Goal: Task Accomplishment & Management: Complete application form

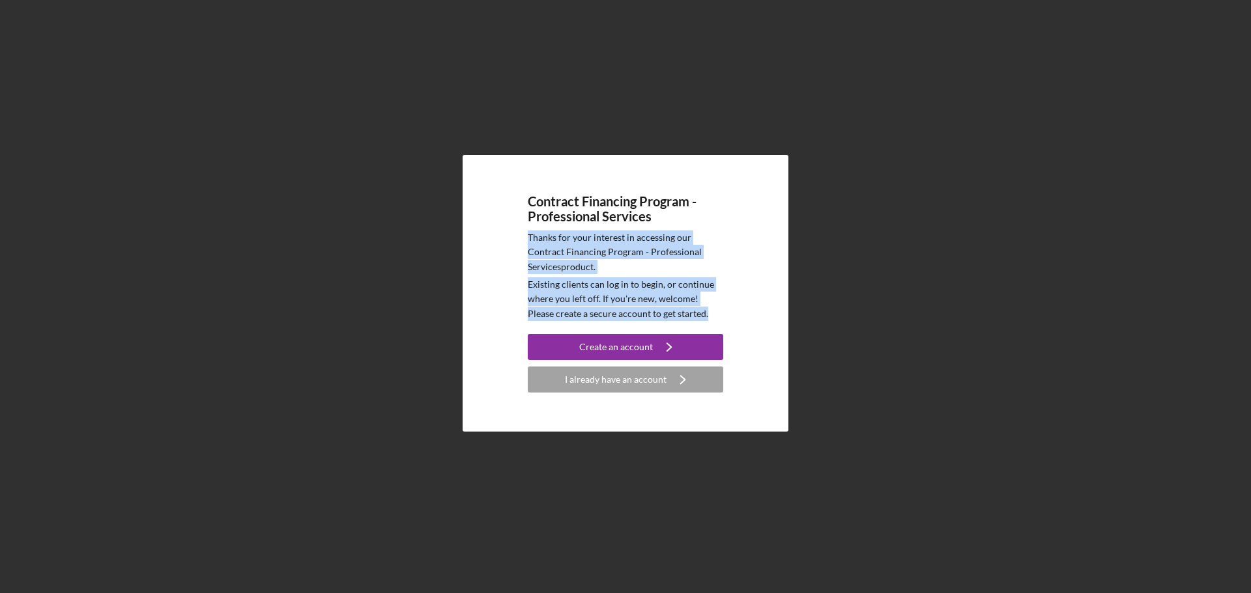
drag, startPoint x: 526, startPoint y: 240, endPoint x: 677, endPoint y: 306, distance: 165.1
click at [690, 313] on div "Contract Financing Program - Professional Services Thanks for your interest in …" at bounding box center [626, 293] width 326 height 277
copy div "Thanks for your interest in accessing our Contract Financing Program - Professi…"
click at [613, 345] on div "Create an account" at bounding box center [616, 347] width 74 height 26
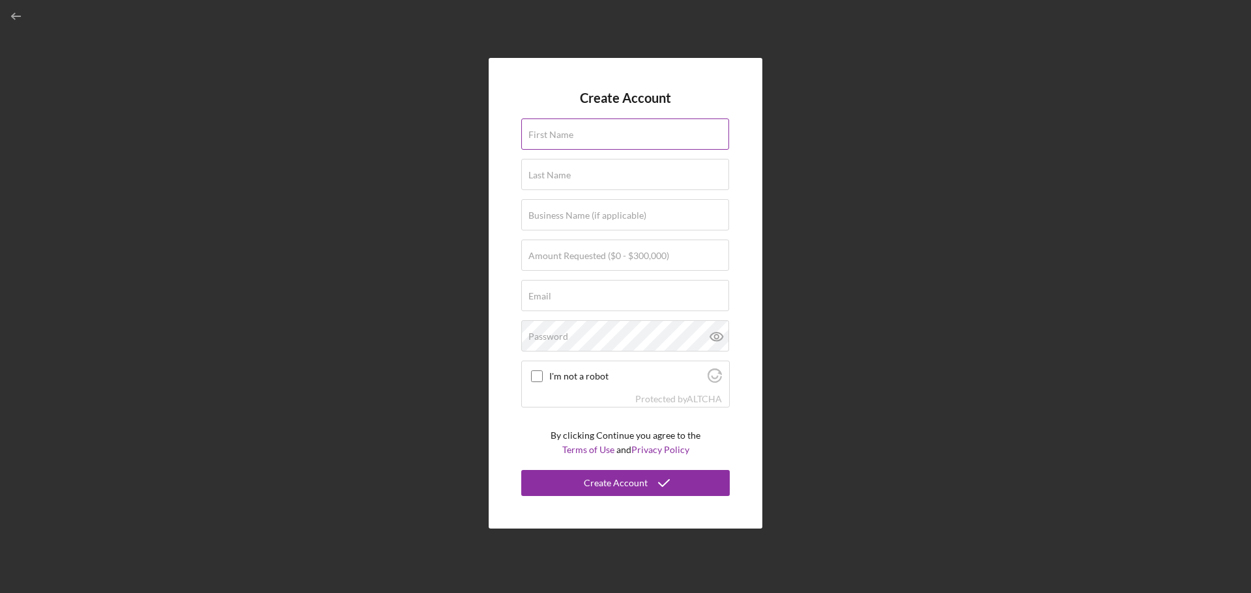
click at [593, 141] on input "First Name" at bounding box center [625, 134] width 208 height 31
type input "[PERSON_NAME]"
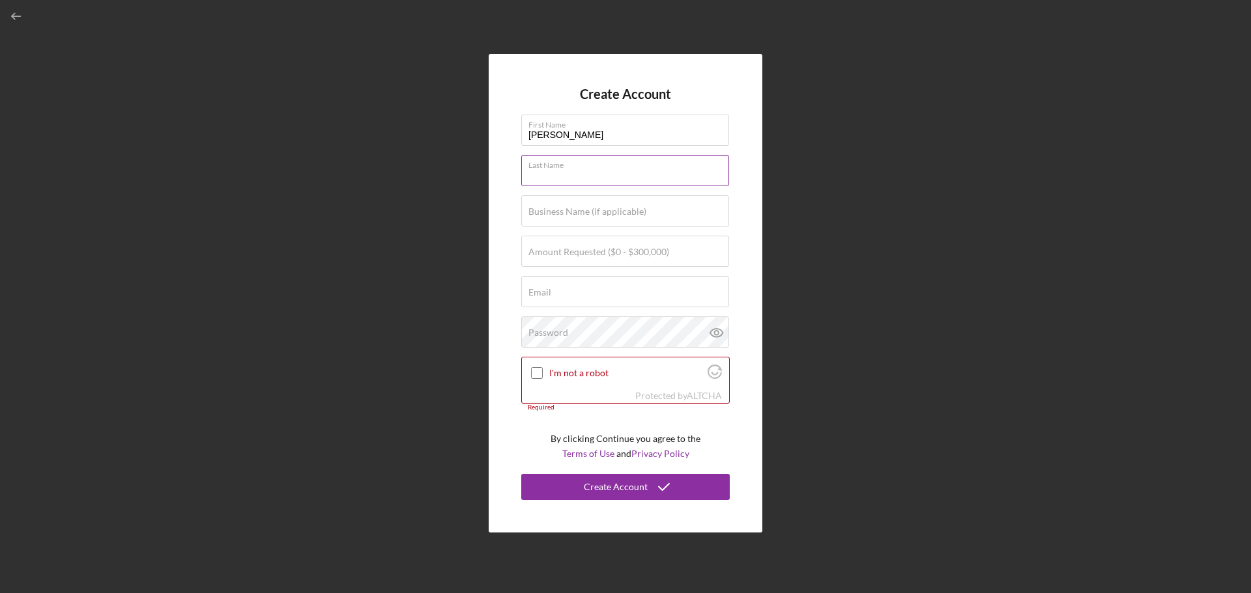
click at [574, 174] on input "Last Name" at bounding box center [625, 170] width 208 height 31
type input "[PERSON_NAME]"
click at [590, 221] on input "Business Name (if applicable)" at bounding box center [625, 210] width 208 height 31
type input "RUBIO'S INSURANCE SERVICES CORP"
click at [538, 257] on label "Amount Requested ($0 - $300,000)" at bounding box center [598, 252] width 141 height 10
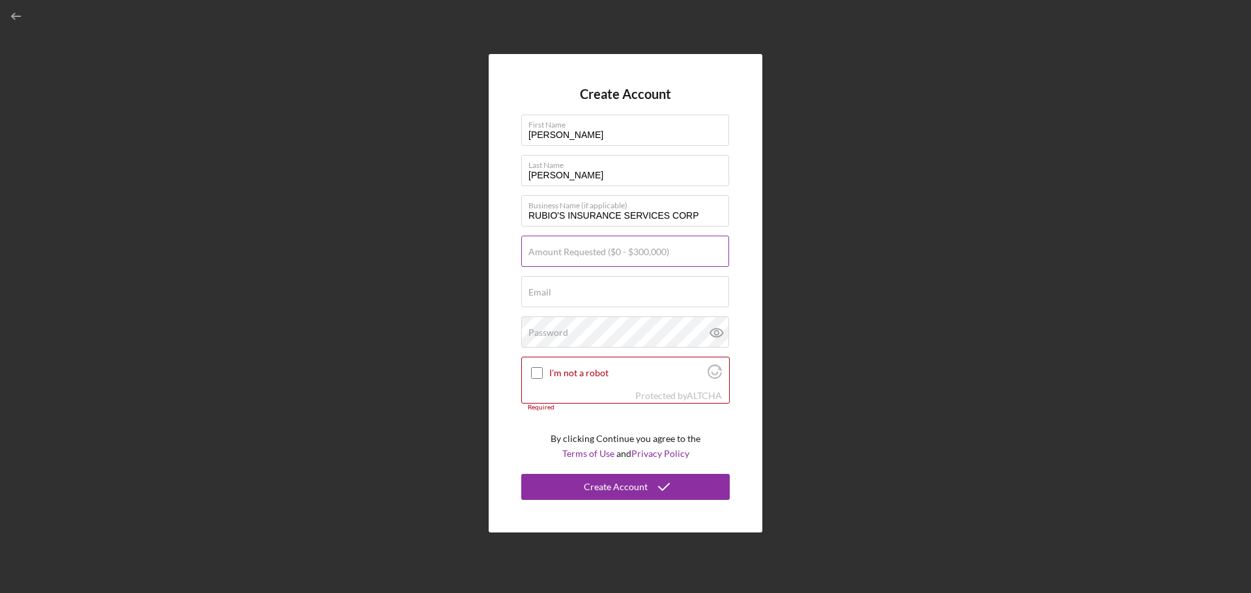
click at [538, 257] on input "Amount Requested ($0 - $300,000)" at bounding box center [625, 251] width 208 height 31
type input "$50,000"
click at [547, 300] on input "Email" at bounding box center [625, 291] width 208 height 31
type input "[EMAIL_ADDRESS][DOMAIN_NAME]"
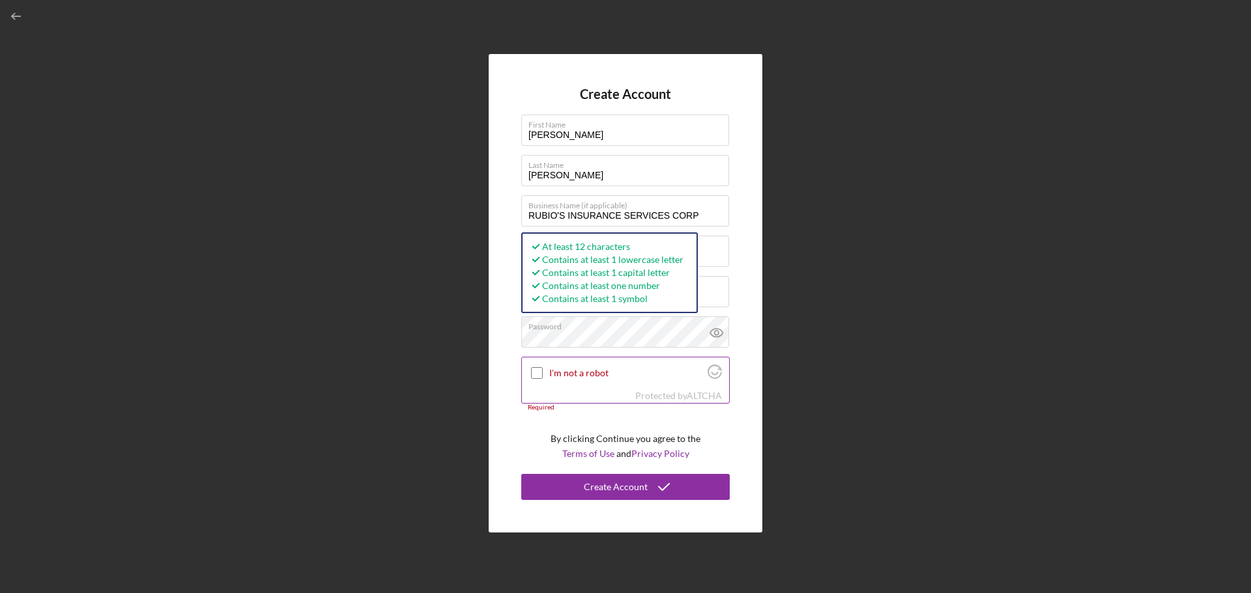
click at [535, 375] on input "I'm not a robot" at bounding box center [537, 373] width 12 height 12
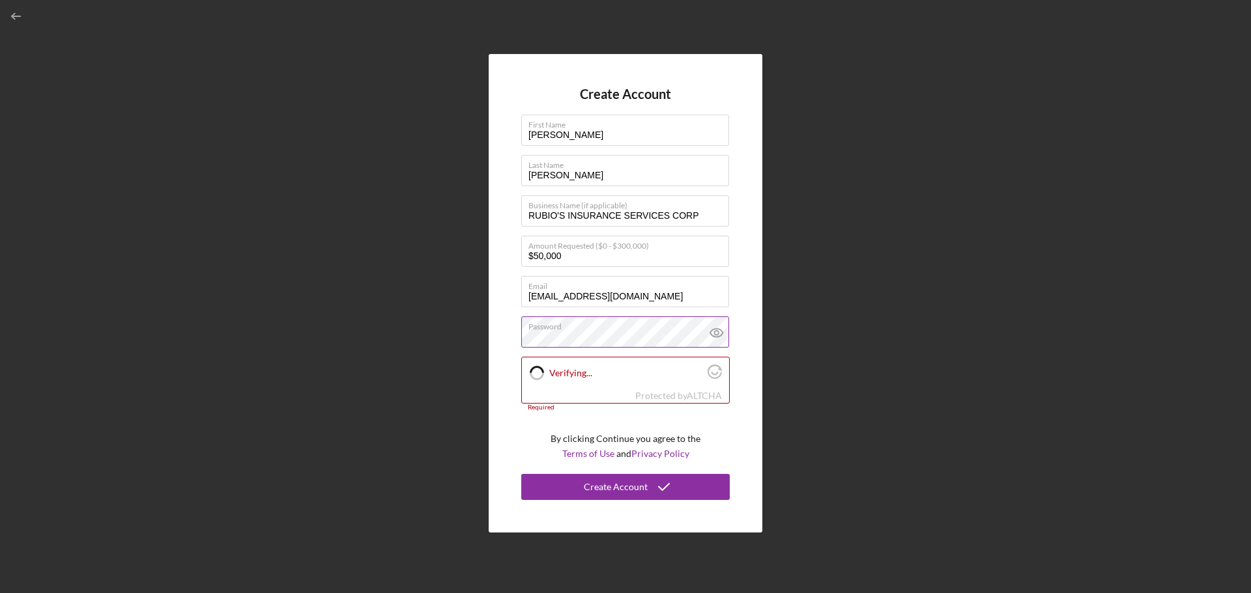
checkbox input "true"
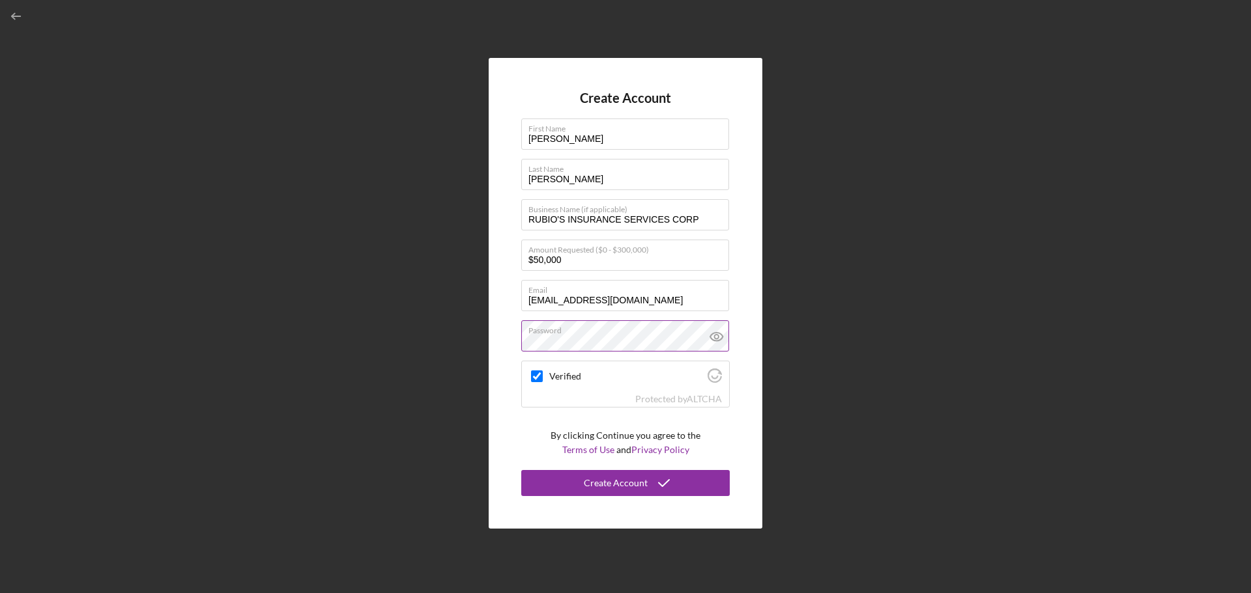
click at [716, 335] on icon at bounding box center [716, 337] width 4 height 4
click at [583, 481] on button "Create Account" at bounding box center [625, 483] width 208 height 26
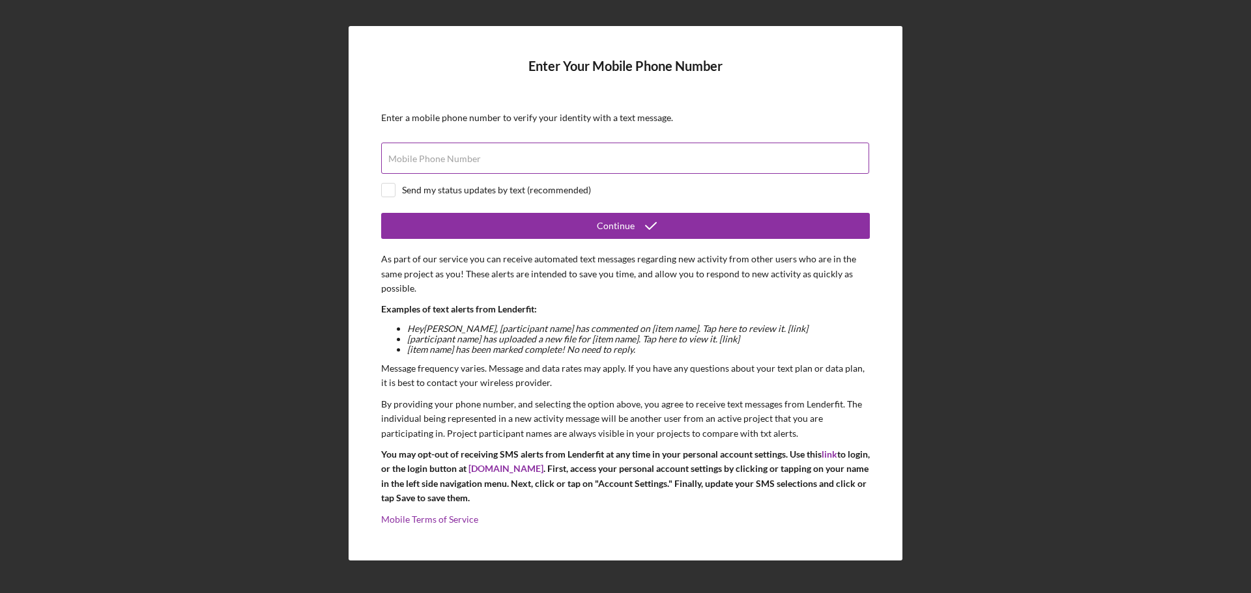
click at [448, 159] on label "Mobile Phone Number" at bounding box center [434, 159] width 93 height 10
click at [448, 159] on input "Mobile Phone Number" at bounding box center [625, 158] width 488 height 31
type input "[PHONE_NUMBER]"
click at [1124, 239] on div "Enter Your Mobile Phone Number Enter a mobile phone number to verify your ident…" at bounding box center [626, 293] width 1238 height 587
click at [386, 189] on input "checkbox" at bounding box center [388, 190] width 13 height 13
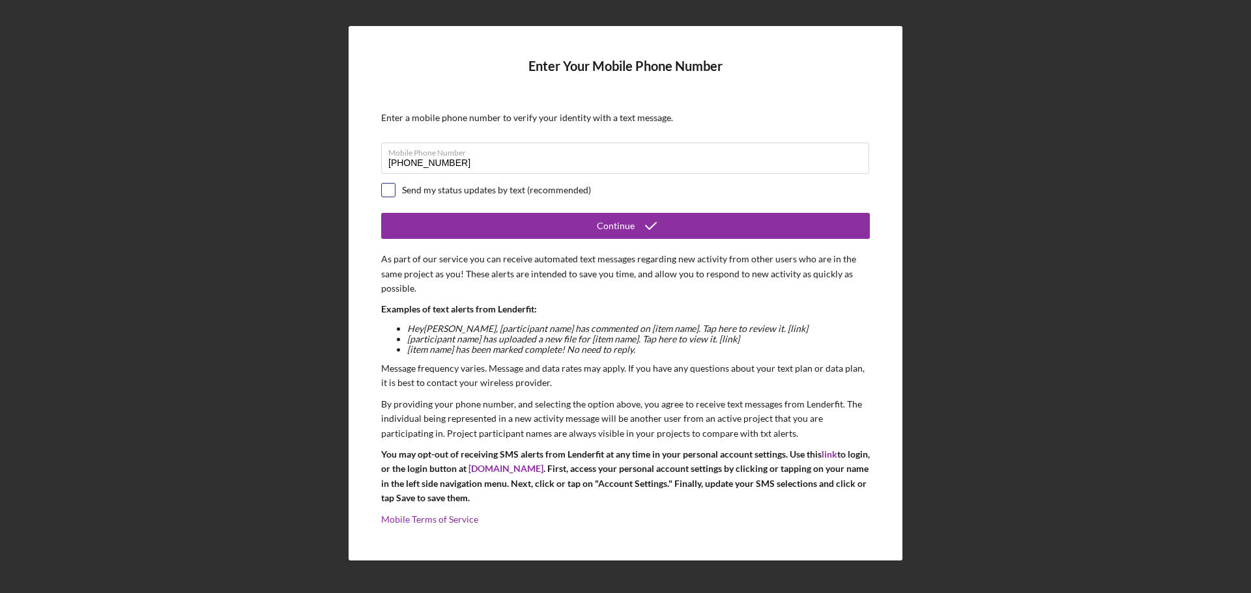
checkbox input "true"
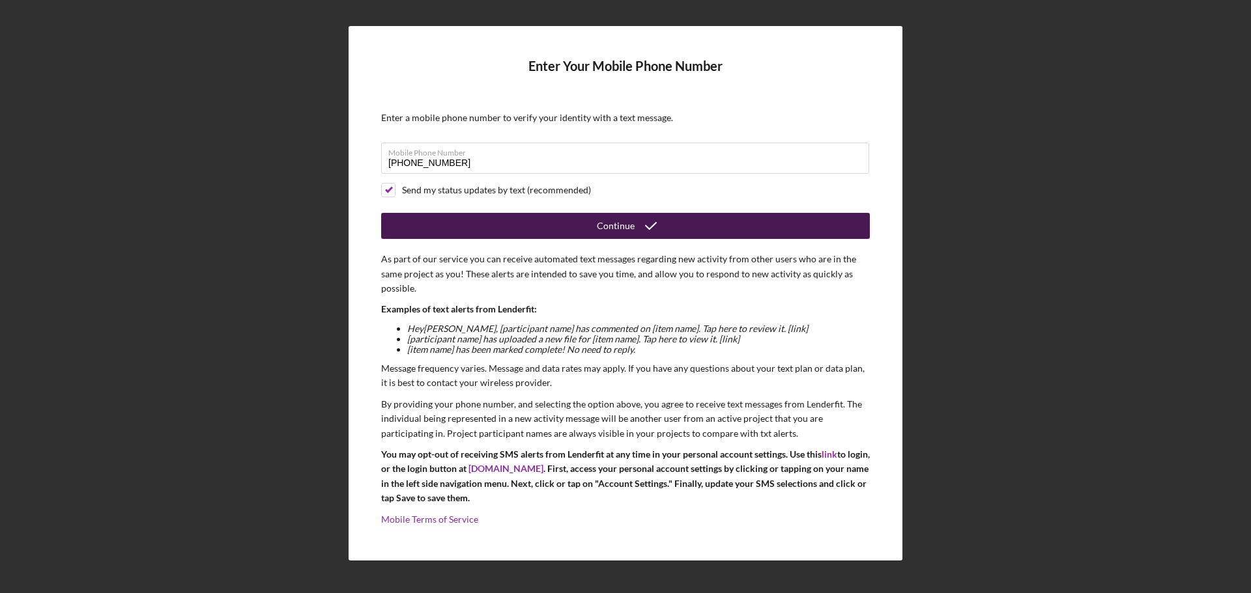
click at [455, 223] on button "Continue" at bounding box center [625, 226] width 489 height 26
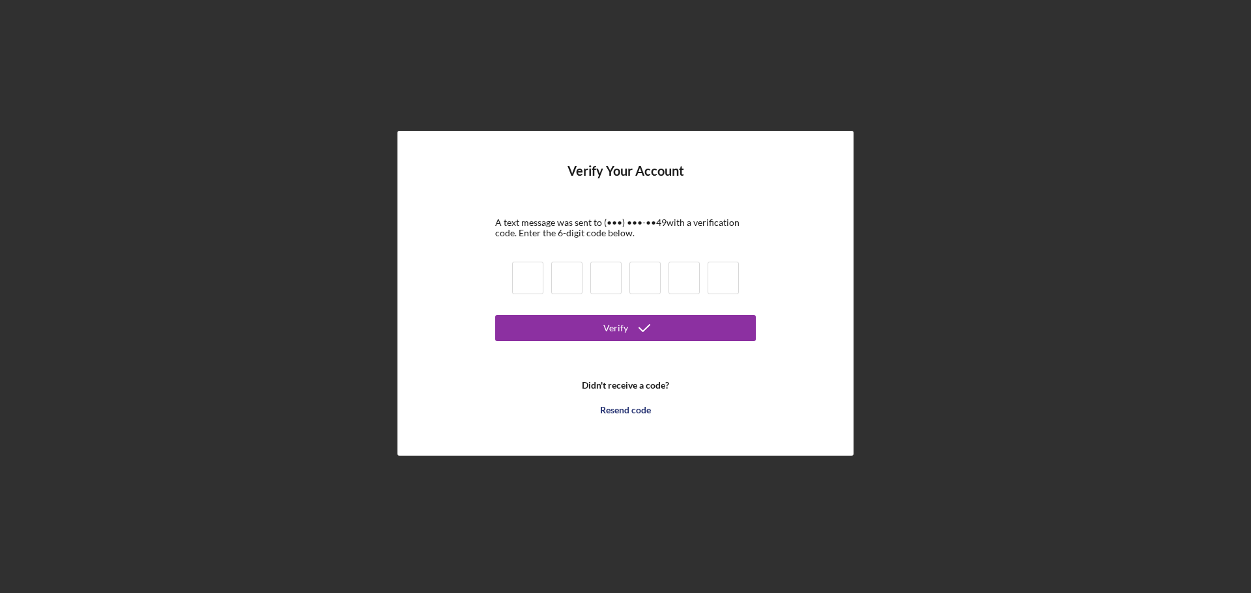
click at [537, 273] on input at bounding box center [527, 278] width 31 height 33
type input "6"
type input "2"
type input "7"
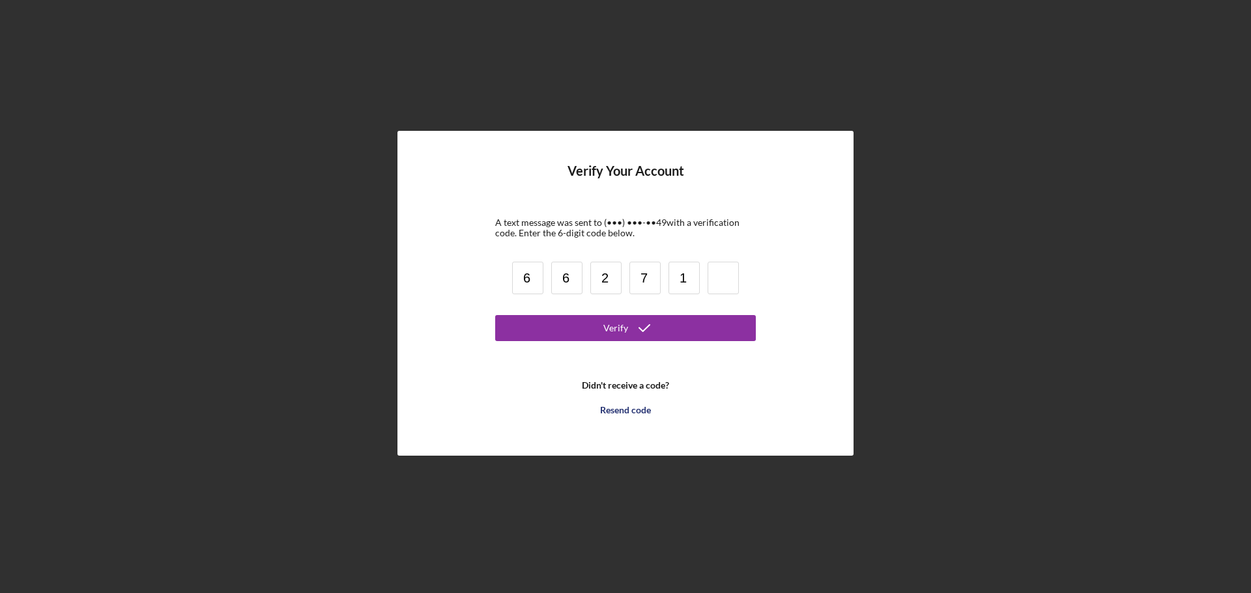
type input "1"
type input "2"
click at [581, 322] on button "Verify" at bounding box center [625, 328] width 261 height 26
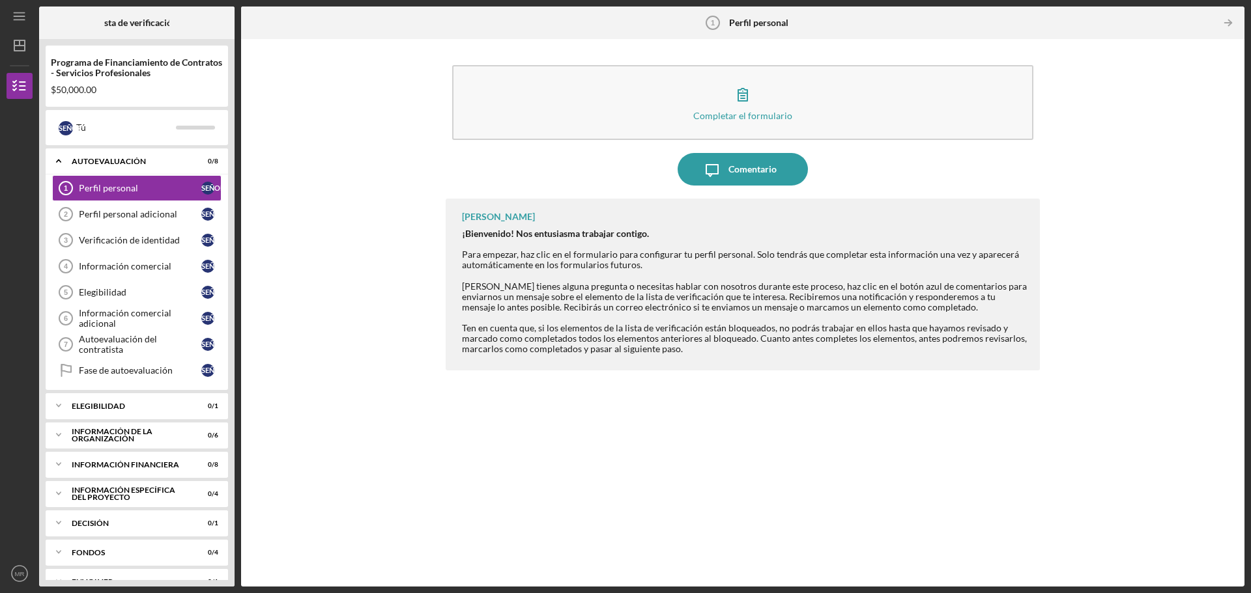
drag, startPoint x: 749, startPoint y: 177, endPoint x: 734, endPoint y: 235, distance: 60.7
click at [734, 237] on div "Completar el formulario Forma Icon/Message Comentario [PERSON_NAME] ¡Bienvenido…" at bounding box center [743, 313] width 594 height 535
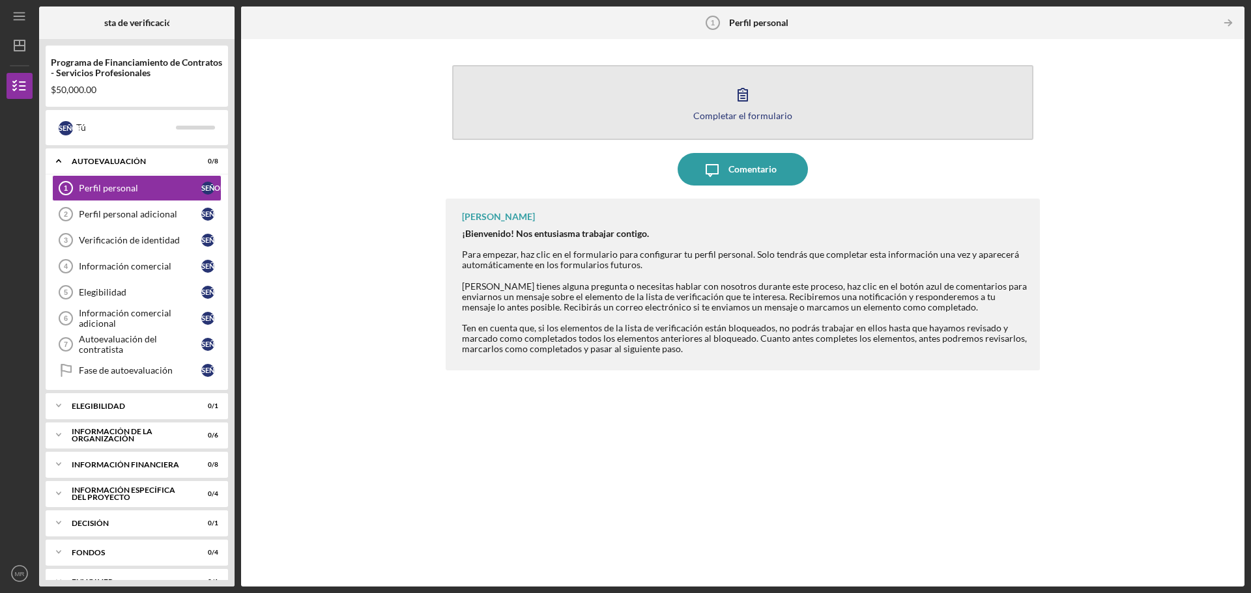
click at [743, 89] on icon "button" at bounding box center [742, 94] width 33 height 33
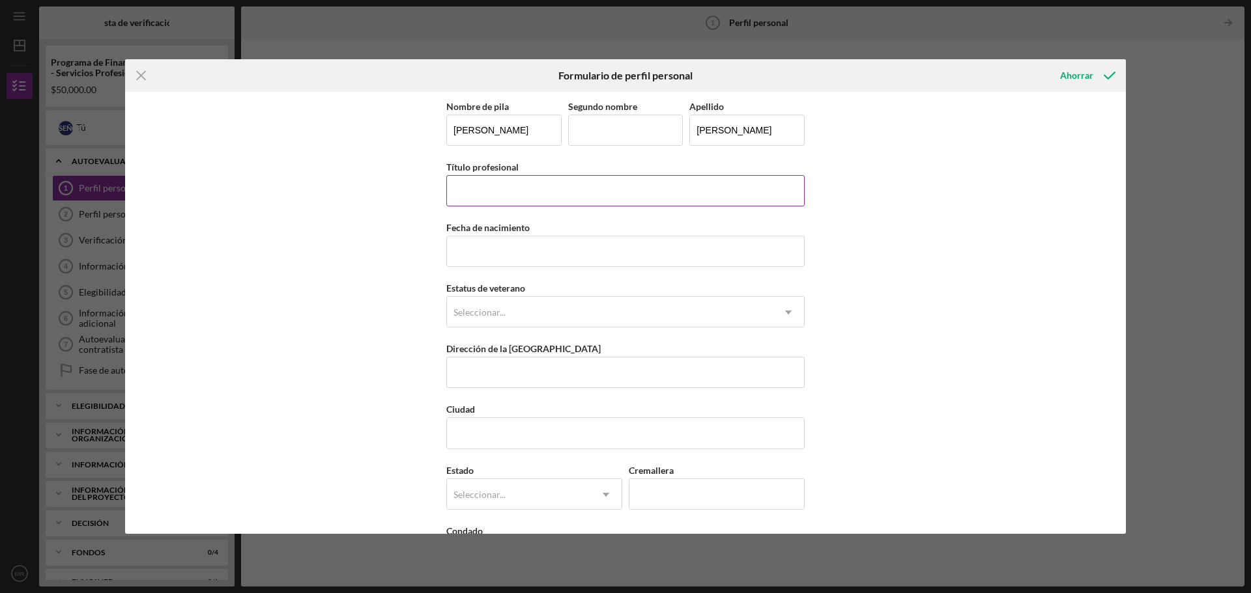
click at [457, 188] on input "Título profesional" at bounding box center [625, 190] width 358 height 31
type input "b"
type input "BROKER INSURANCE"
click at [489, 246] on input "Fecha de nacimiento" at bounding box center [625, 251] width 358 height 31
type input "[DATE]"
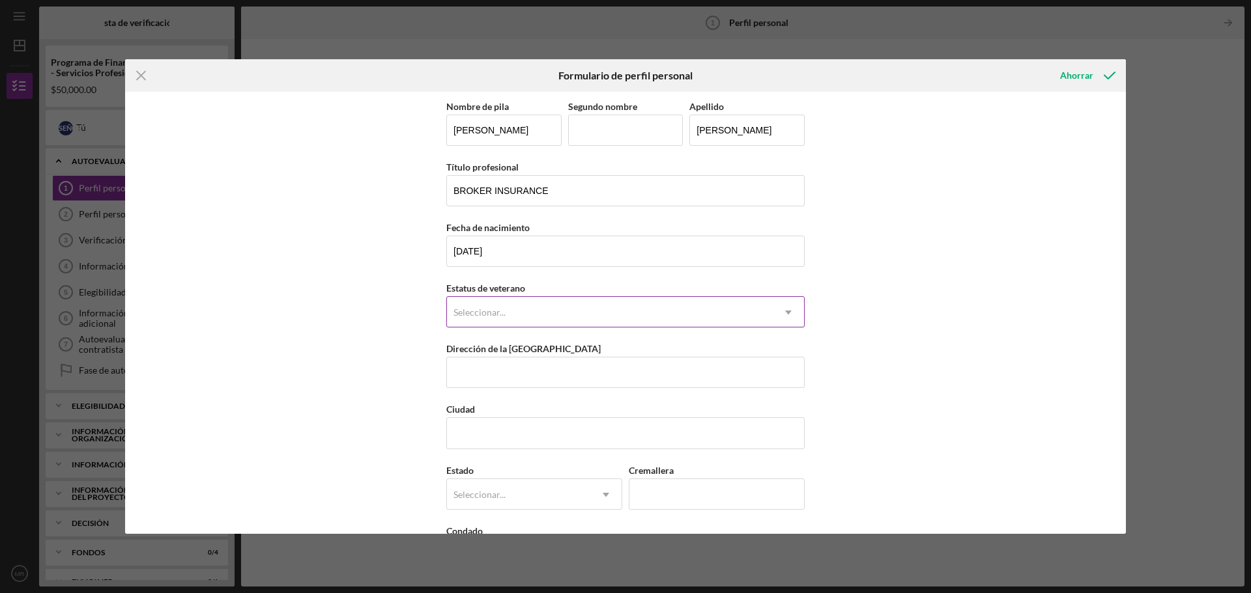
click at [476, 319] on div "Seleccionar..." at bounding box center [610, 313] width 326 height 30
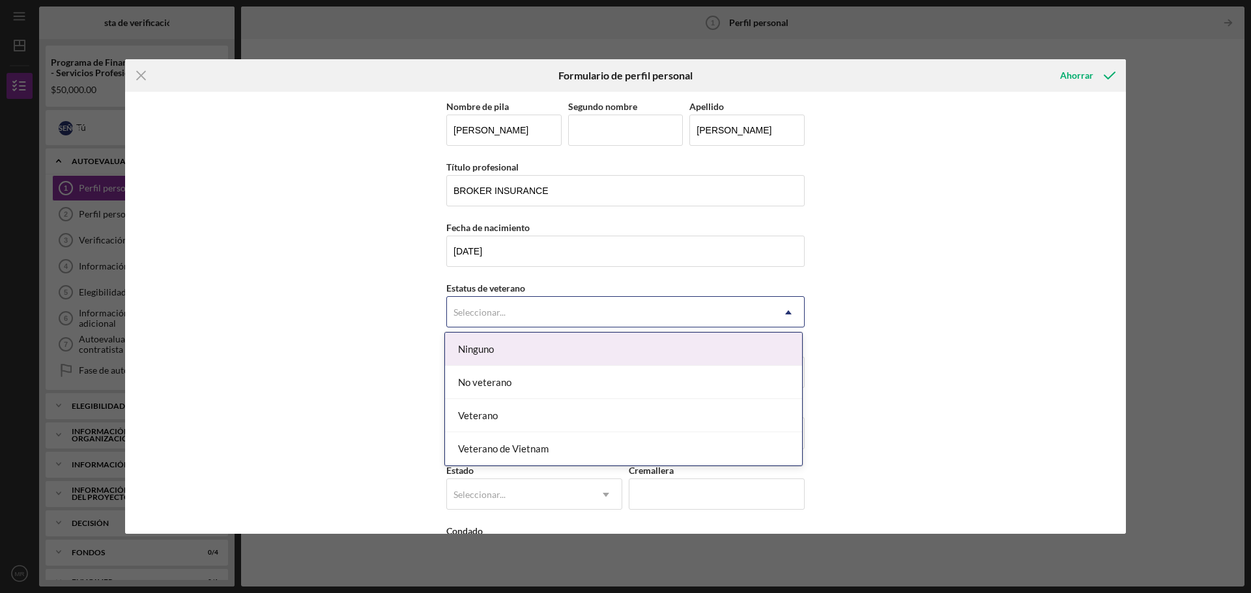
scroll to position [56, 0]
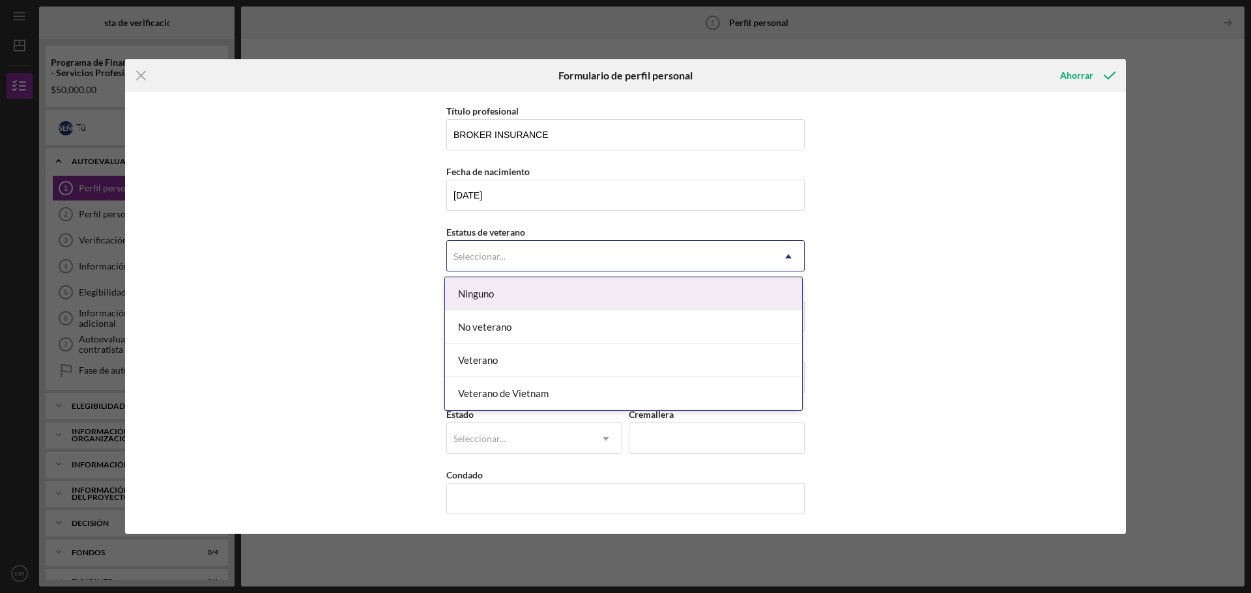
click at [507, 288] on div "Ninguno" at bounding box center [623, 294] width 357 height 33
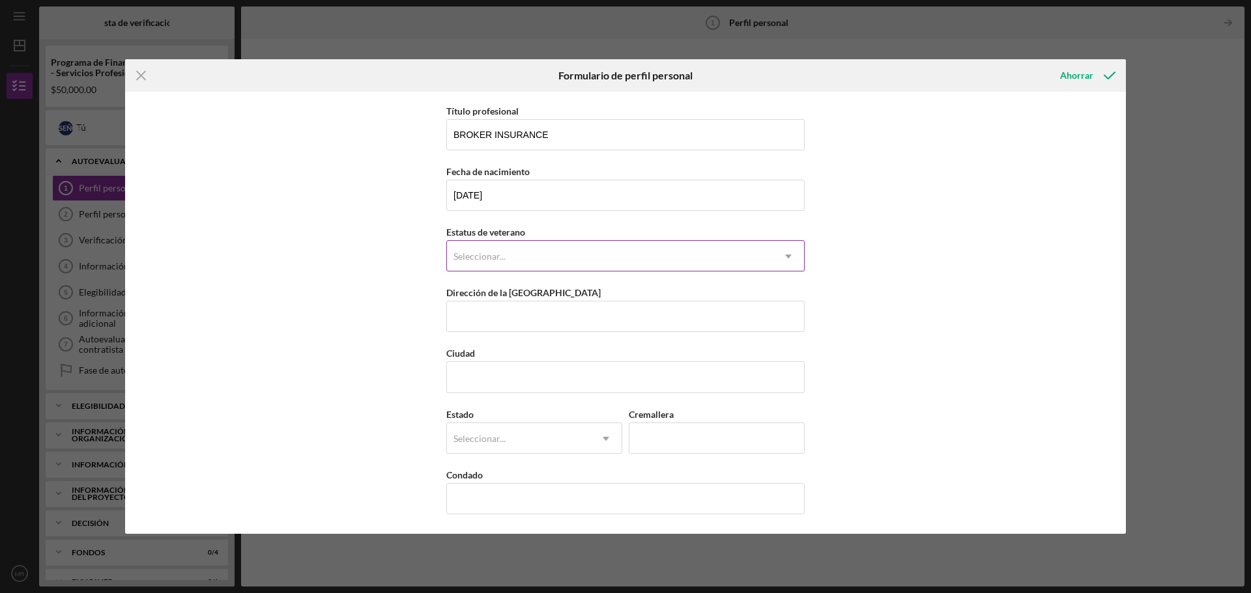
click at [491, 250] on div "Seleccionar..." at bounding box center [610, 257] width 326 height 30
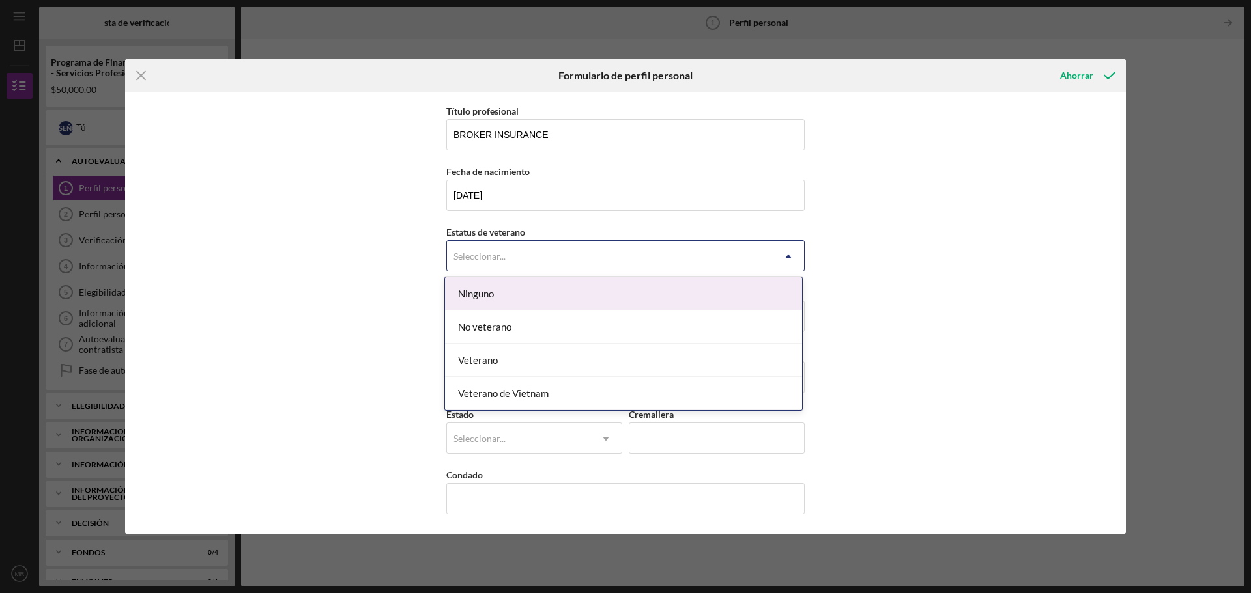
click at [503, 294] on div "Ninguno" at bounding box center [623, 294] width 357 height 33
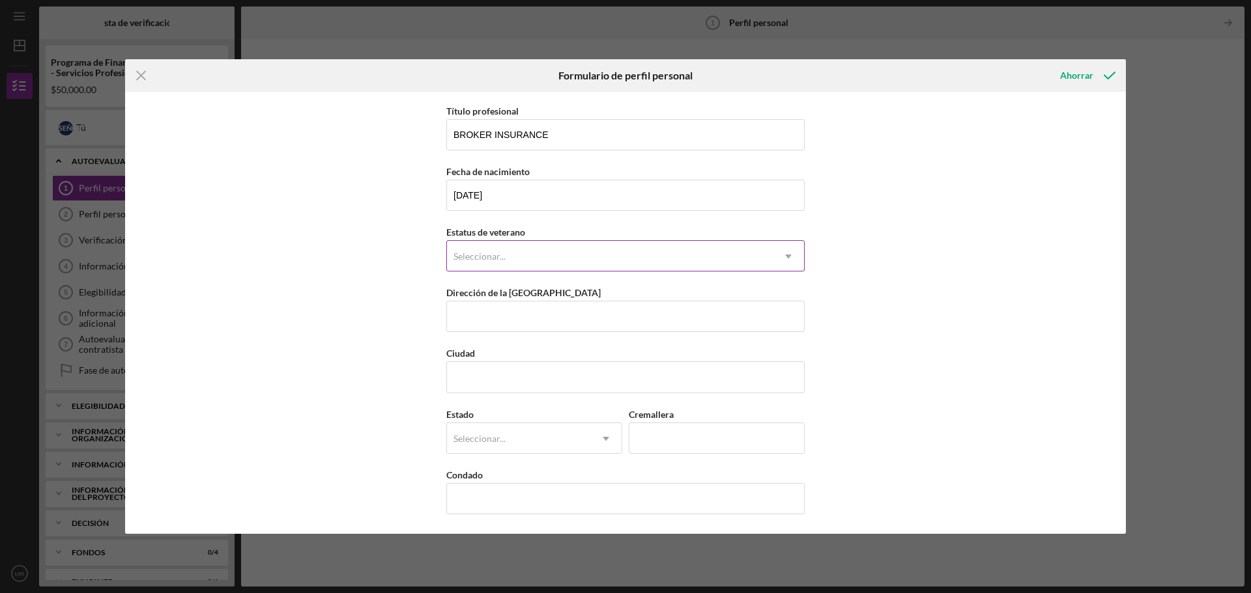
click at [602, 261] on div "Seleccionar..." at bounding box center [610, 257] width 326 height 30
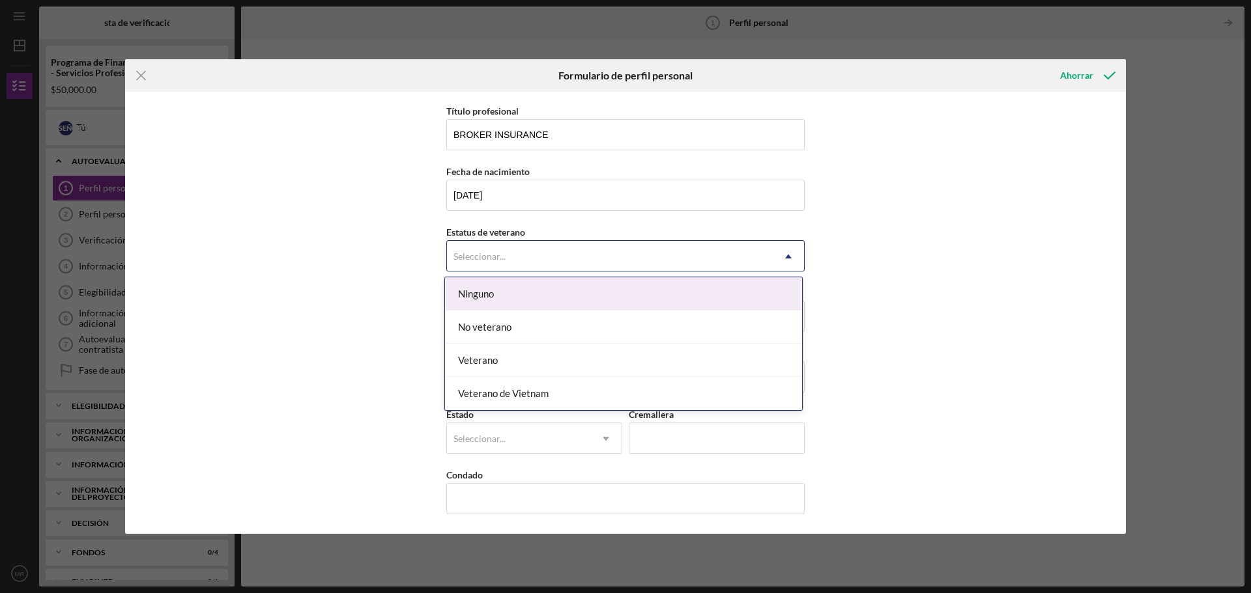
click at [472, 301] on div "Ninguno" at bounding box center [623, 294] width 357 height 33
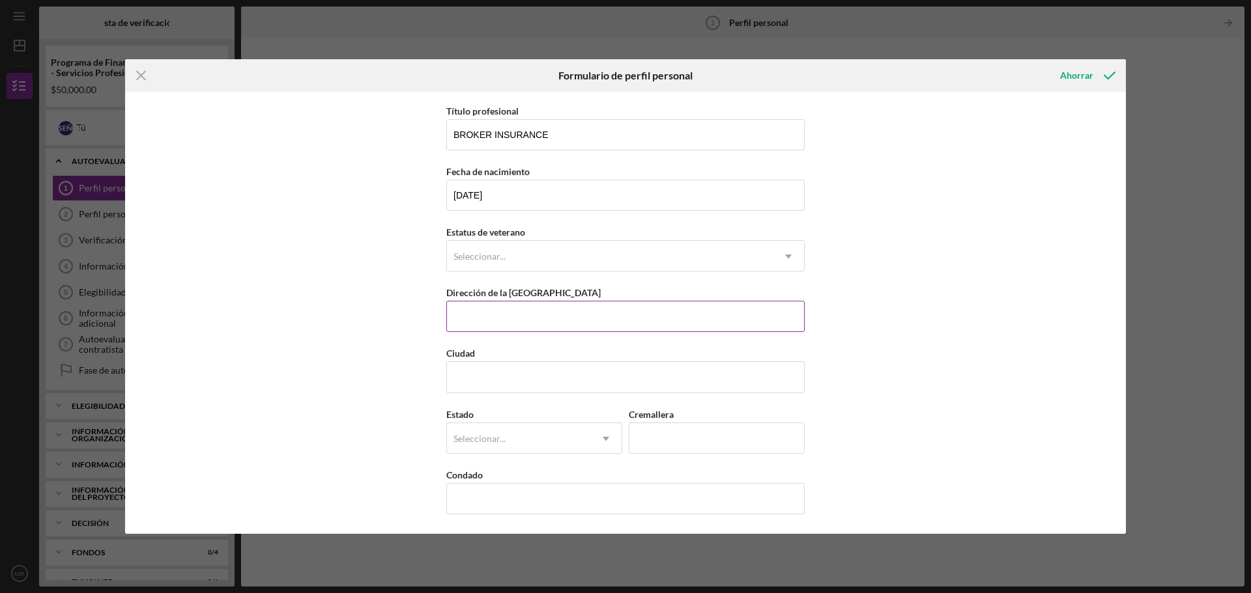
click at [466, 316] on input "Dirección de la [GEOGRAPHIC_DATA]" at bounding box center [625, 316] width 358 height 31
type input "[STREET_ADDRESS]"
click at [483, 369] on input "Ciudad" at bounding box center [625, 377] width 358 height 31
type input "La Puente"
click at [510, 435] on div "Seleccionar..." at bounding box center [518, 439] width 143 height 30
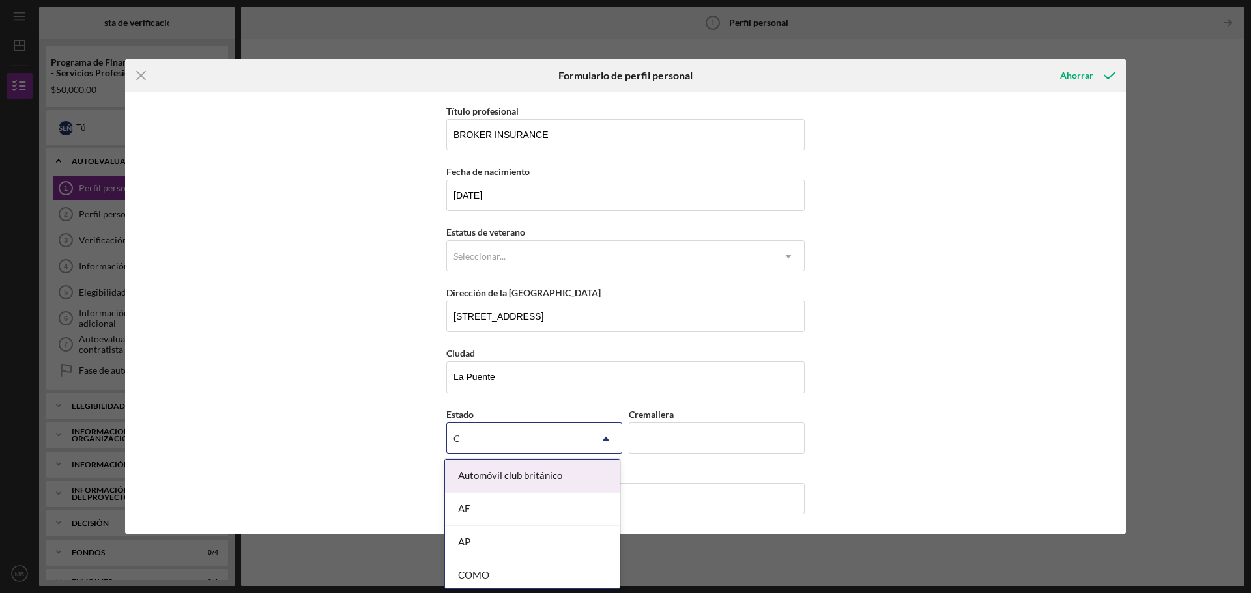
type input "CA"
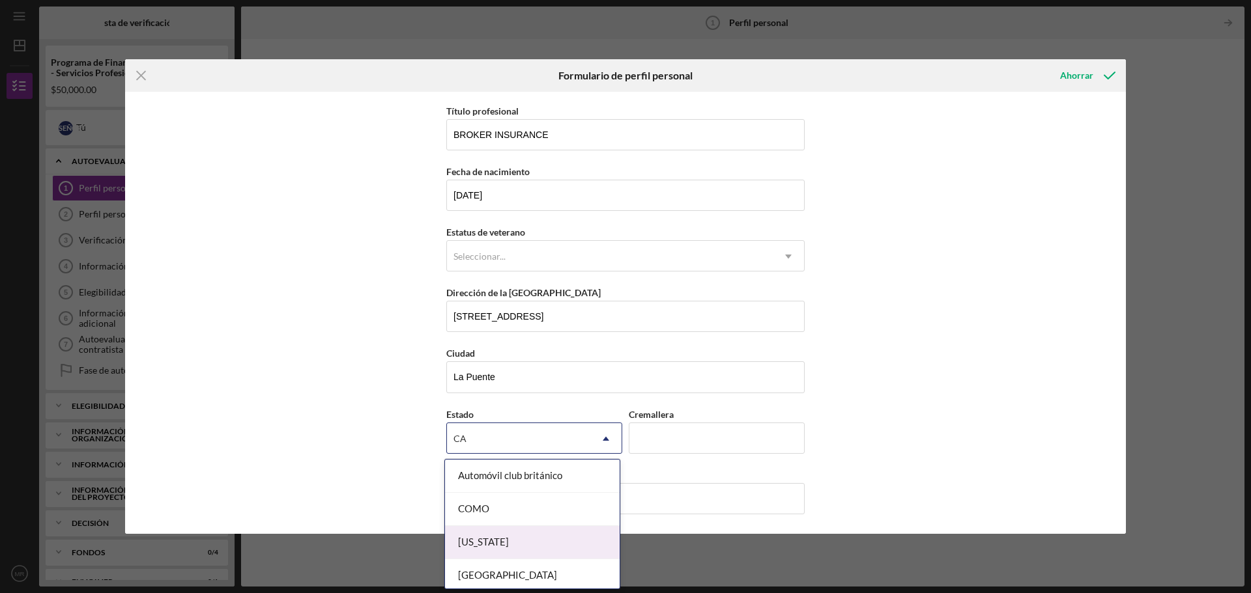
click at [514, 543] on div "[US_STATE]" at bounding box center [532, 542] width 175 height 33
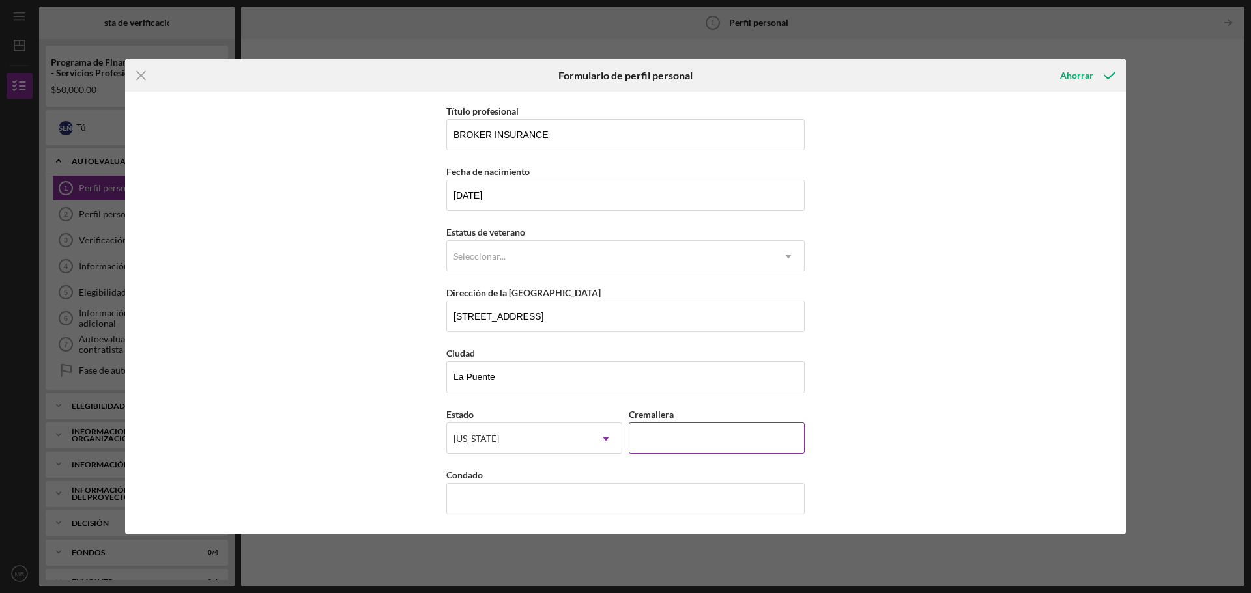
click at [683, 441] on input "Cremallera" at bounding box center [717, 438] width 176 height 31
click at [706, 451] on input "Zip" at bounding box center [717, 438] width 176 height 31
type input "91744"
click at [489, 515] on div "First Name [PERSON_NAME] Middle Name Last Name [PERSON_NAME] Job Title BROKER I…" at bounding box center [625, 284] width 358 height 485
click at [485, 489] on input "County" at bounding box center [625, 498] width 358 height 31
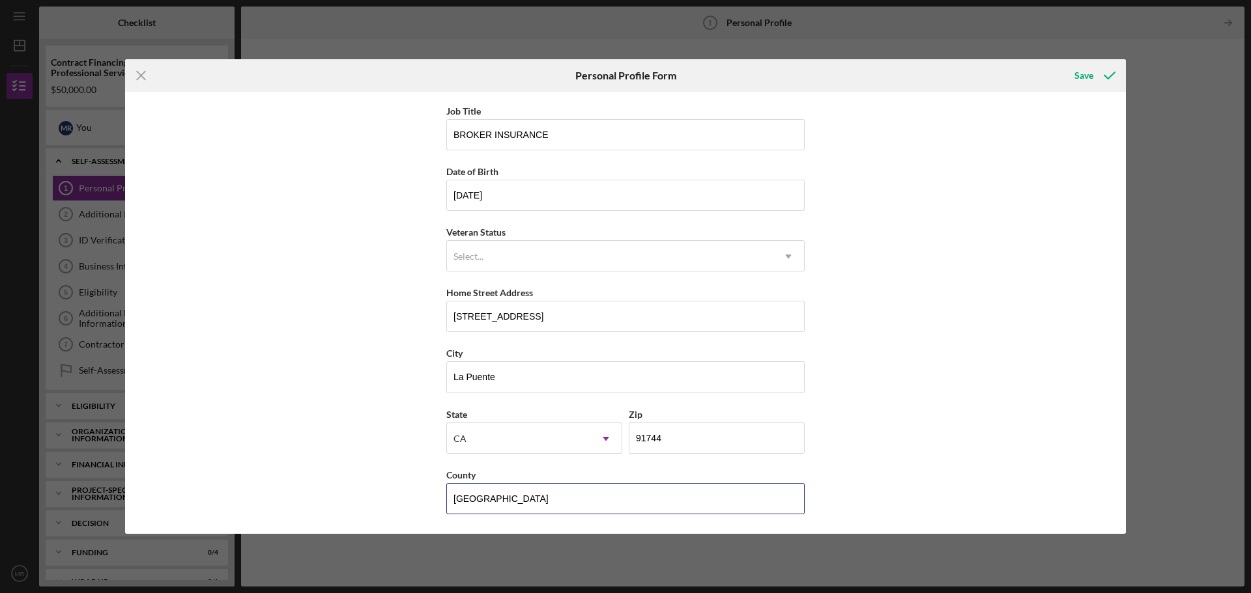
type input "[GEOGRAPHIC_DATA]"
click at [946, 311] on div "First Name [PERSON_NAME] Middle Name Last Name [PERSON_NAME] Job Title BROKER I…" at bounding box center [625, 313] width 1001 height 442
drag, startPoint x: 1091, startPoint y: 76, endPoint x: 1074, endPoint y: 98, distance: 27.9
click at [1085, 83] on div "Save" at bounding box center [1083, 76] width 19 height 26
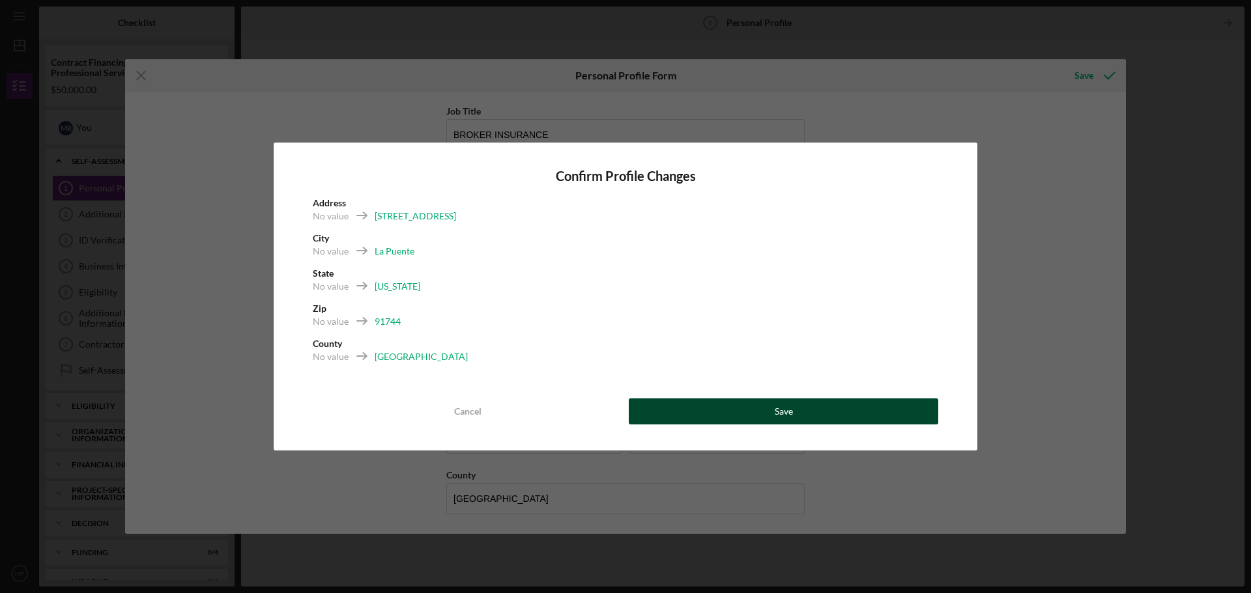
click at [758, 418] on button "Save" at bounding box center [783, 412] width 309 height 26
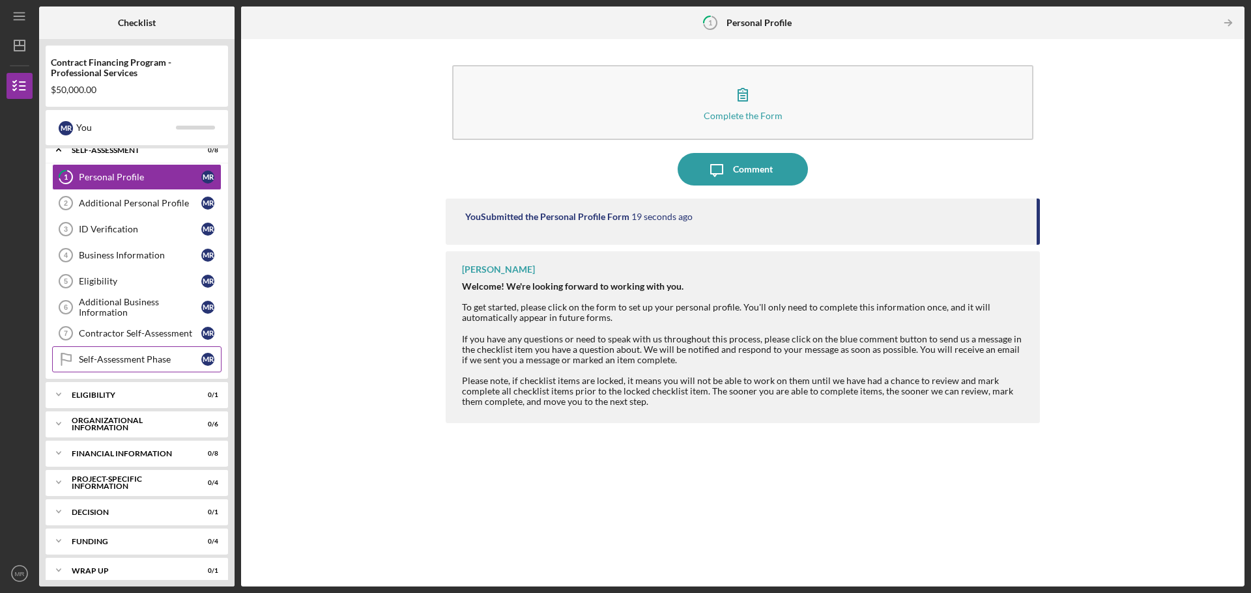
scroll to position [21, 0]
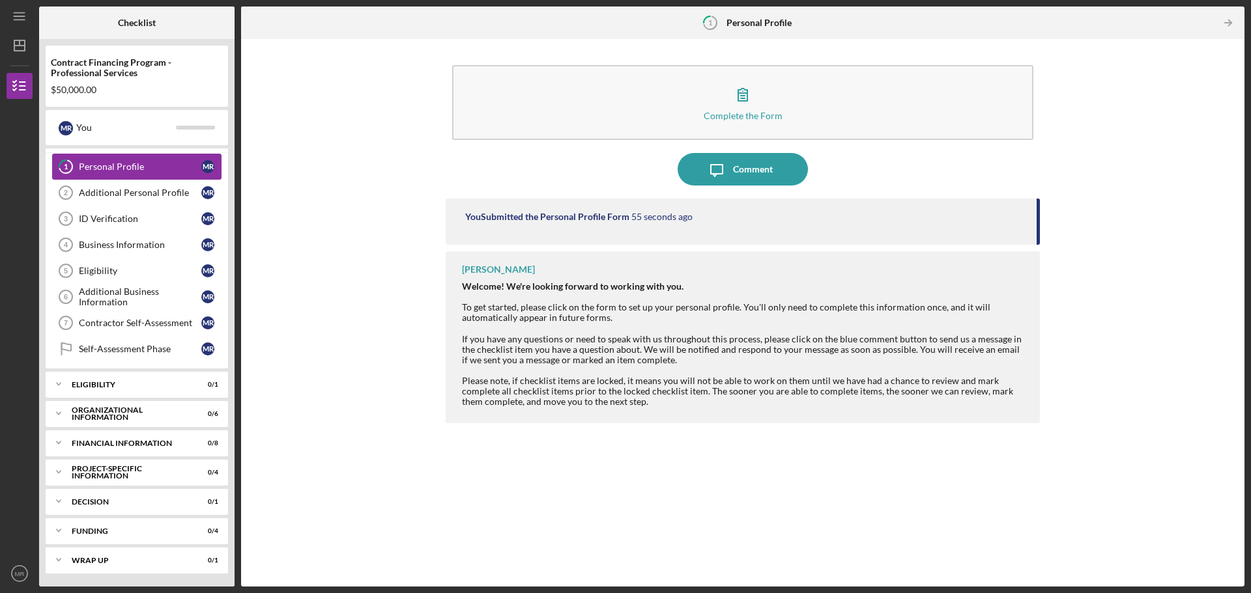
click at [152, 171] on div "Personal Profile" at bounding box center [140, 167] width 122 height 10
click at [753, 23] on b "Personal Profile" at bounding box center [758, 23] width 65 height 10
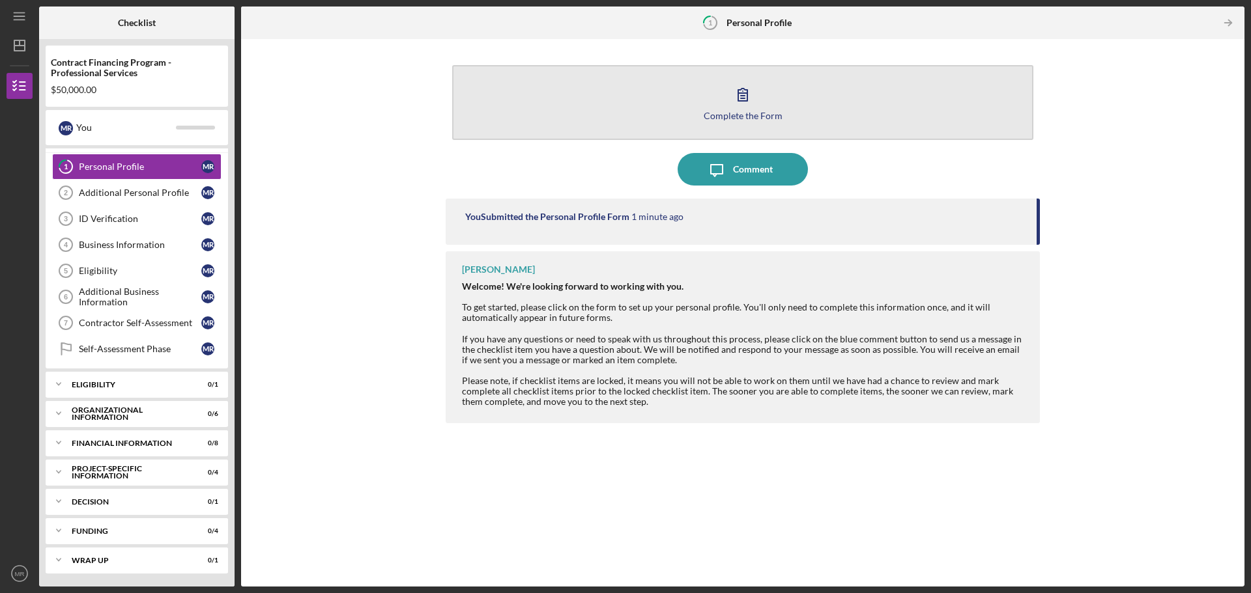
click at [747, 90] on icon "button" at bounding box center [742, 94] width 33 height 33
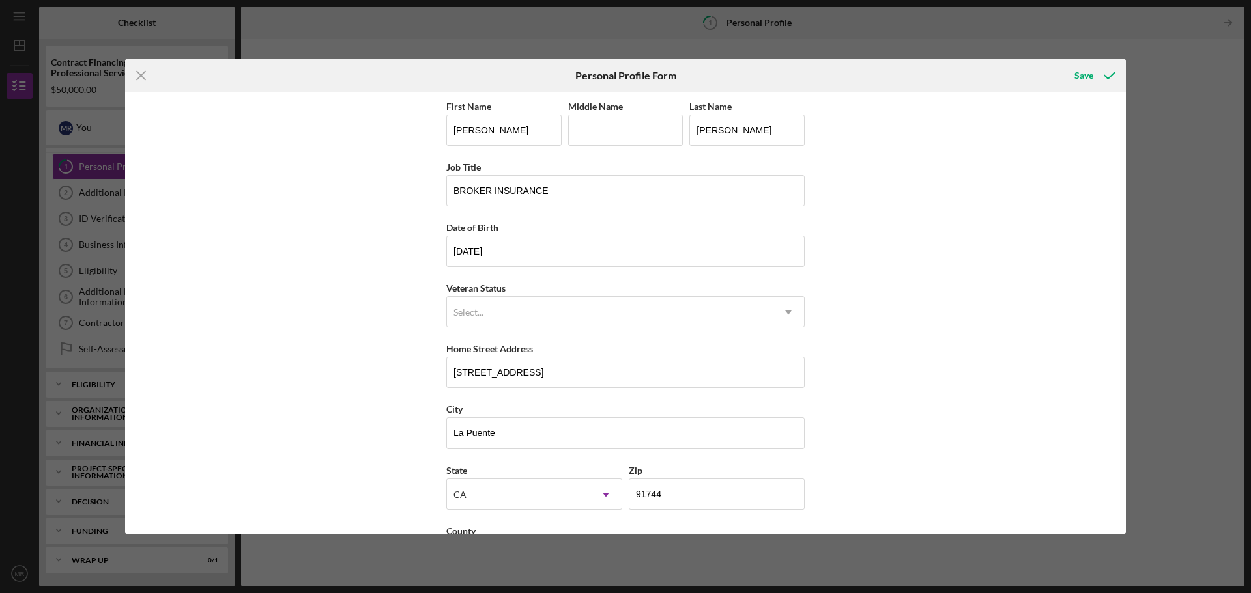
scroll to position [56, 0]
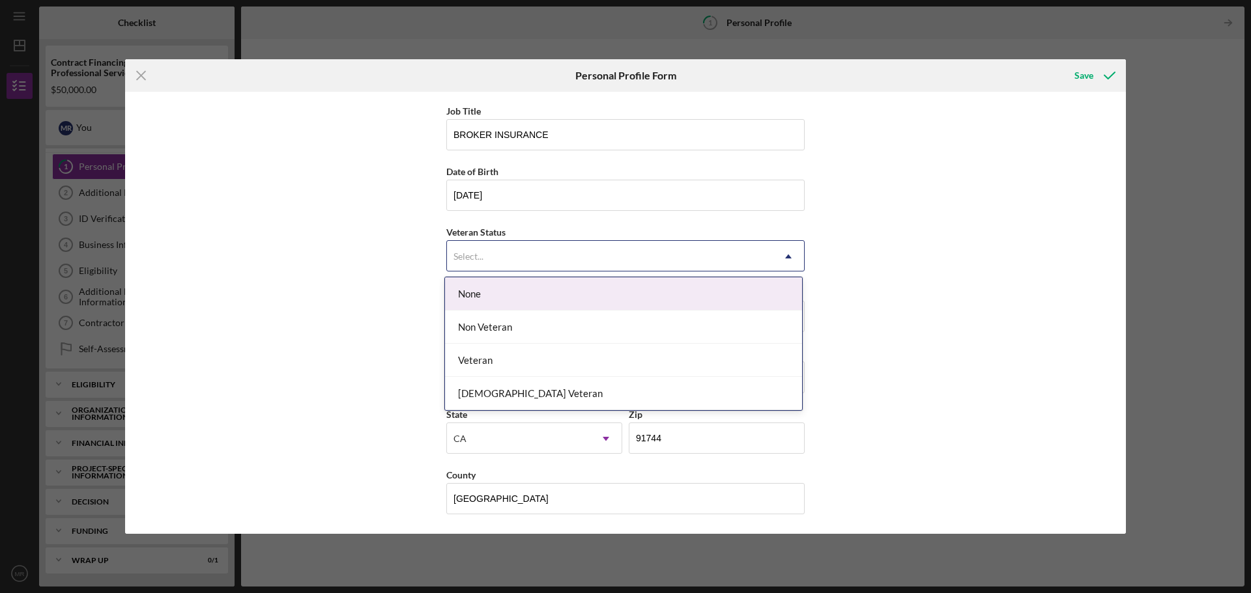
click at [575, 259] on div "Select..." at bounding box center [610, 257] width 326 height 30
click at [479, 304] on div "None" at bounding box center [623, 294] width 357 height 33
click at [485, 257] on div "Select..." at bounding box center [610, 257] width 326 height 30
click at [670, 291] on div "None" at bounding box center [623, 294] width 357 height 33
click at [790, 254] on icon "Icon/Dropdown Arrow" at bounding box center [788, 256] width 31 height 31
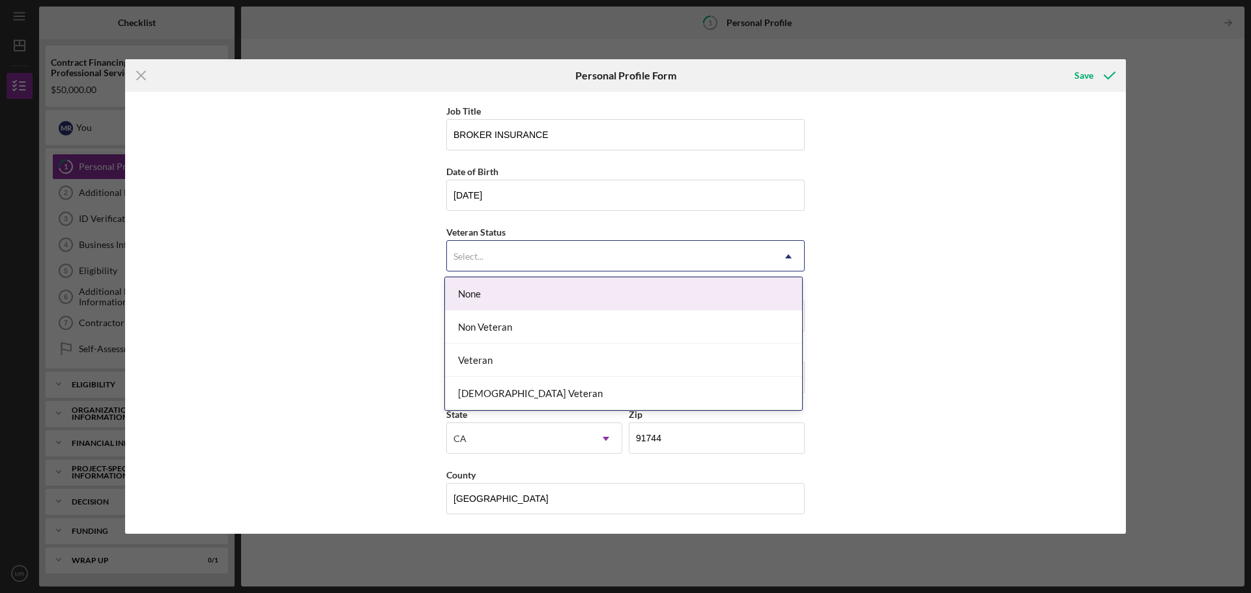
click at [786, 298] on div "None" at bounding box center [623, 294] width 357 height 33
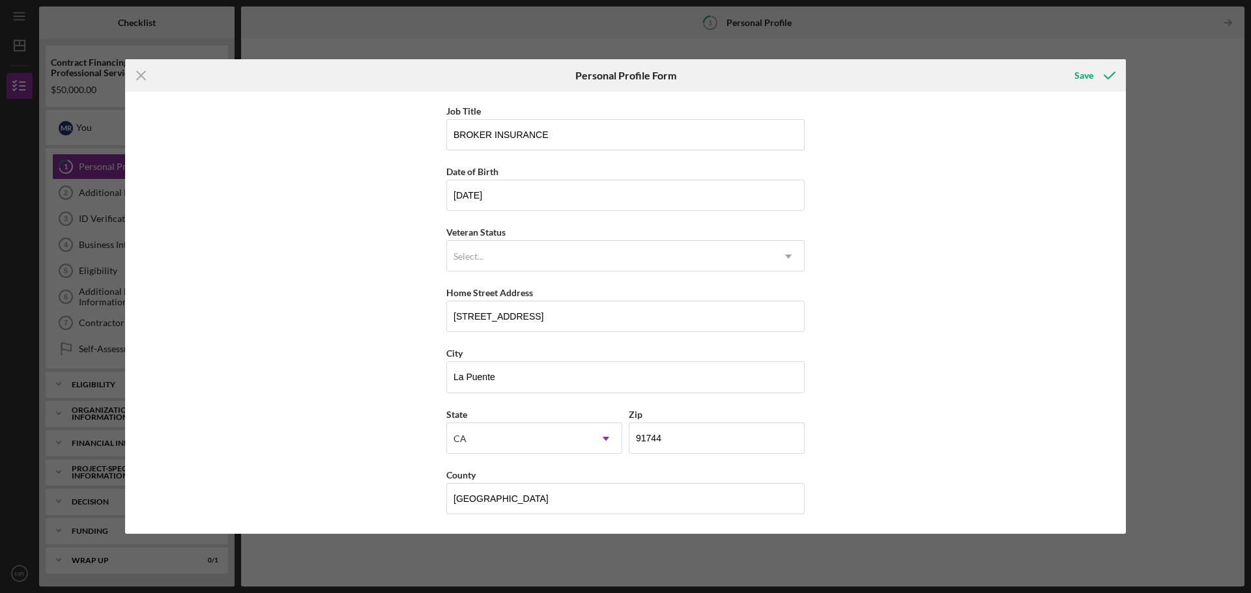
click at [887, 281] on div "First Name [PERSON_NAME] Middle Name Last Name [PERSON_NAME] Job Title BROKER I…" at bounding box center [625, 313] width 1001 height 442
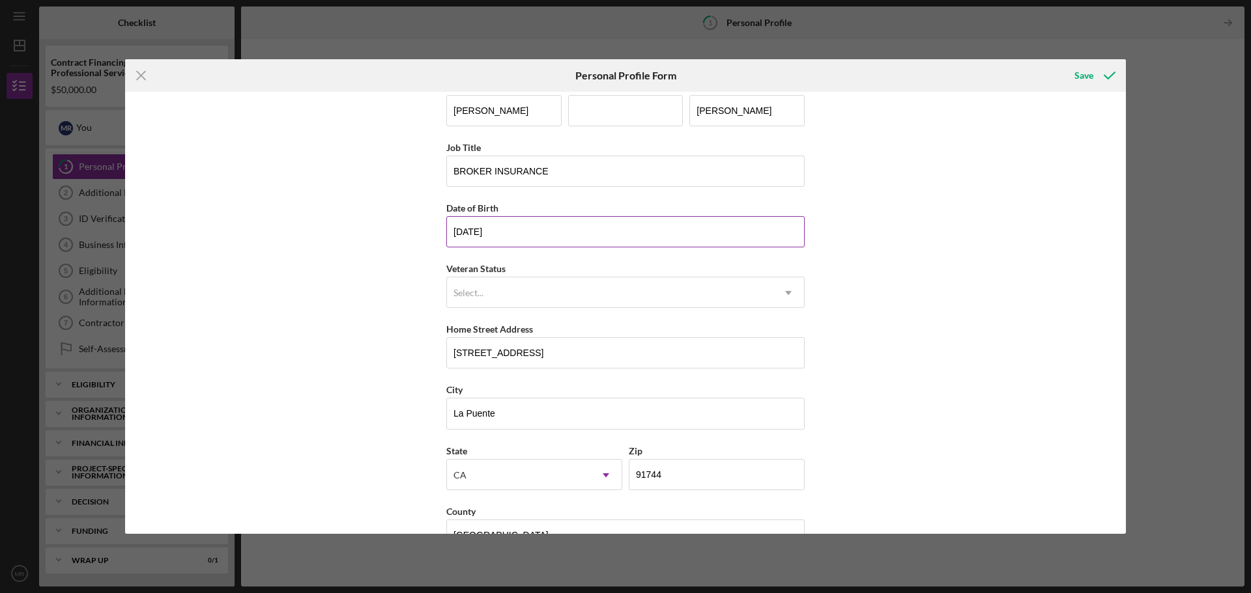
scroll to position [0, 0]
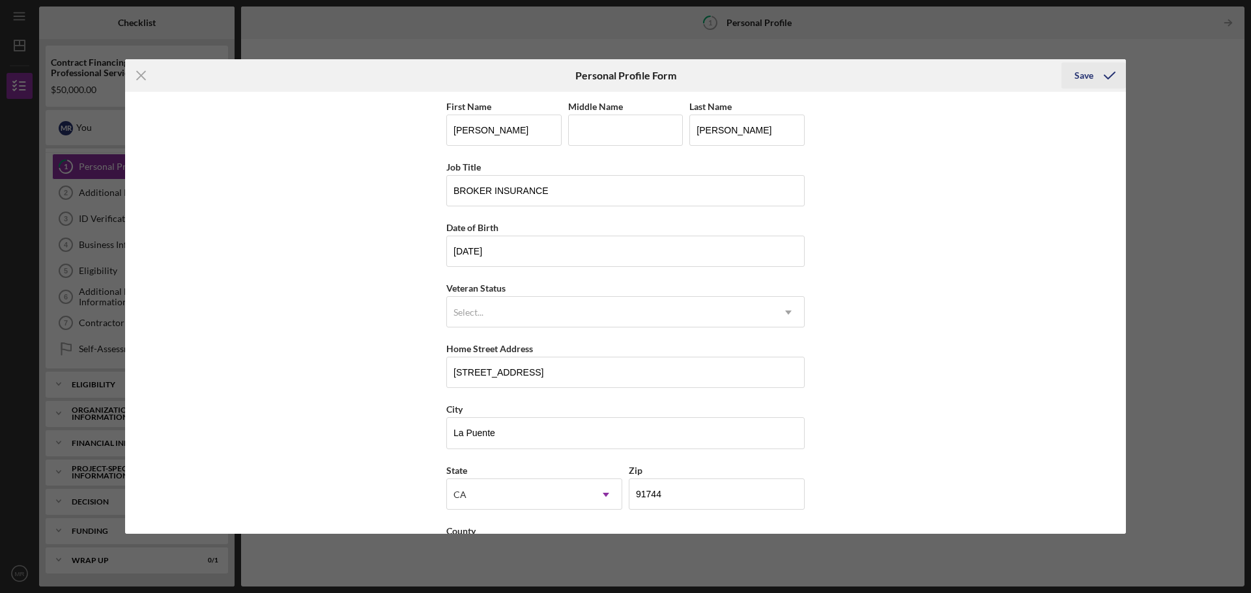
click at [1084, 74] on div "Save" at bounding box center [1083, 76] width 19 height 26
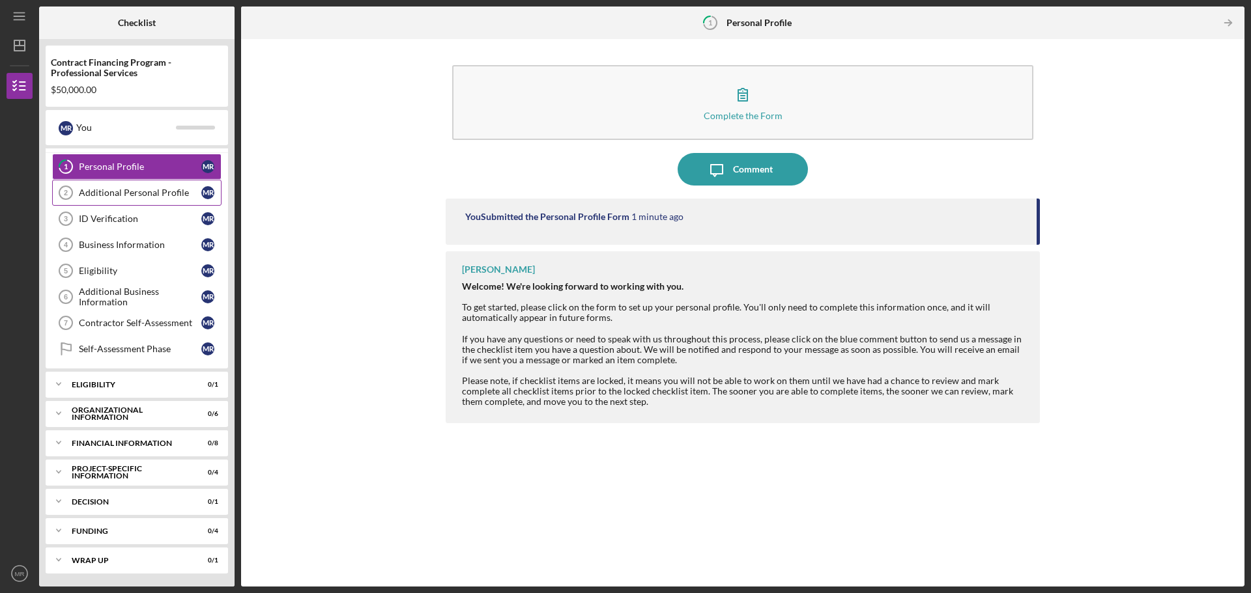
click at [134, 197] on div "Additional Personal Profile" at bounding box center [140, 193] width 122 height 10
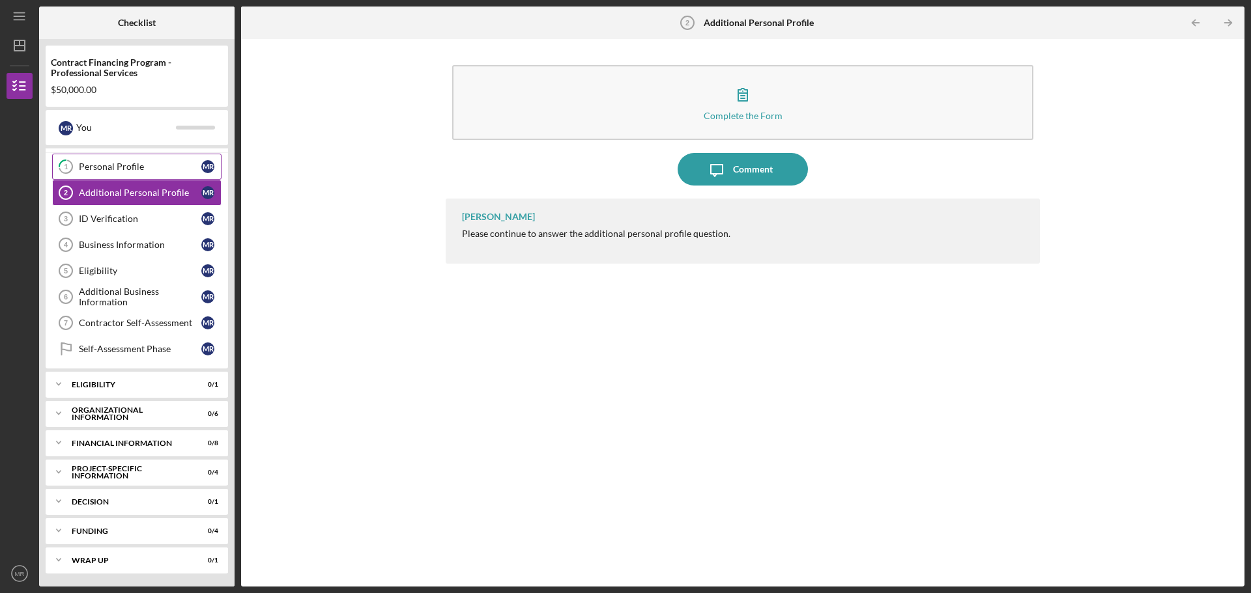
click at [171, 172] on link "1 Personal Profile M R" at bounding box center [136, 167] width 169 height 26
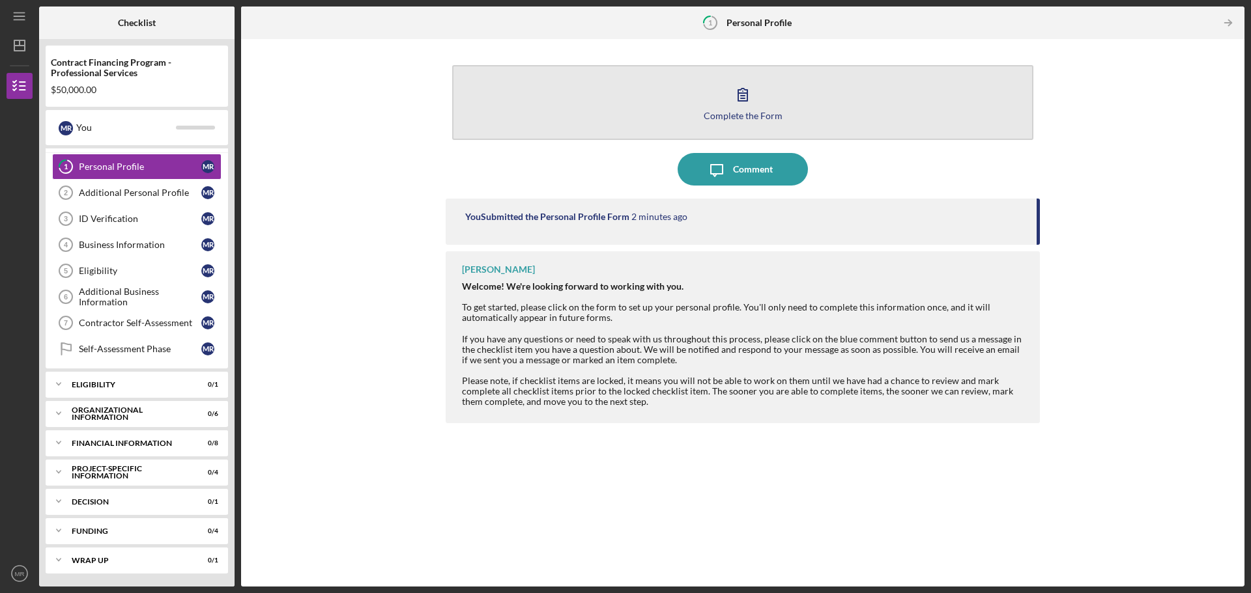
click at [766, 113] on div "Complete the Form" at bounding box center [743, 116] width 79 height 10
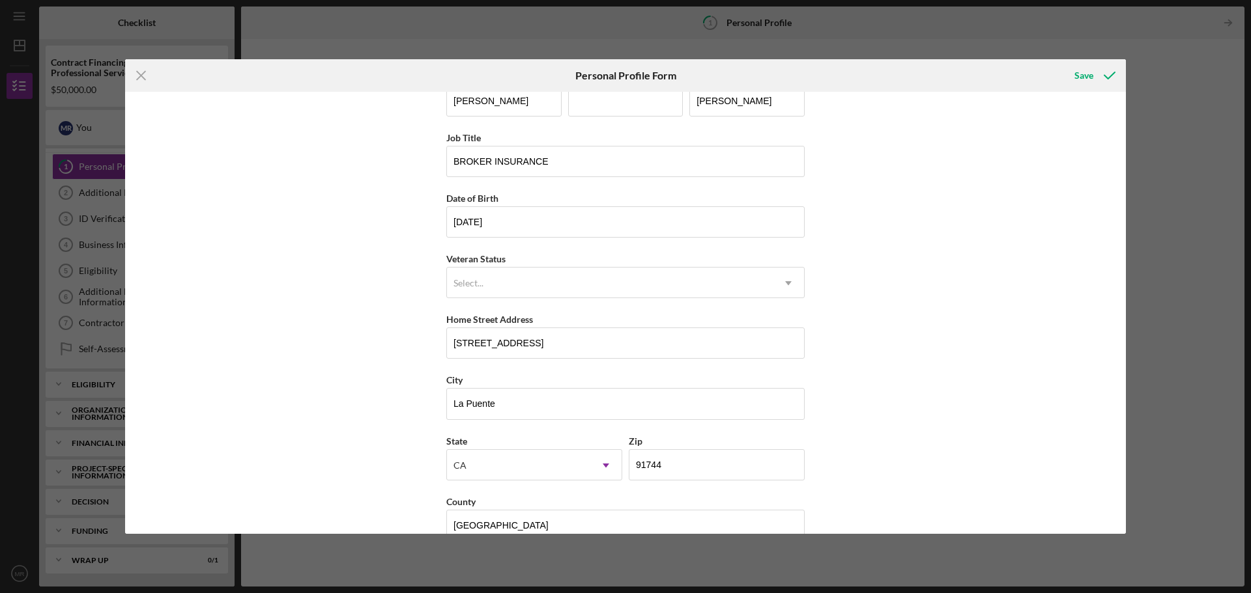
scroll to position [56, 0]
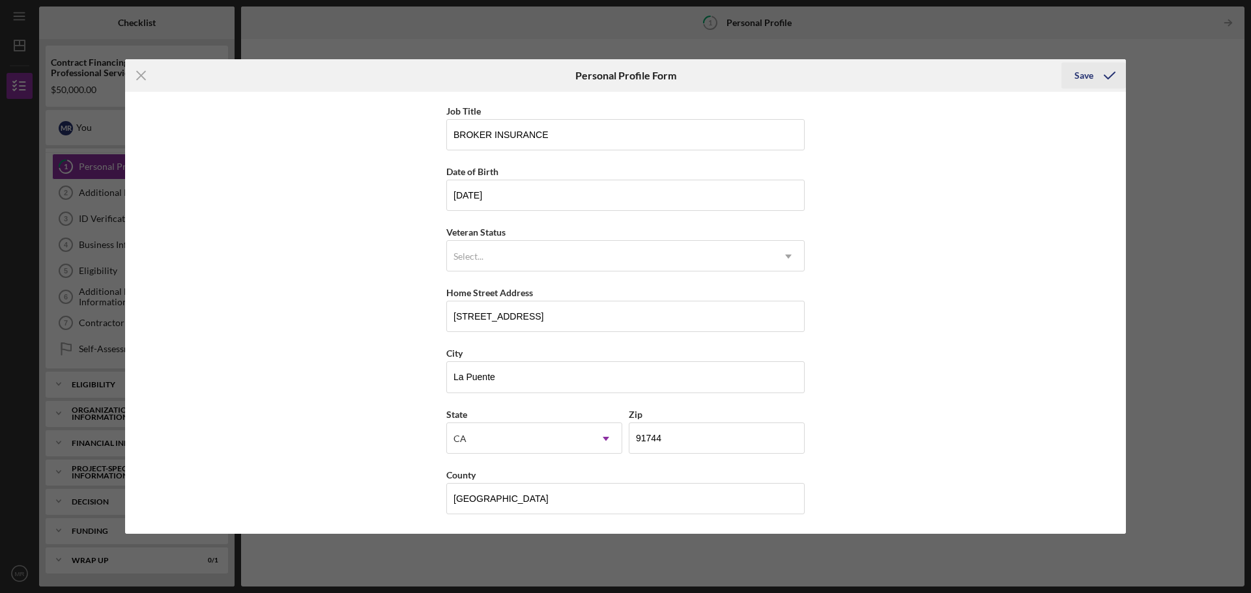
click at [1082, 78] on div "Save" at bounding box center [1083, 76] width 19 height 26
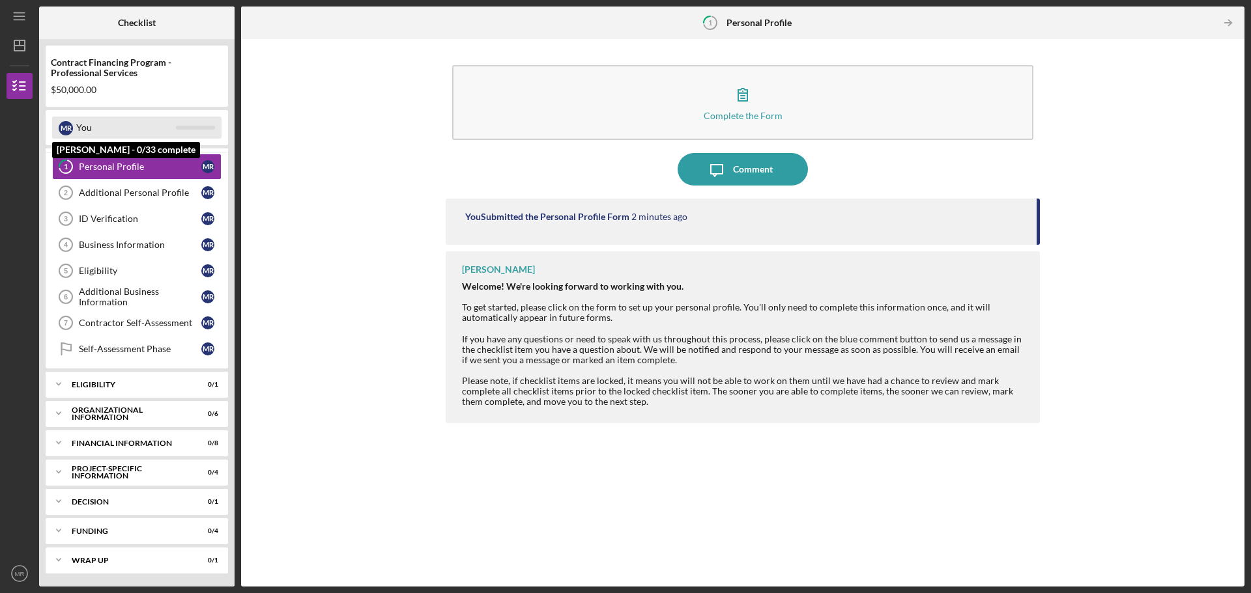
click at [170, 127] on div "You" at bounding box center [126, 128] width 100 height 22
click at [144, 223] on div "ID Verification" at bounding box center [140, 219] width 122 height 10
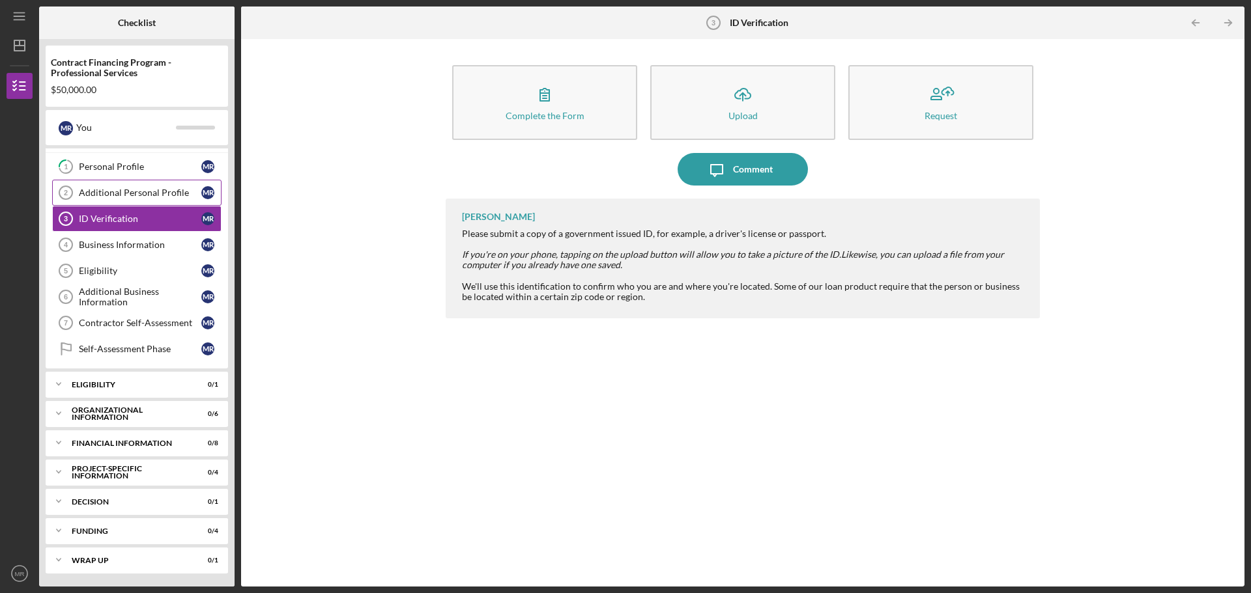
click at [140, 197] on div "Additional Personal Profile" at bounding box center [140, 193] width 122 height 10
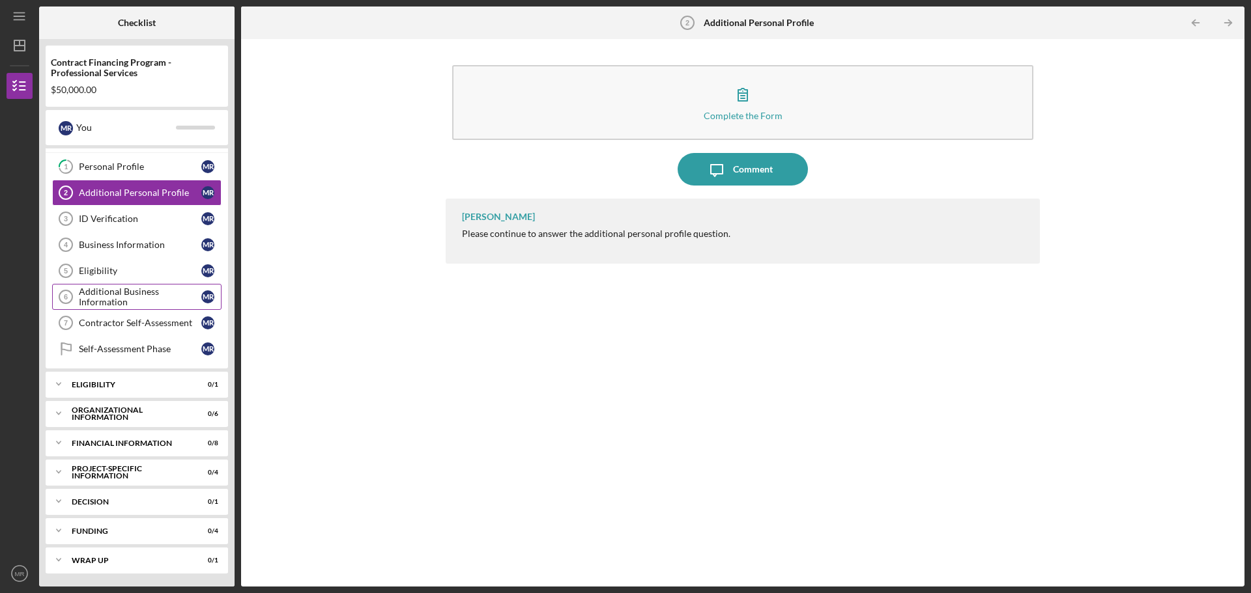
click at [122, 288] on div "Additional Business Information" at bounding box center [140, 297] width 122 height 21
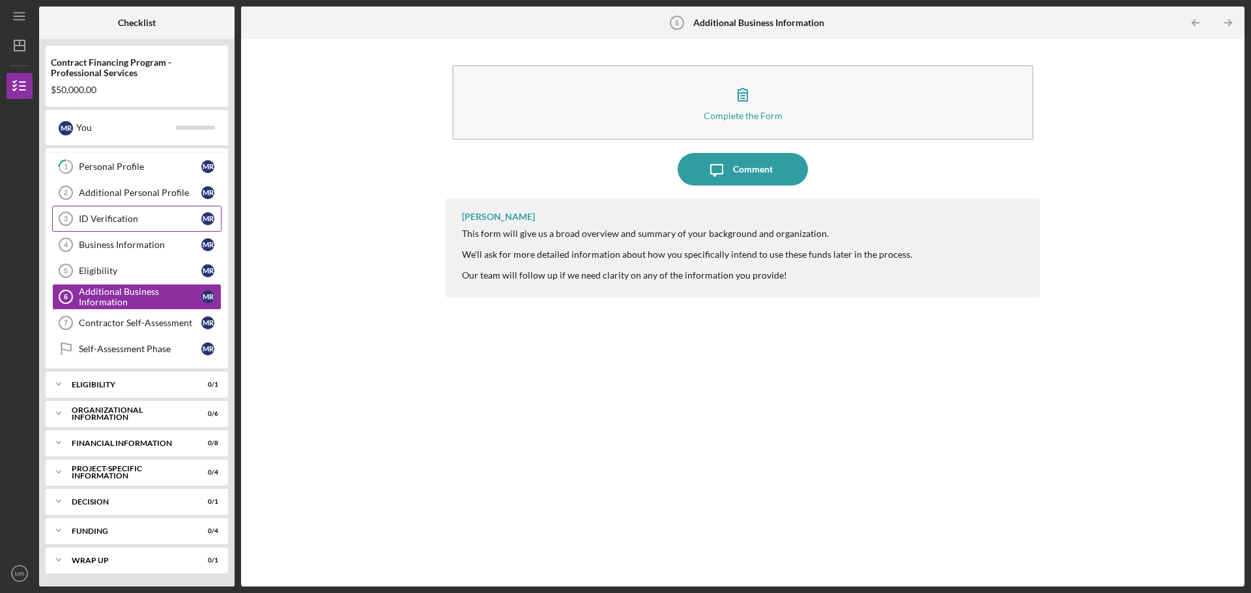
click at [121, 211] on link "ID Verification 3 ID Verification M R" at bounding box center [136, 219] width 169 height 26
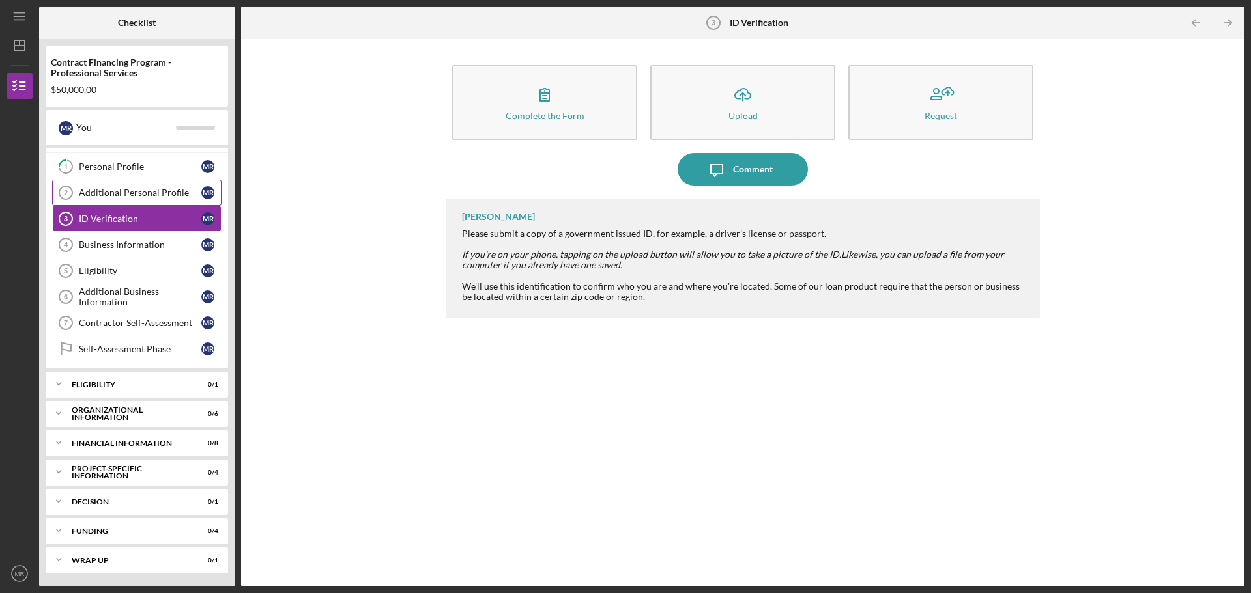
click at [122, 186] on link "Additional Personal Profile 2 Additional Personal Profile M R" at bounding box center [136, 193] width 169 height 26
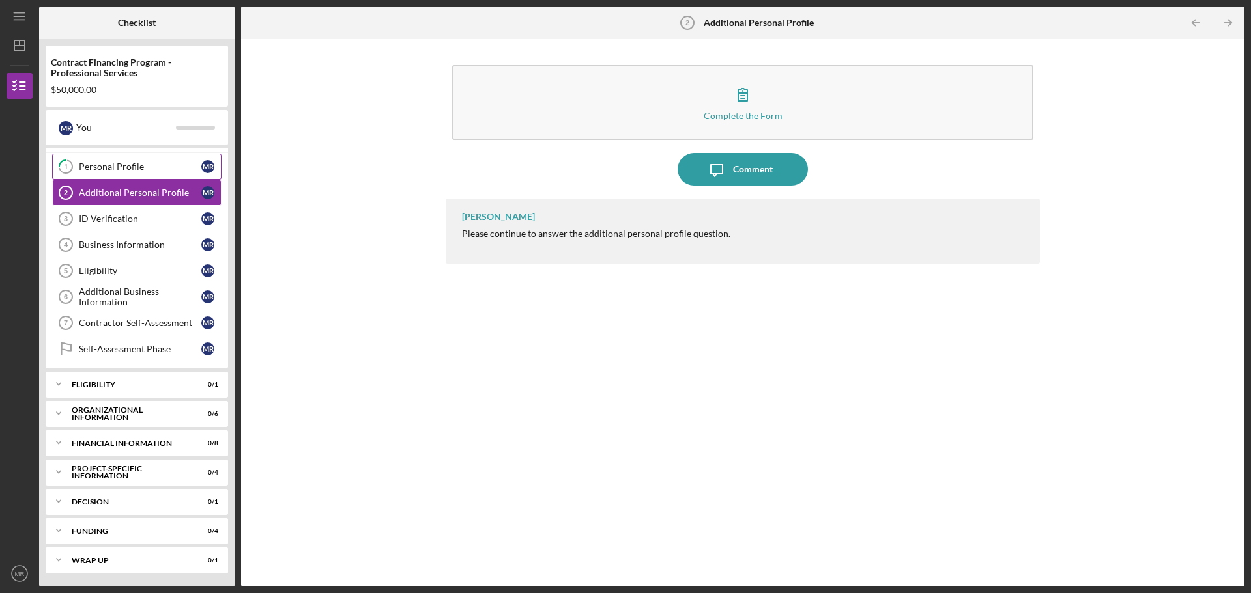
click at [122, 167] on div "Personal Profile" at bounding box center [140, 167] width 122 height 10
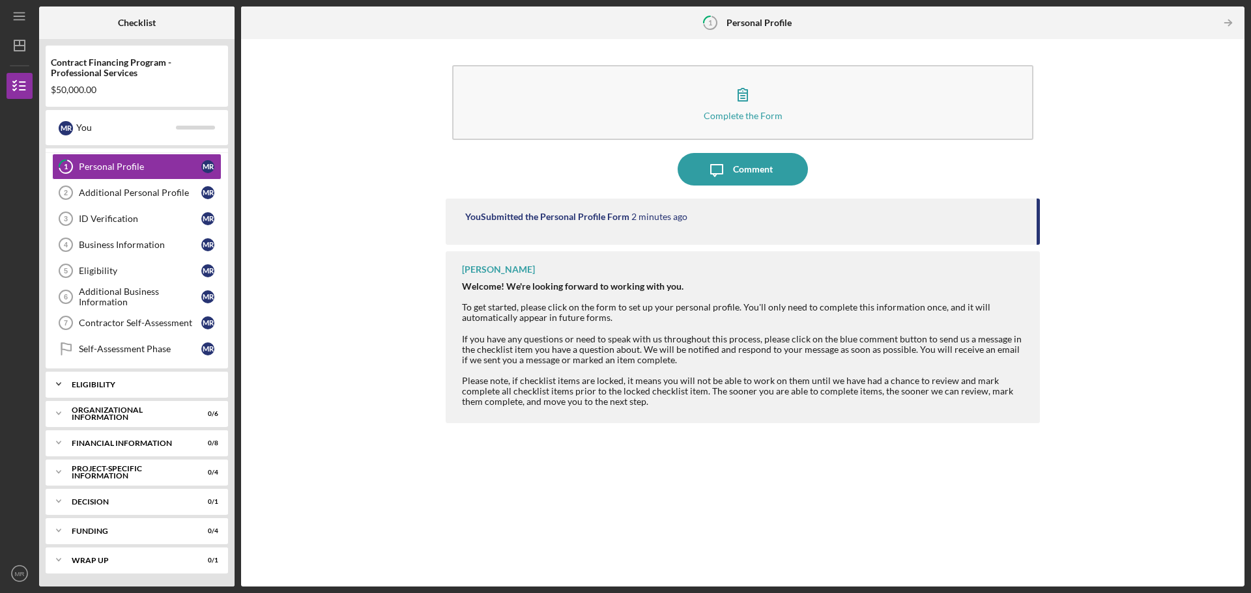
click at [109, 384] on div "Eligibility" at bounding box center [142, 385] width 140 height 8
click at [127, 413] on div "Eligibility Phase" at bounding box center [140, 412] width 122 height 10
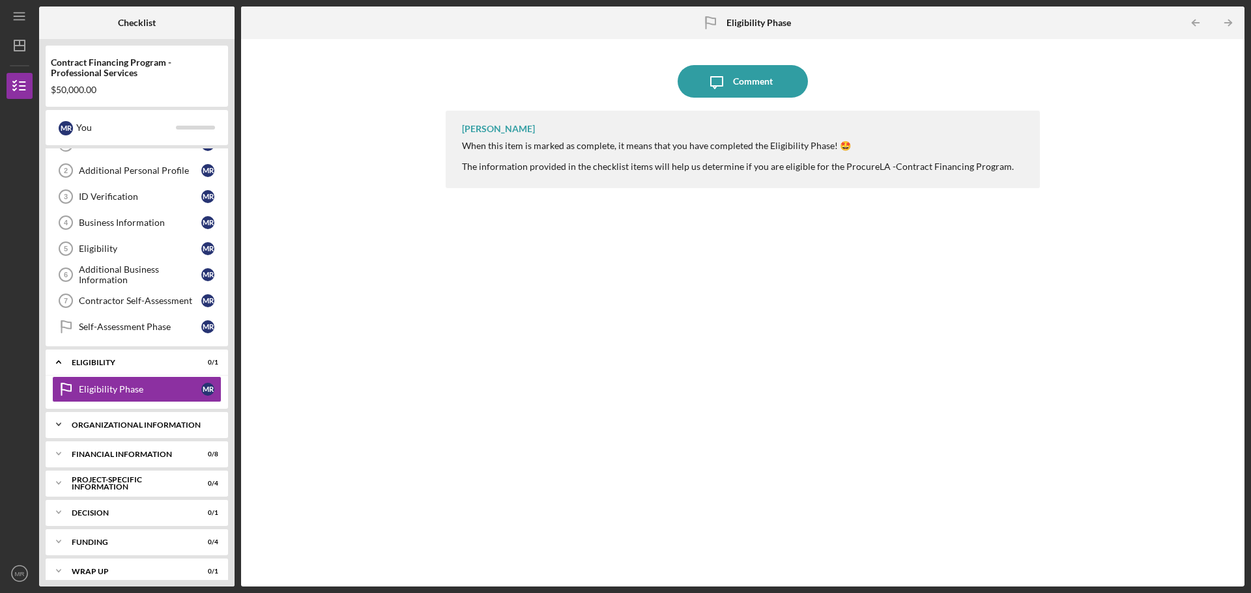
scroll to position [55, 0]
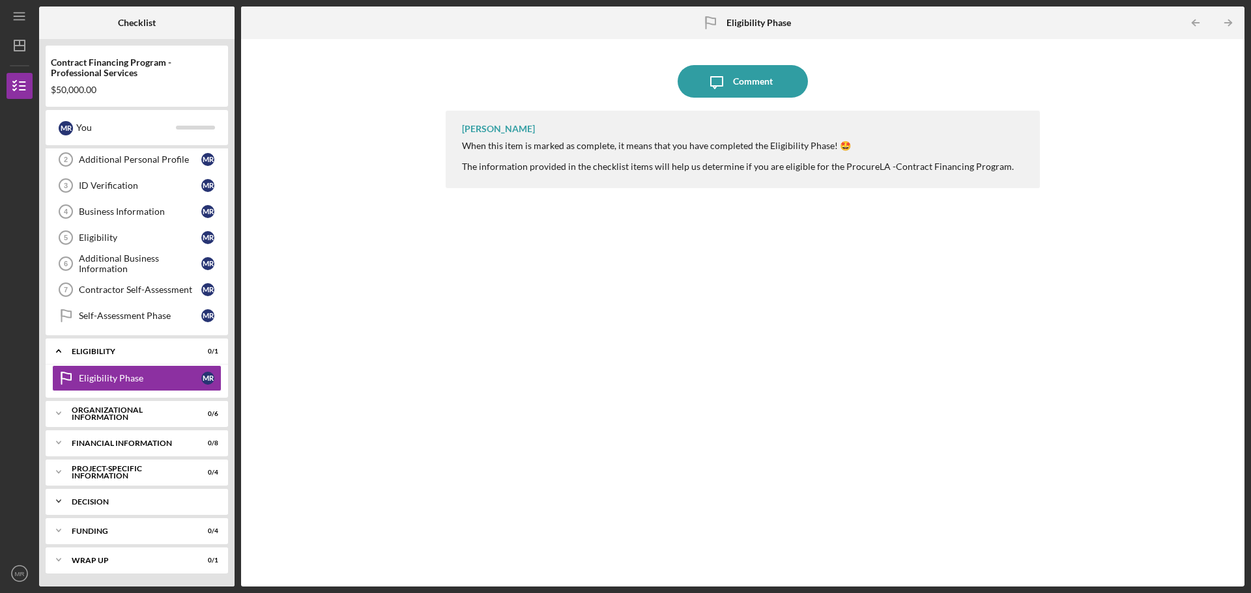
click at [89, 492] on div "Icon/Expander Decision 0 / 1" at bounding box center [137, 502] width 182 height 26
click at [97, 501] on div "Decision" at bounding box center [142, 502] width 140 height 8
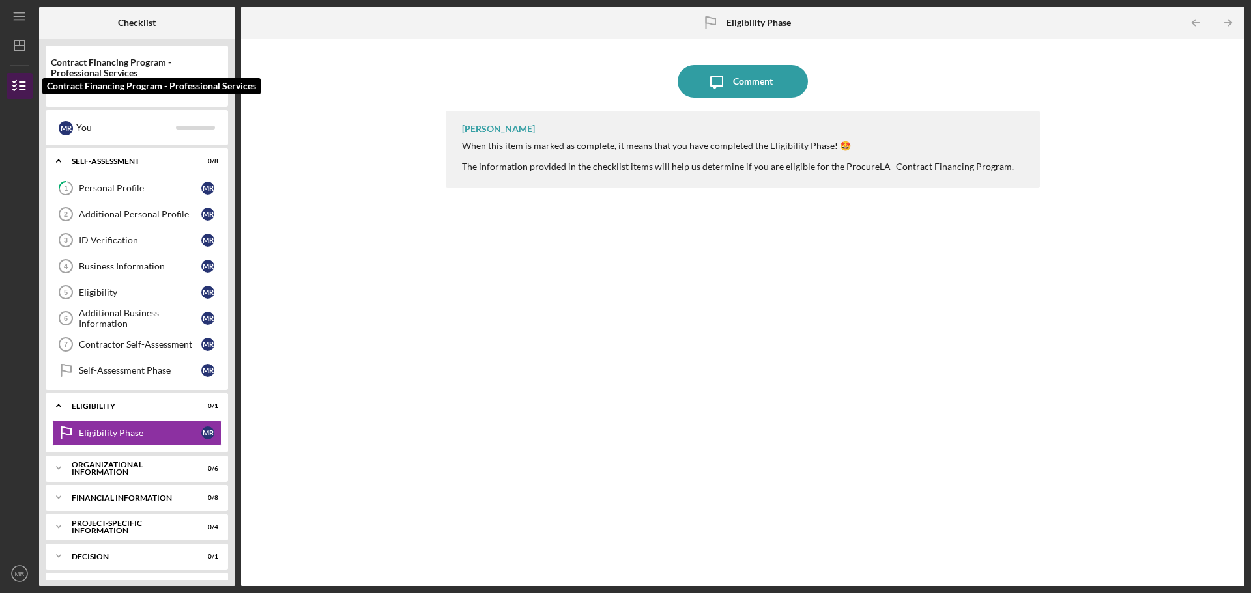
click at [11, 86] on icon "button" at bounding box center [19, 86] width 33 height 33
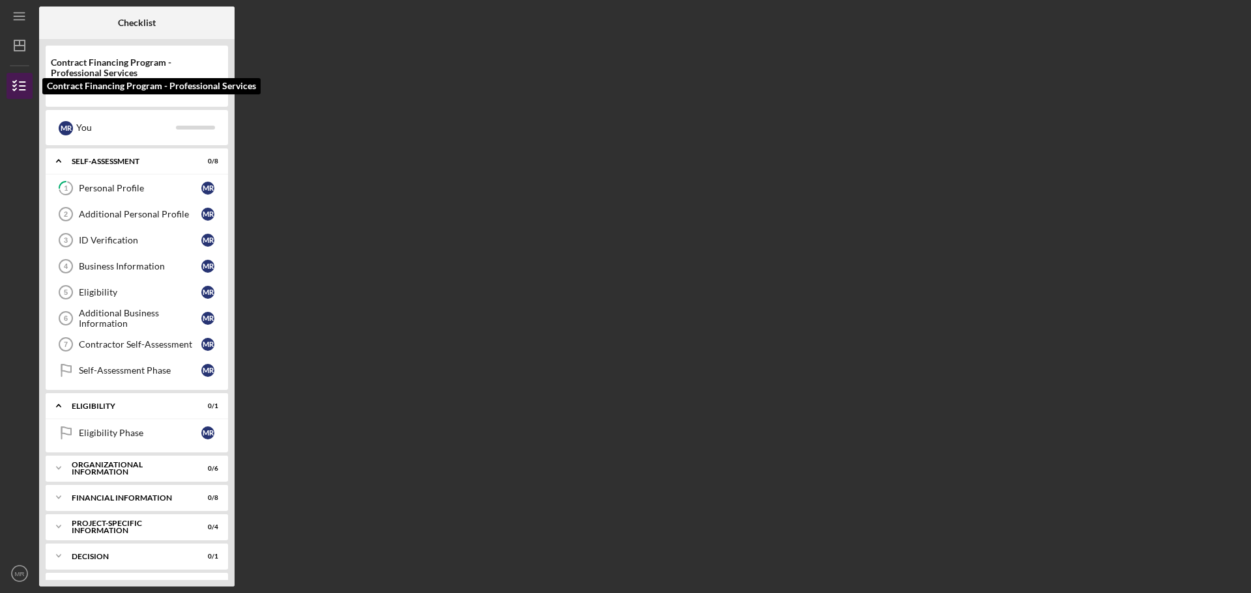
click at [18, 87] on icon "button" at bounding box center [19, 86] width 33 height 33
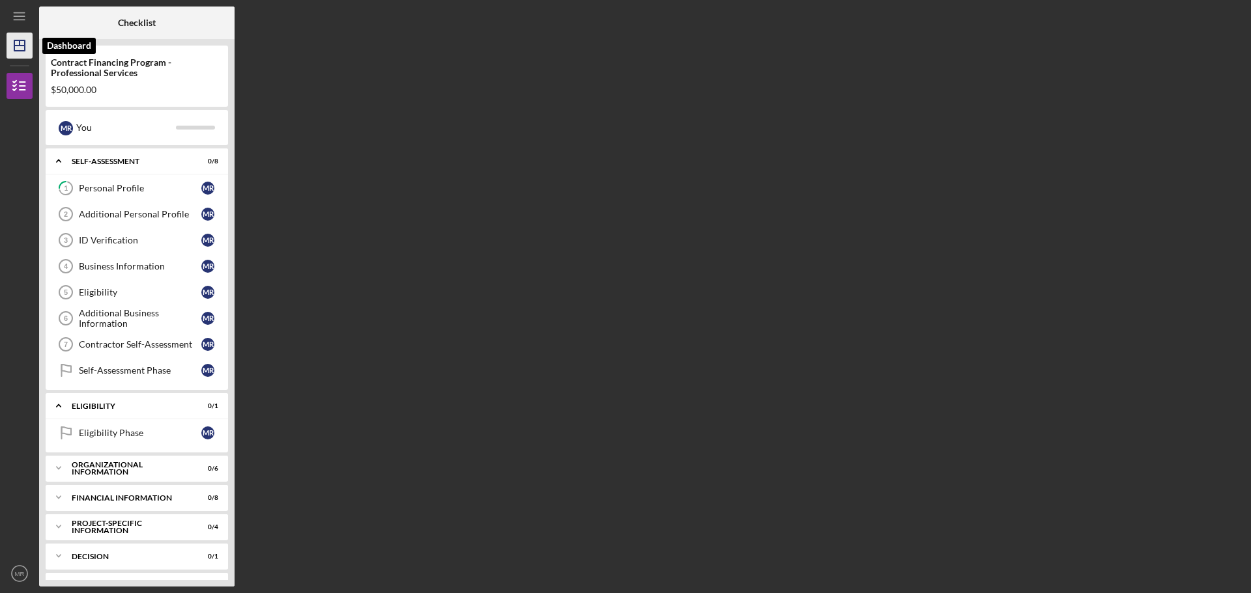
click at [18, 44] on icon "Icon/Dashboard" at bounding box center [19, 45] width 33 height 33
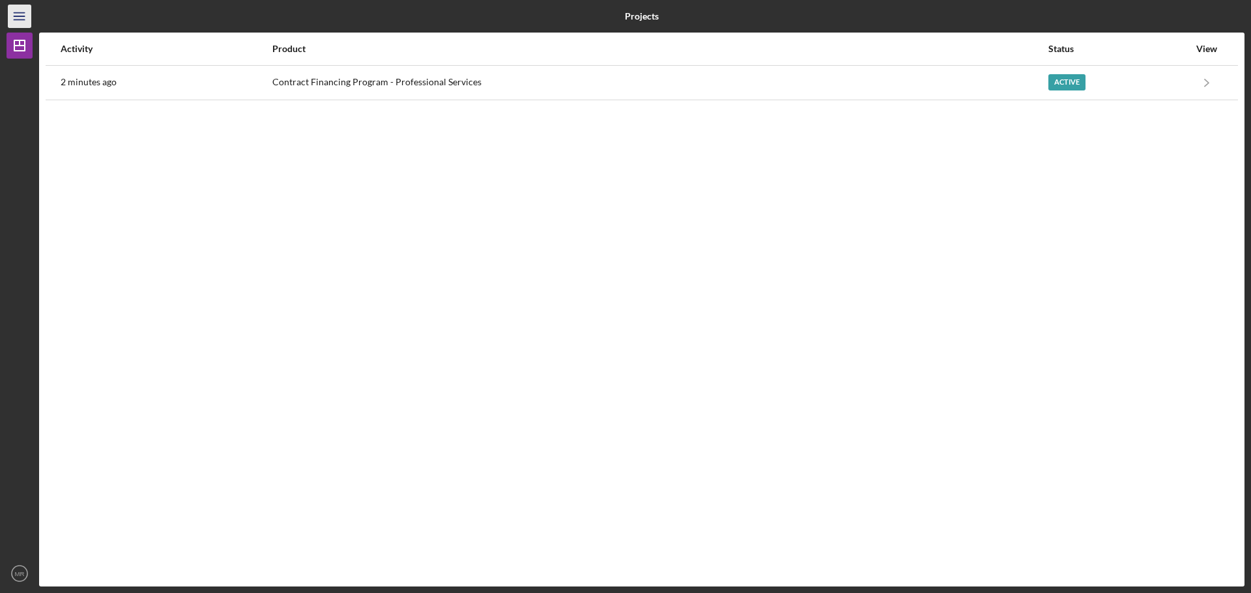
click at [14, 18] on icon "Icon/Menu" at bounding box center [19, 16] width 29 height 29
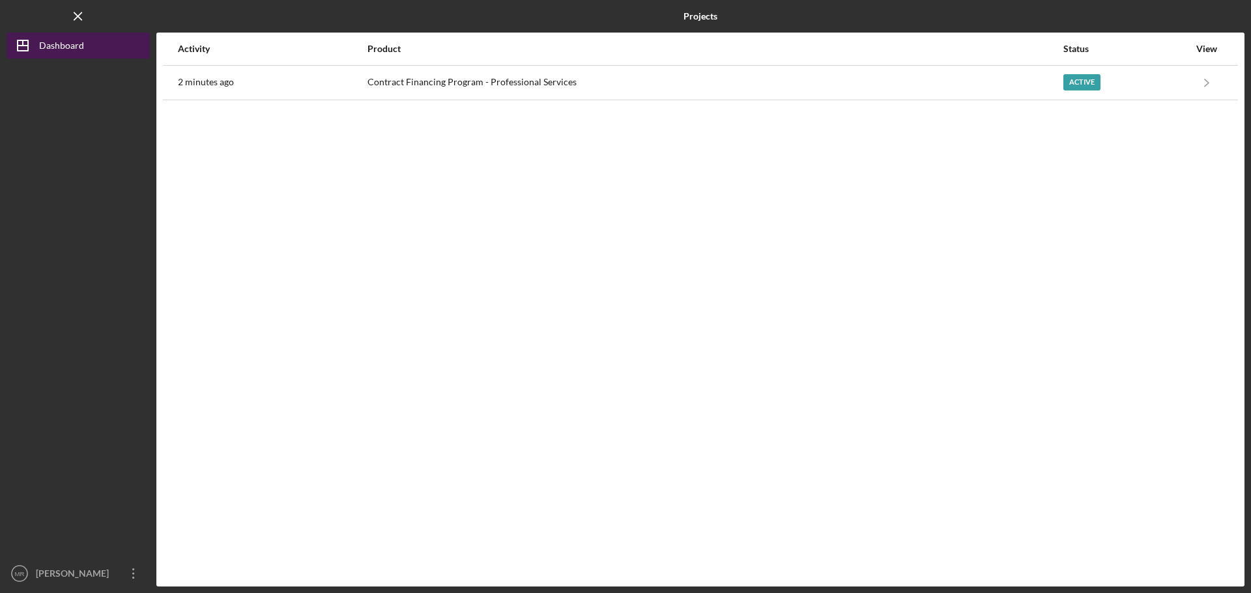
click at [46, 44] on div "Dashboard" at bounding box center [61, 47] width 45 height 29
click at [87, 48] on button "Icon/Dashboard Dashboard" at bounding box center [78, 46] width 143 height 26
click at [87, 10] on icon "Icon/Menu Close" at bounding box center [78, 16] width 29 height 29
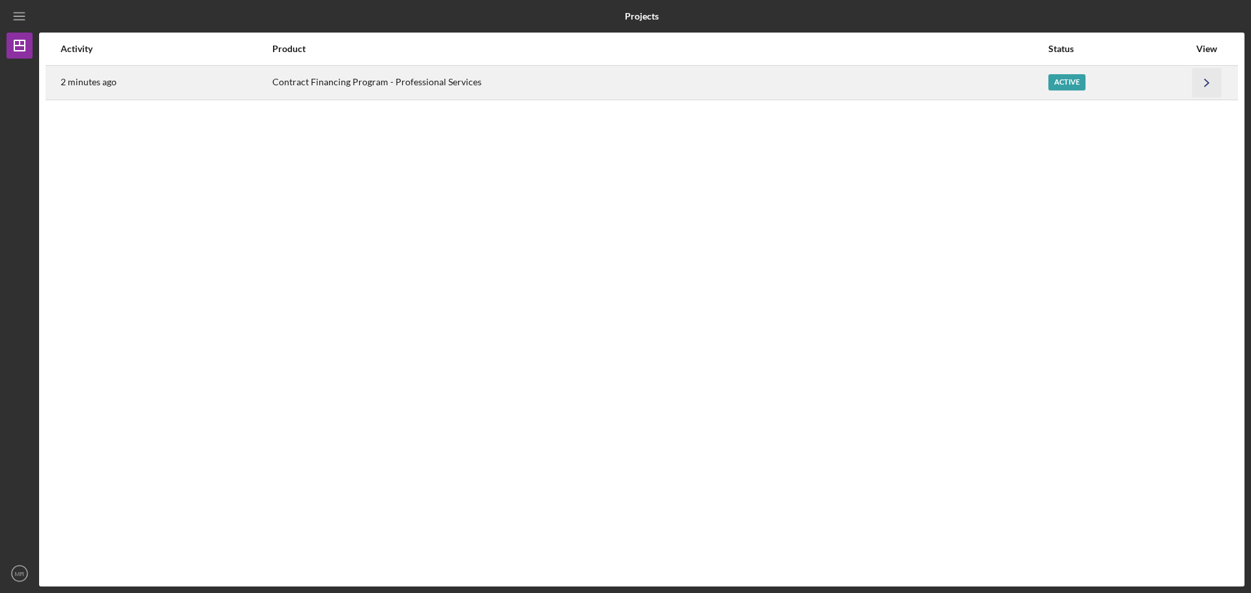
click at [1207, 81] on icon "Icon/Navigate" at bounding box center [1206, 82] width 29 height 29
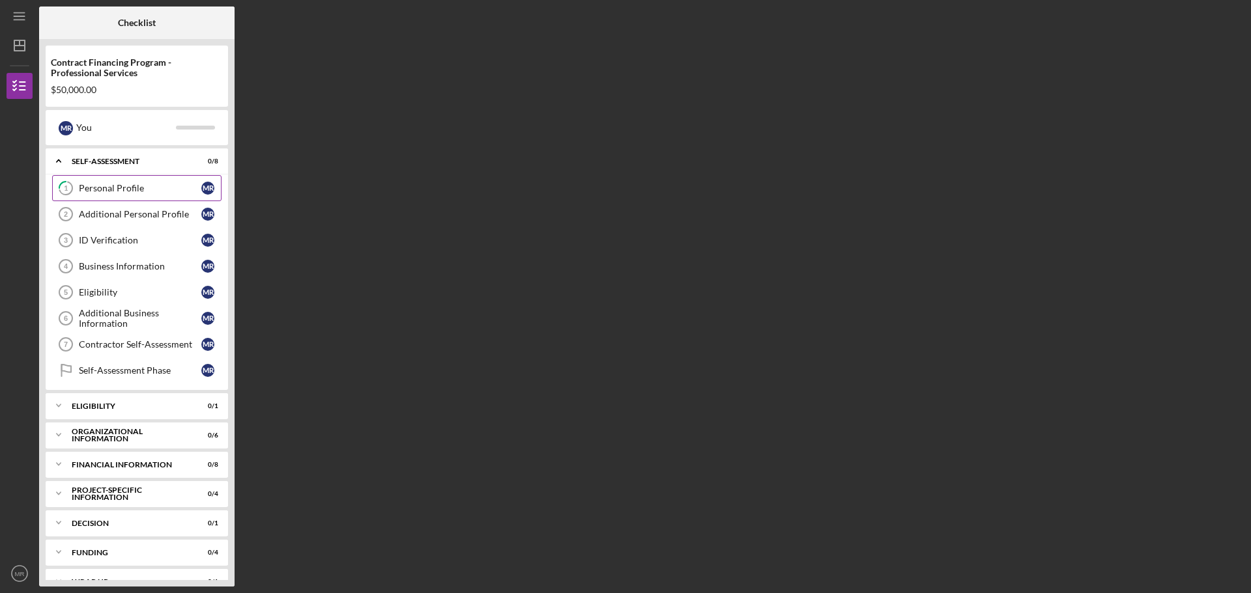
click at [201, 184] on div "Personal Profile" at bounding box center [140, 188] width 122 height 10
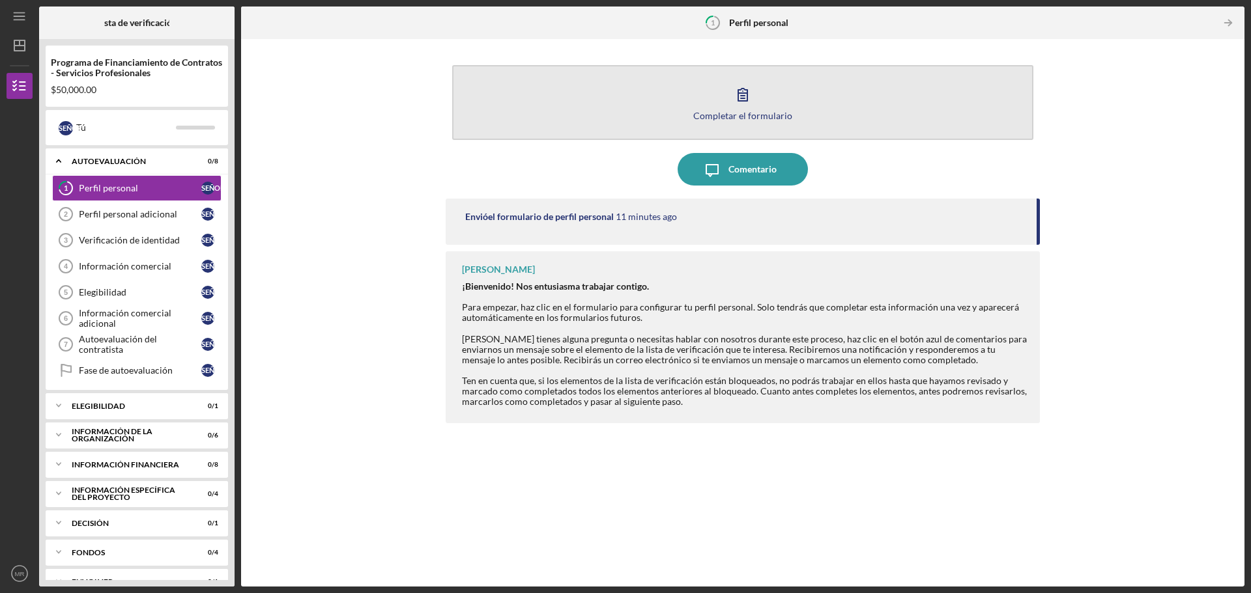
click at [737, 93] on icon "button" at bounding box center [742, 94] width 33 height 33
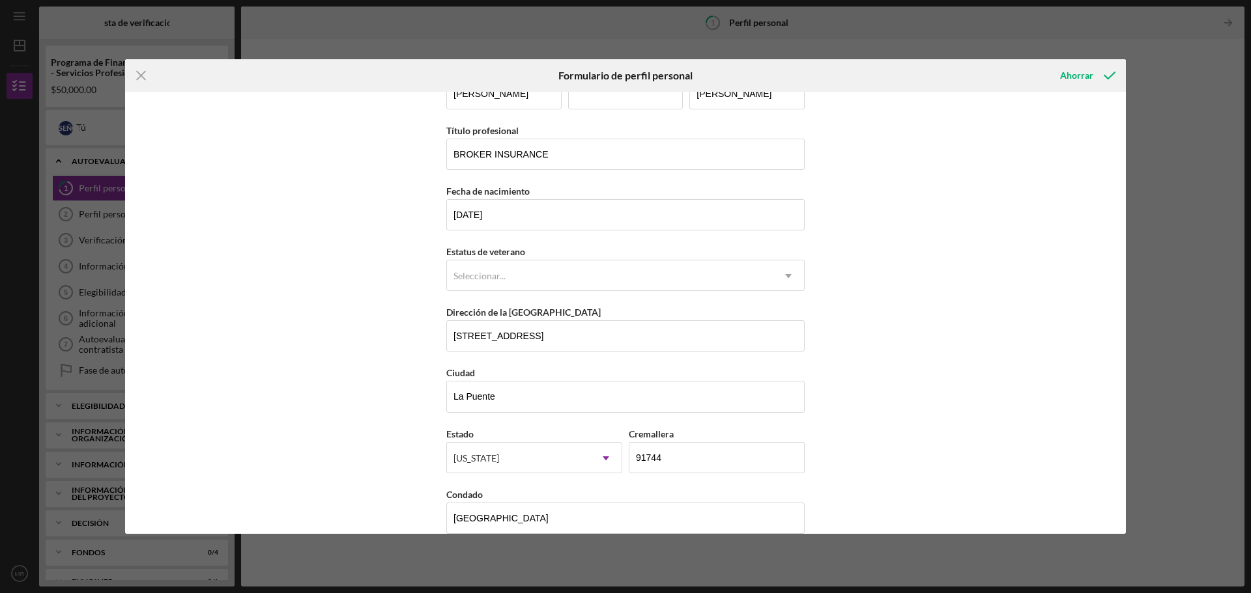
scroll to position [56, 0]
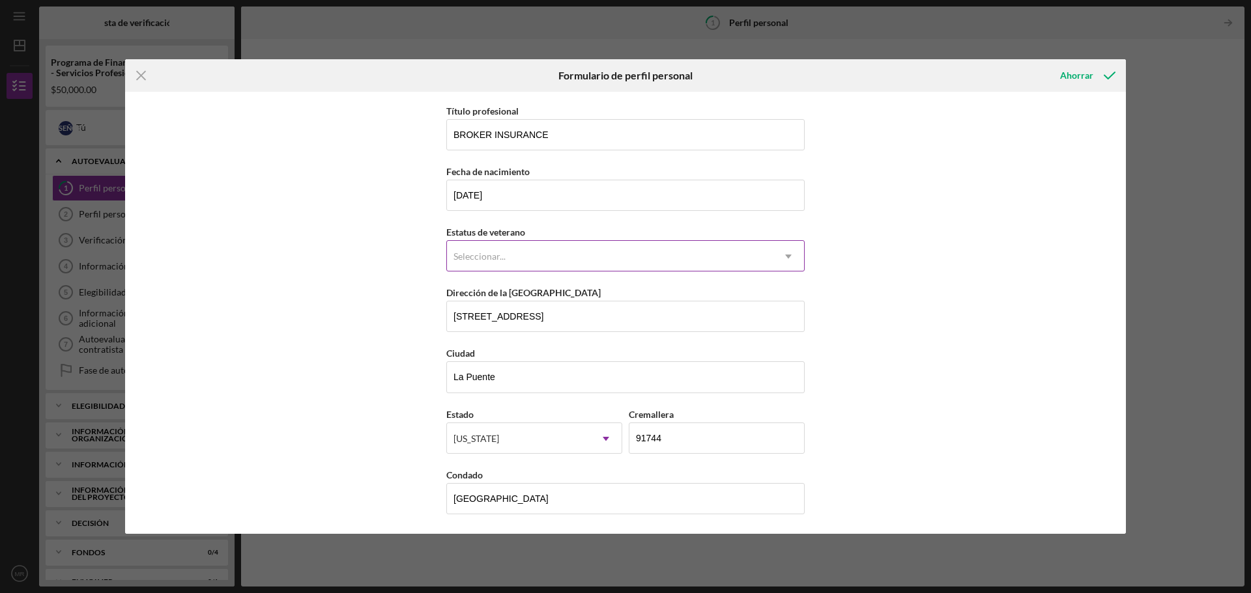
click at [650, 264] on div "Seleccionar..." at bounding box center [610, 257] width 326 height 30
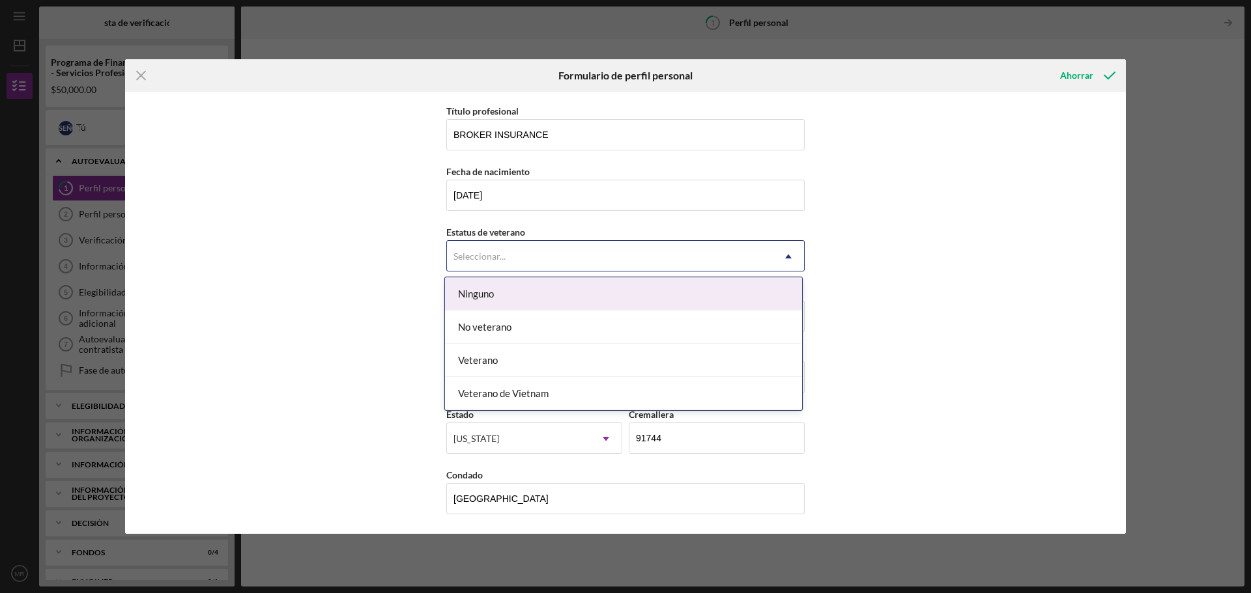
click at [532, 304] on div "Ninguno" at bounding box center [623, 294] width 357 height 33
click at [528, 265] on div "Seleccionar..." at bounding box center [610, 257] width 326 height 30
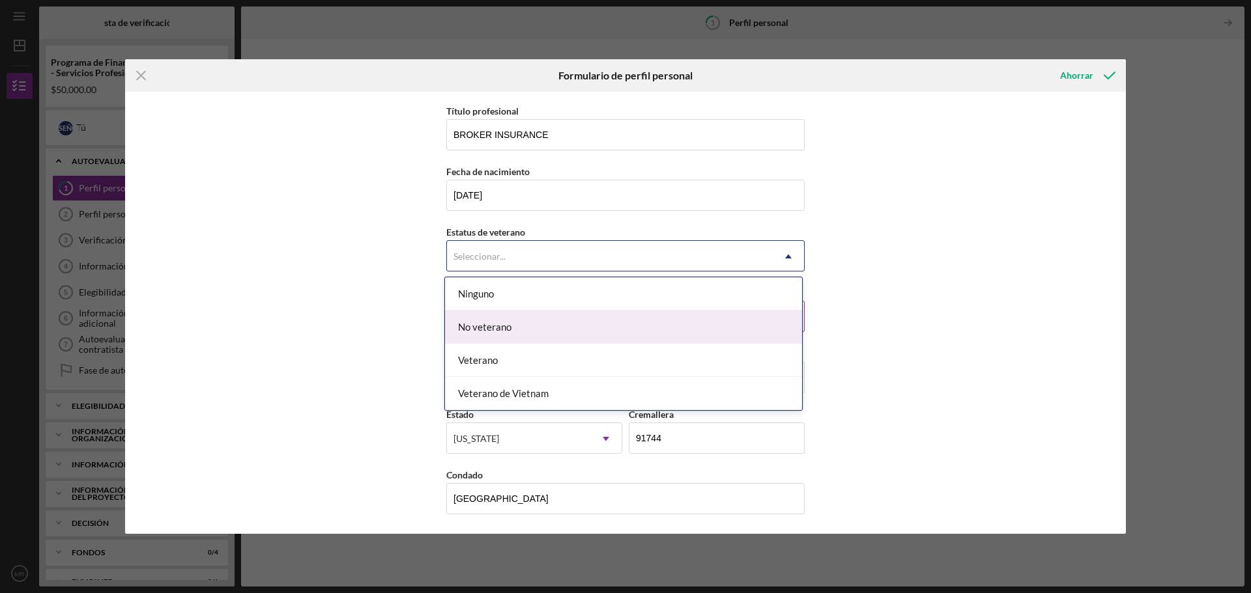
click at [514, 320] on div "No veterano" at bounding box center [623, 327] width 357 height 33
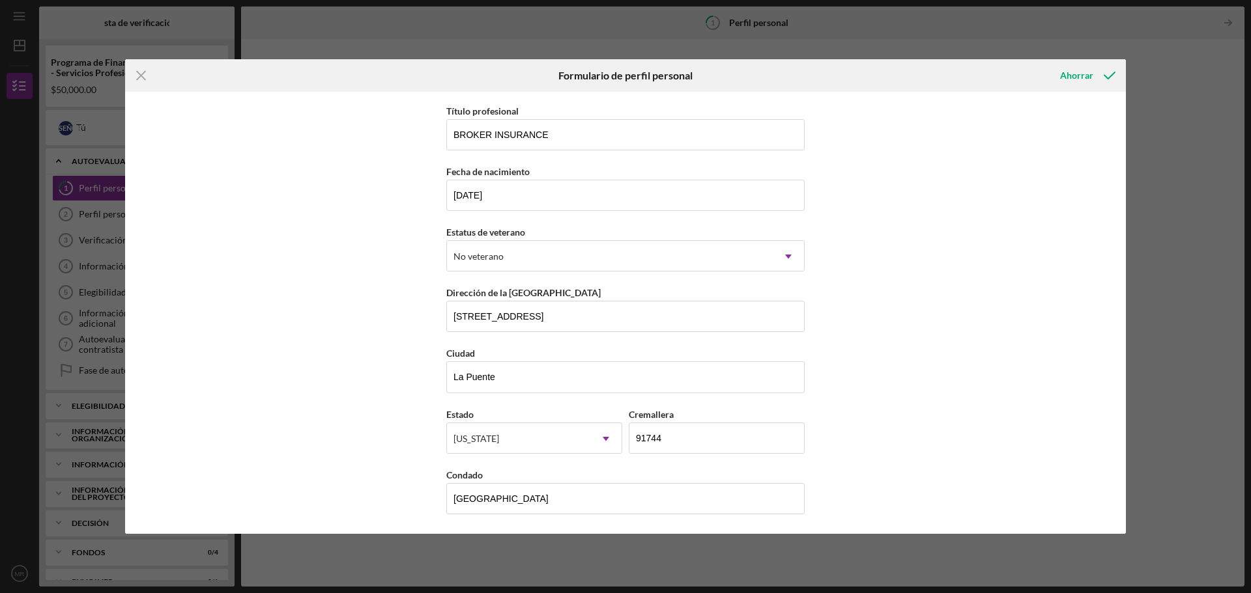
click at [863, 310] on div "Nombre de pila [PERSON_NAME] nombre [PERSON_NAME] Título profesional BROKER INS…" at bounding box center [625, 313] width 1001 height 442
click at [1076, 85] on div "Ahorrar" at bounding box center [1076, 76] width 33 height 26
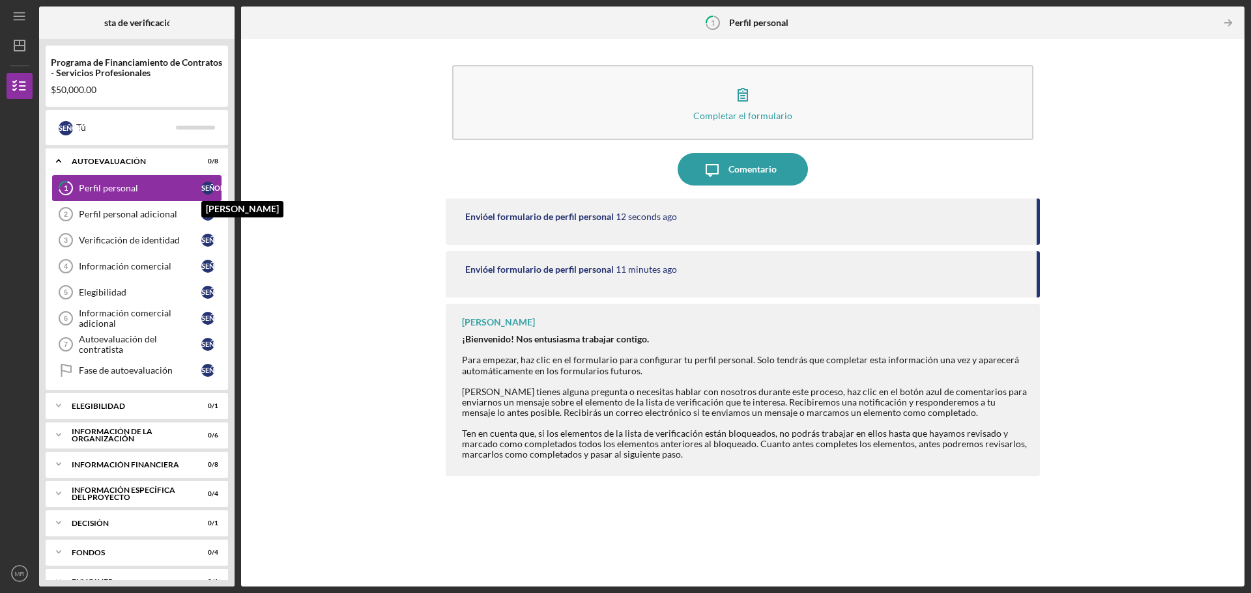
click at [207, 187] on font "SEÑOR" at bounding box center [212, 188] width 23 height 8
click at [143, 184] on div "Perfil personal" at bounding box center [140, 188] width 122 height 10
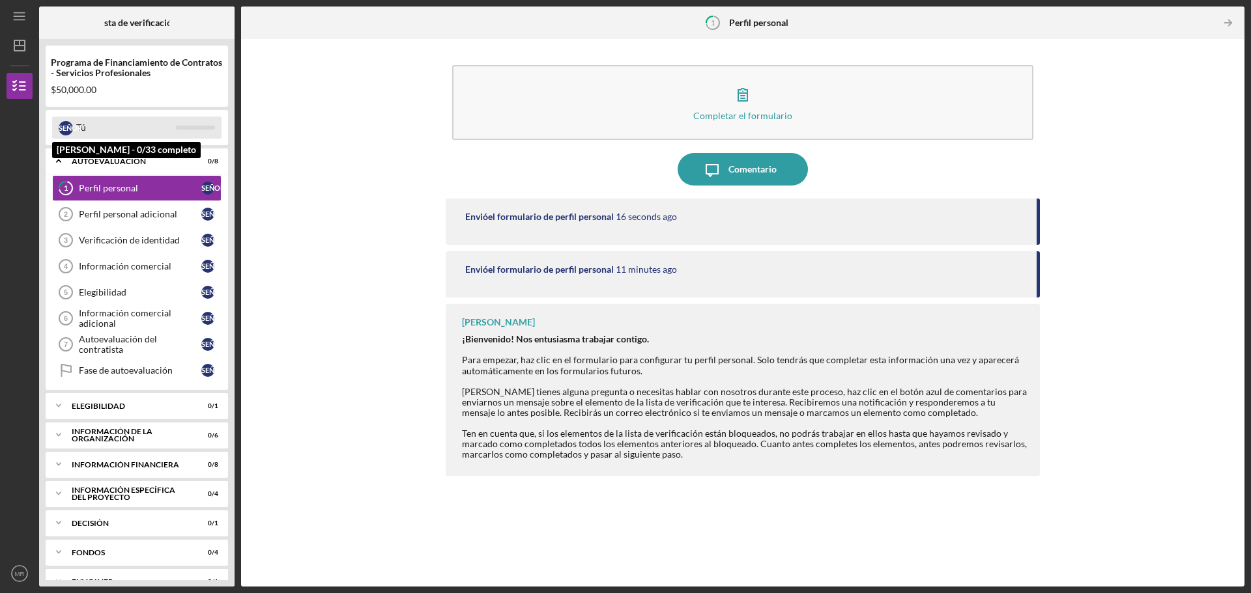
click at [150, 130] on div "Tú" at bounding box center [126, 128] width 100 height 22
click at [129, 25] on font "Lista de verificación" at bounding box center [137, 22] width 80 height 11
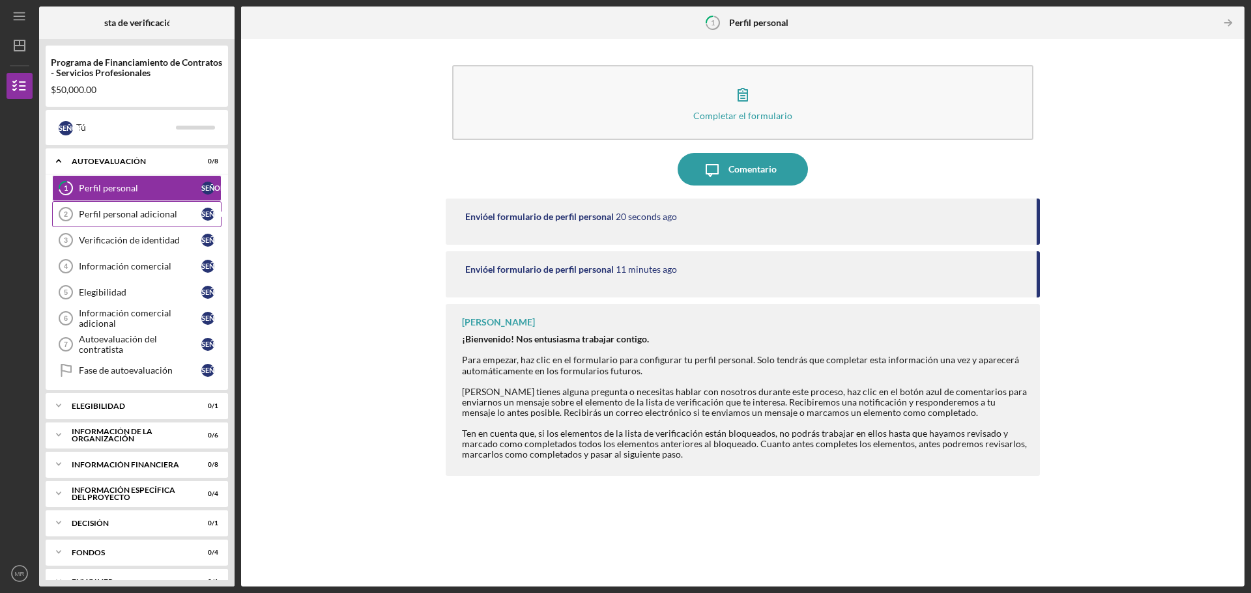
click at [132, 216] on font "Perfil personal adicional" at bounding box center [128, 213] width 98 height 11
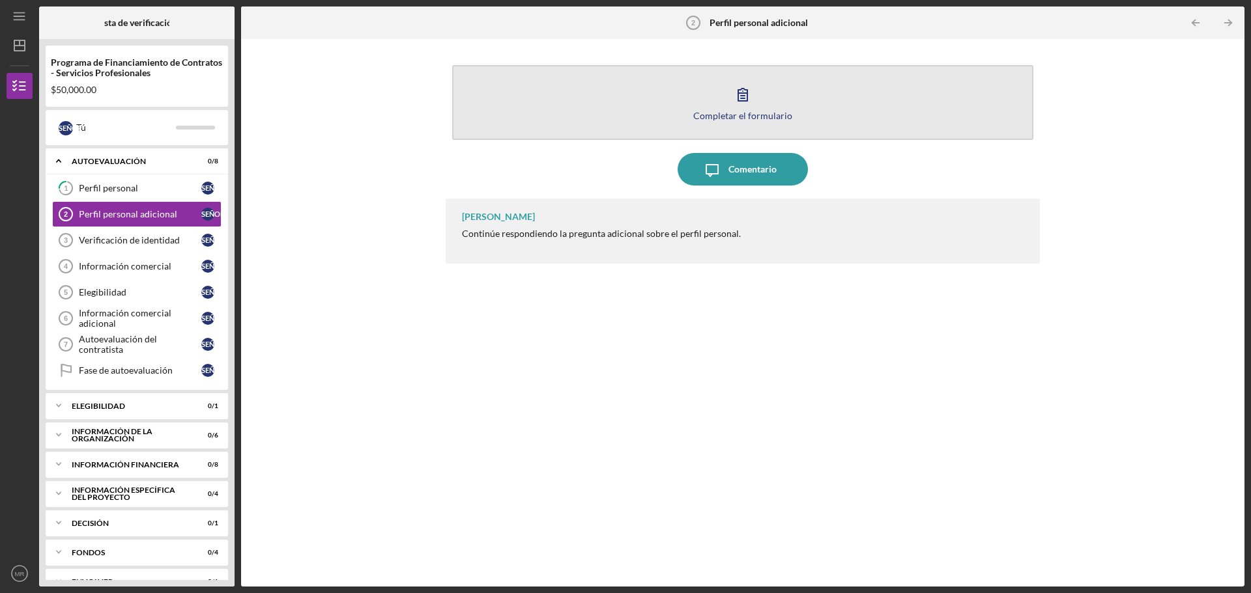
click at [749, 94] on icon "button" at bounding box center [742, 94] width 33 height 33
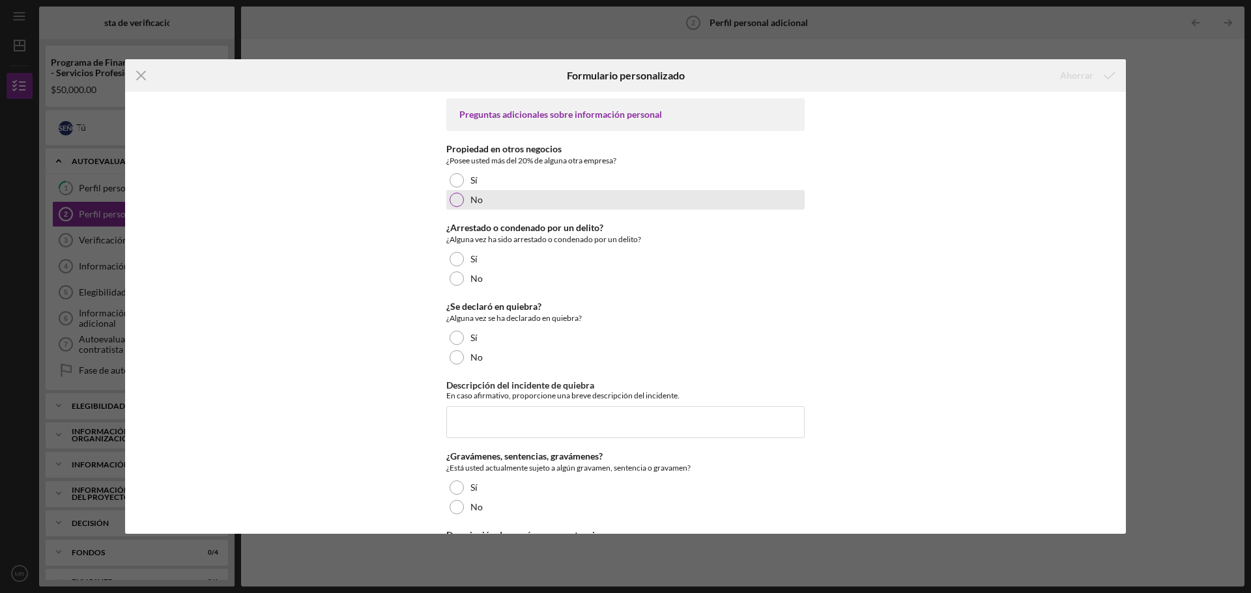
click at [457, 193] on div at bounding box center [457, 200] width 14 height 14
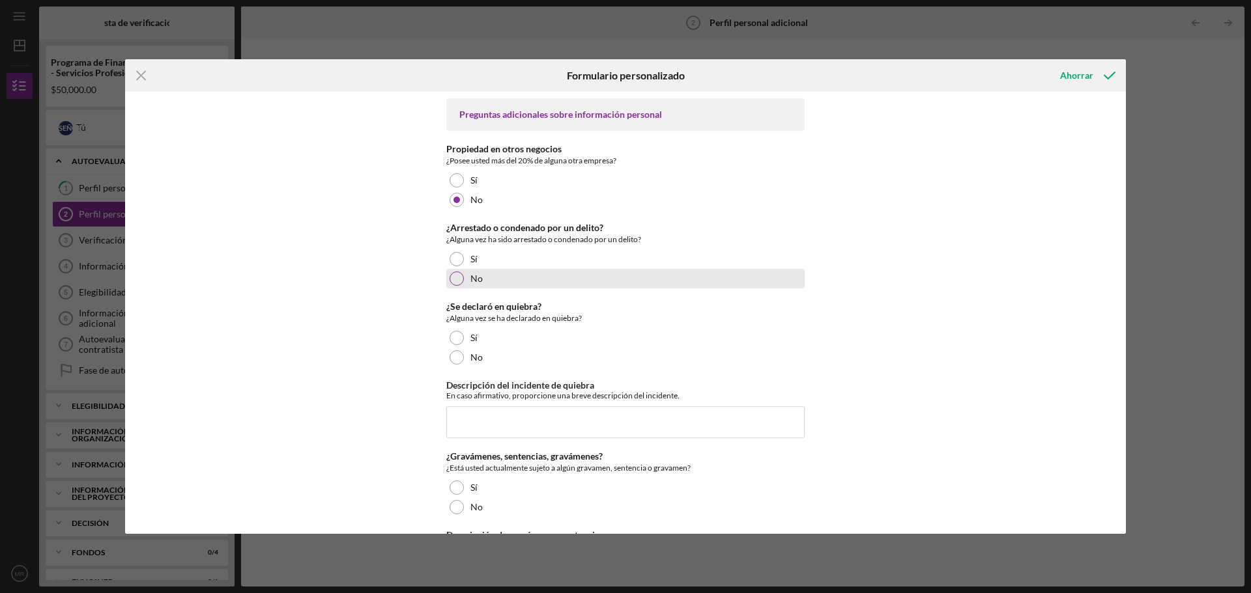
click at [453, 279] on div at bounding box center [457, 279] width 14 height 14
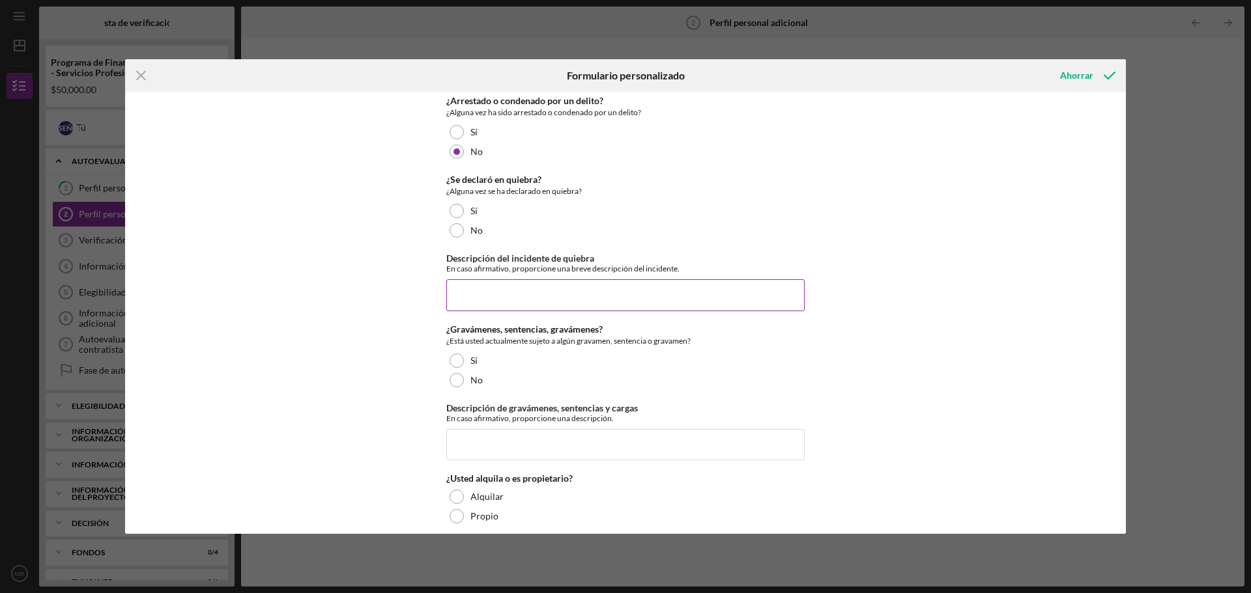
scroll to position [130, 0]
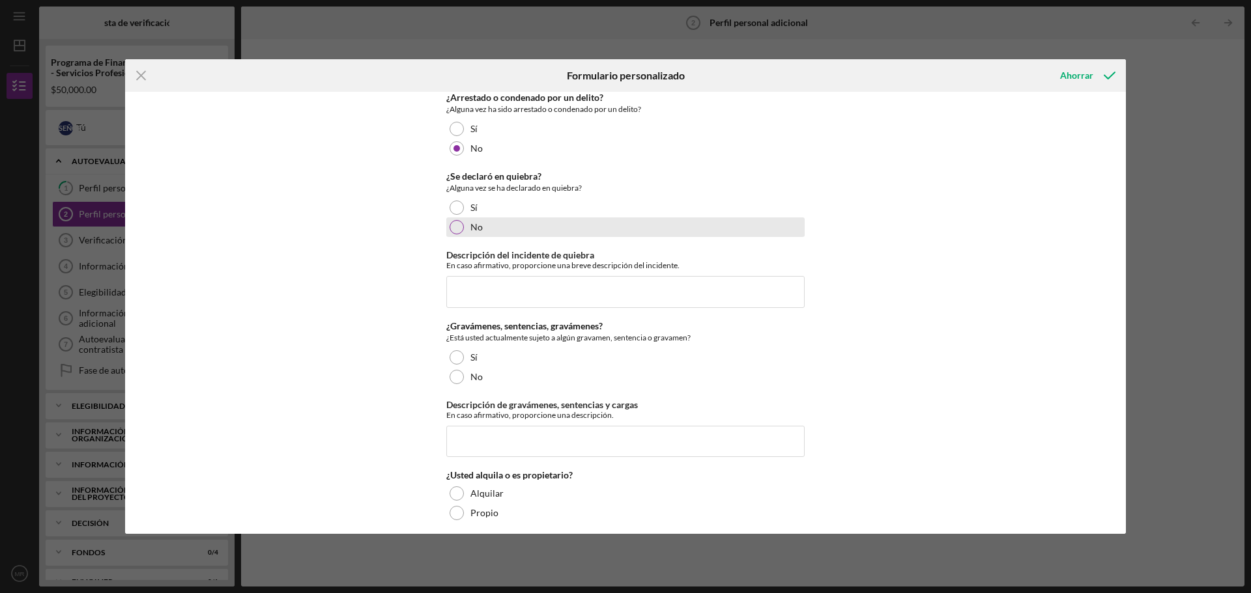
click at [455, 231] on div at bounding box center [457, 227] width 14 height 14
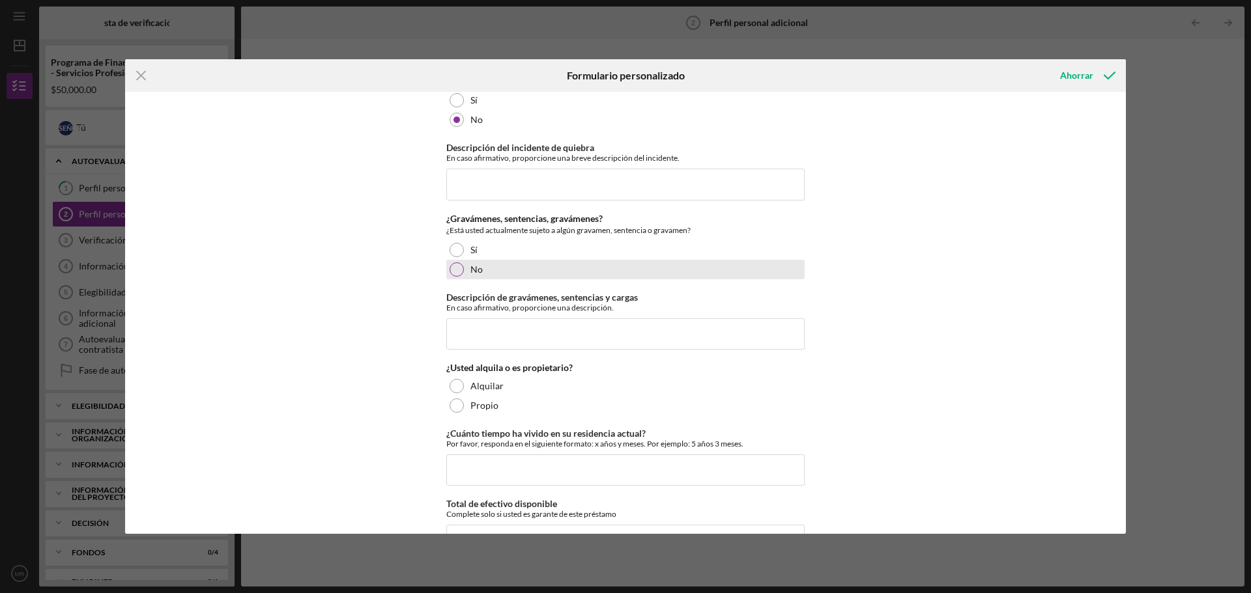
scroll to position [261, 0]
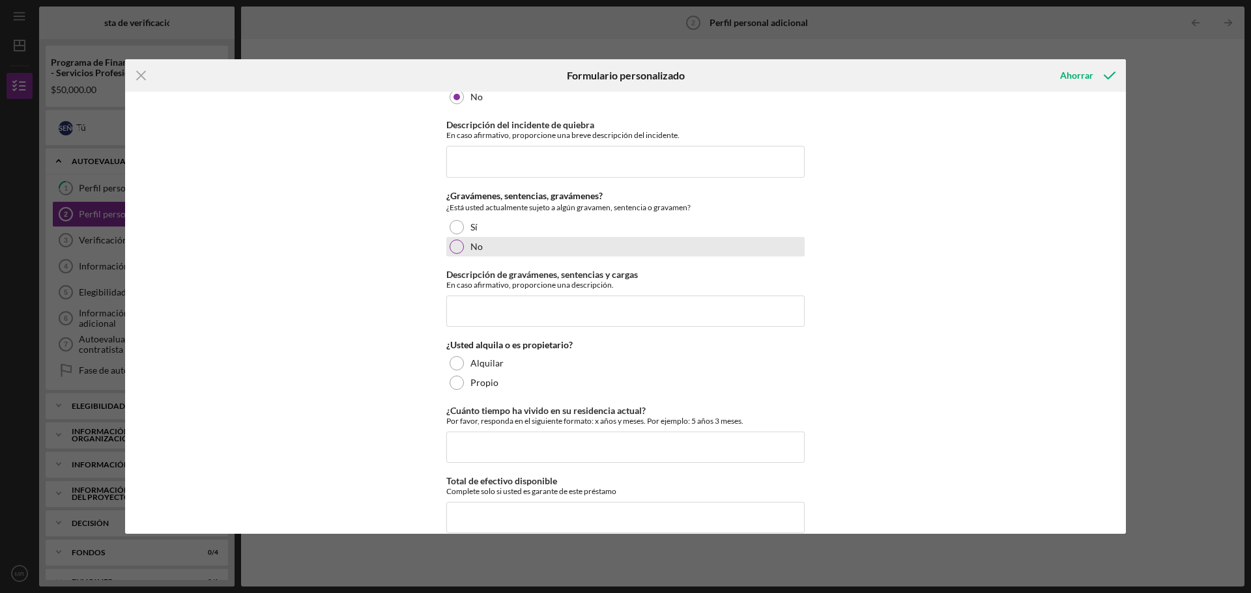
click at [455, 248] on div at bounding box center [457, 247] width 14 height 14
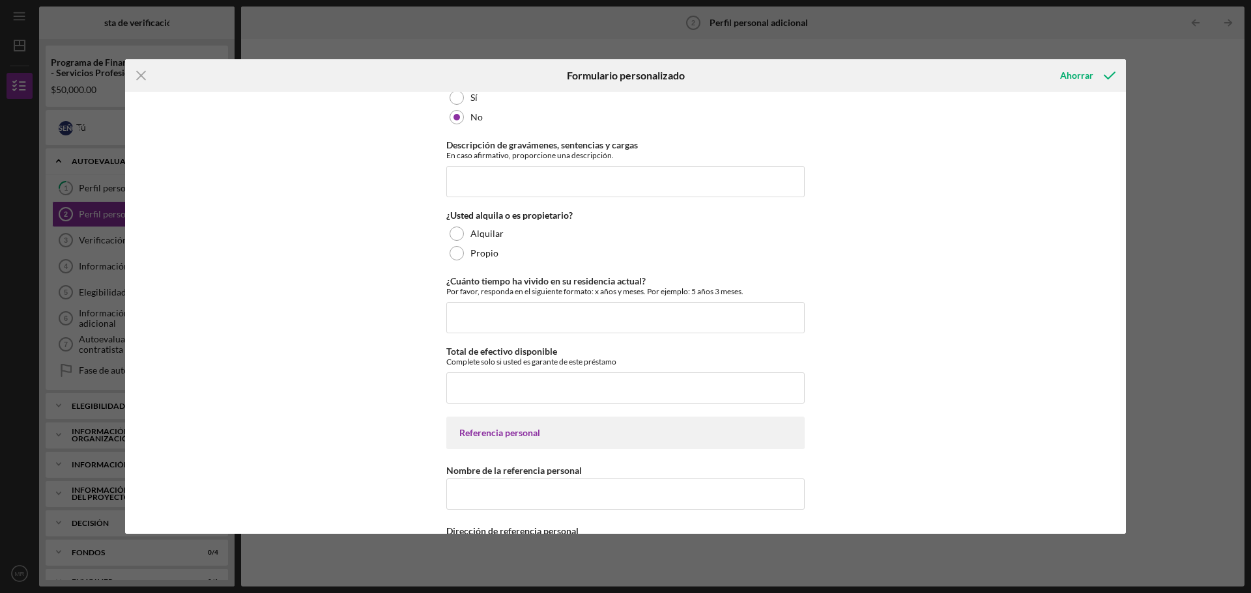
scroll to position [391, 0]
click at [451, 234] on div at bounding box center [457, 233] width 14 height 14
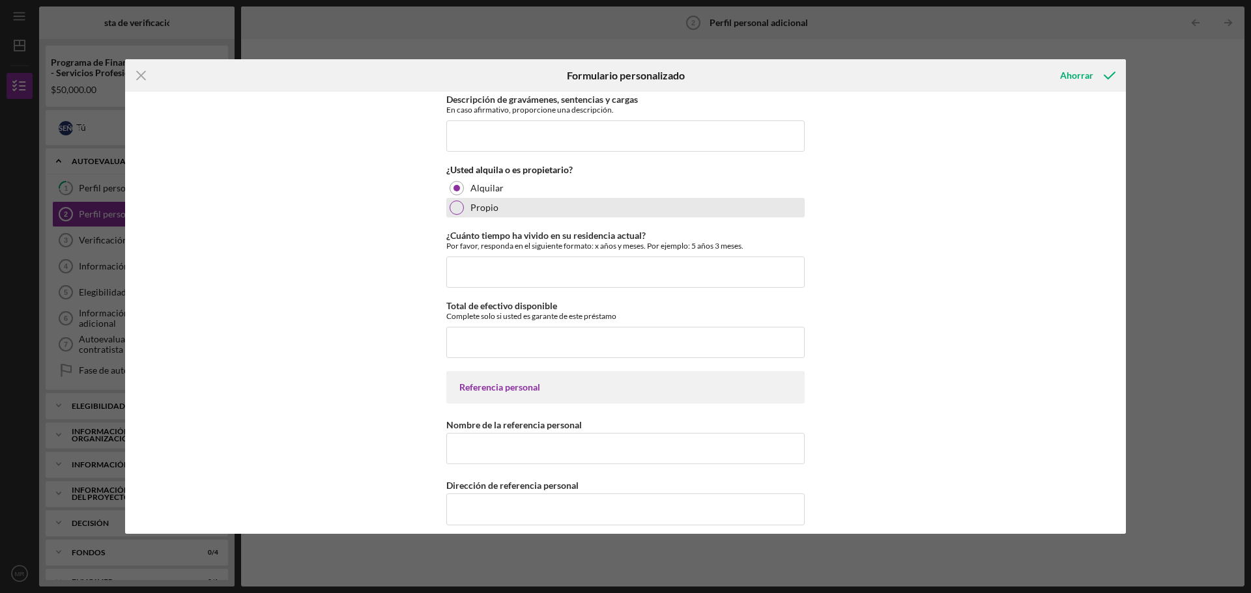
scroll to position [456, 0]
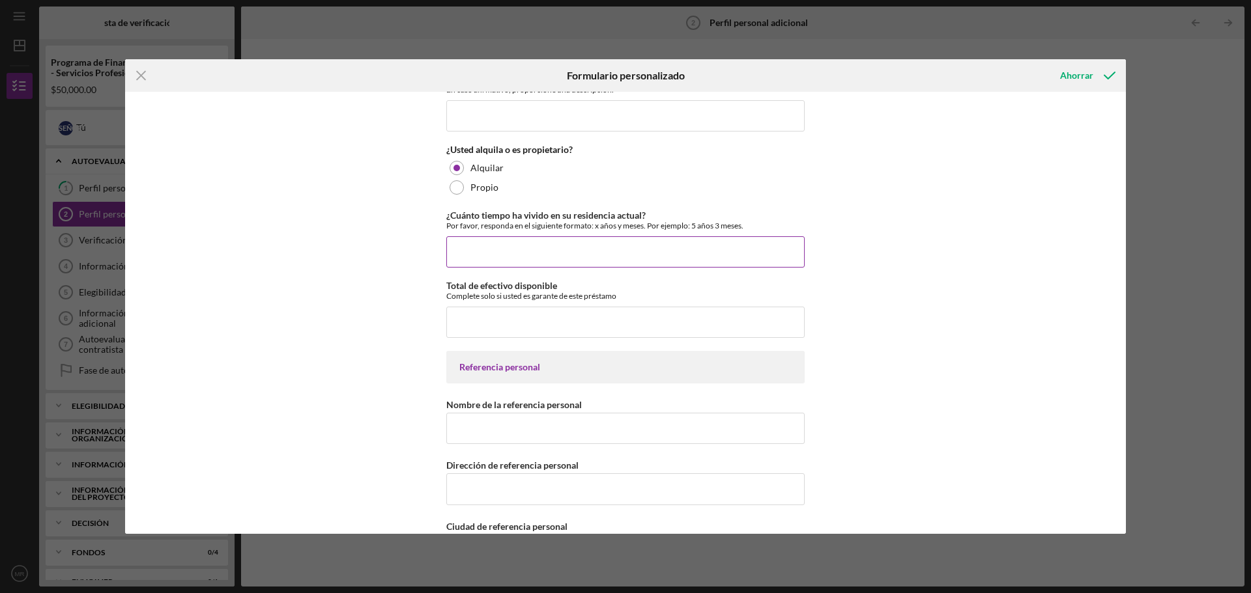
click at [567, 247] on input "¿Cuánto tiempo ha vivido en su residencia actual?" at bounding box center [625, 251] width 358 height 31
click at [531, 315] on input "Total de efectivo disponible" at bounding box center [625, 322] width 358 height 31
click at [488, 255] on input "12 años" at bounding box center [625, 251] width 358 height 31
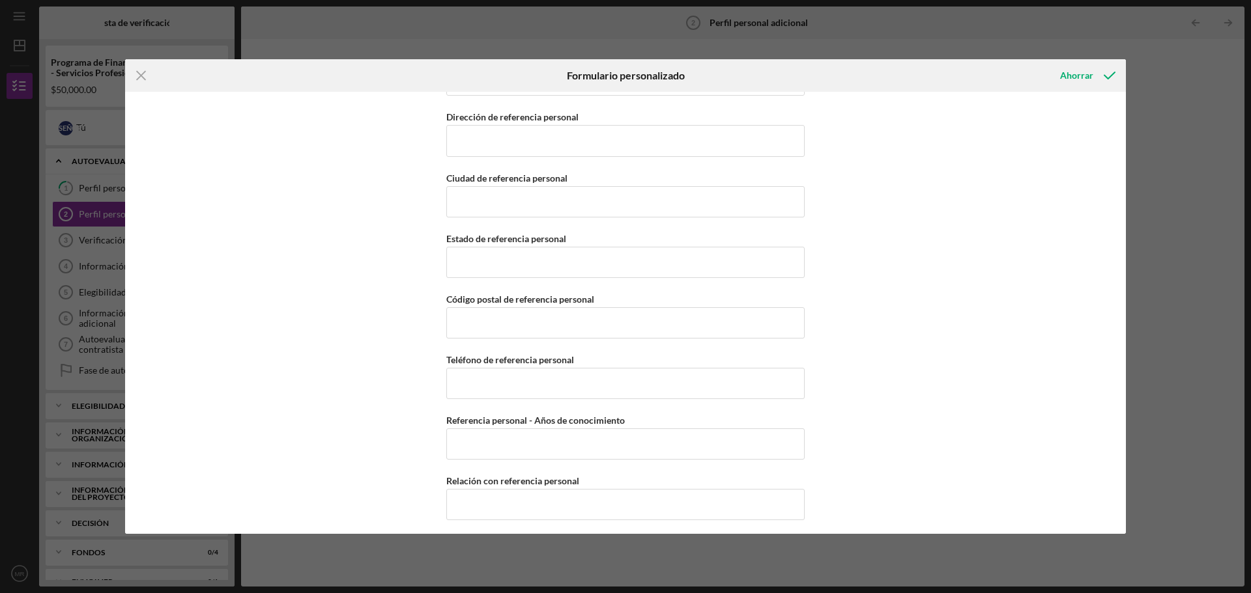
scroll to position [810, 0]
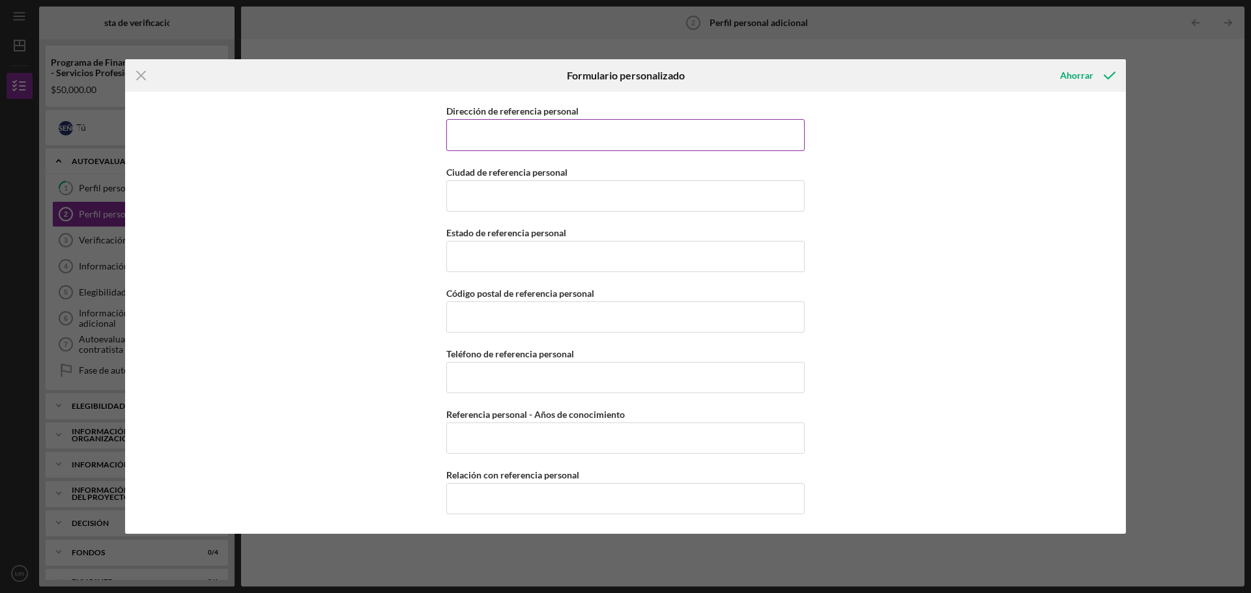
type input "12 years"
click at [461, 137] on input "Dirección de referencia personal" at bounding box center [625, 134] width 358 height 31
click at [536, 136] on input "Dirección de referencia personal" at bounding box center [625, 134] width 358 height 31
click at [492, 139] on input "Dirección de referencia personal" at bounding box center [625, 134] width 358 height 31
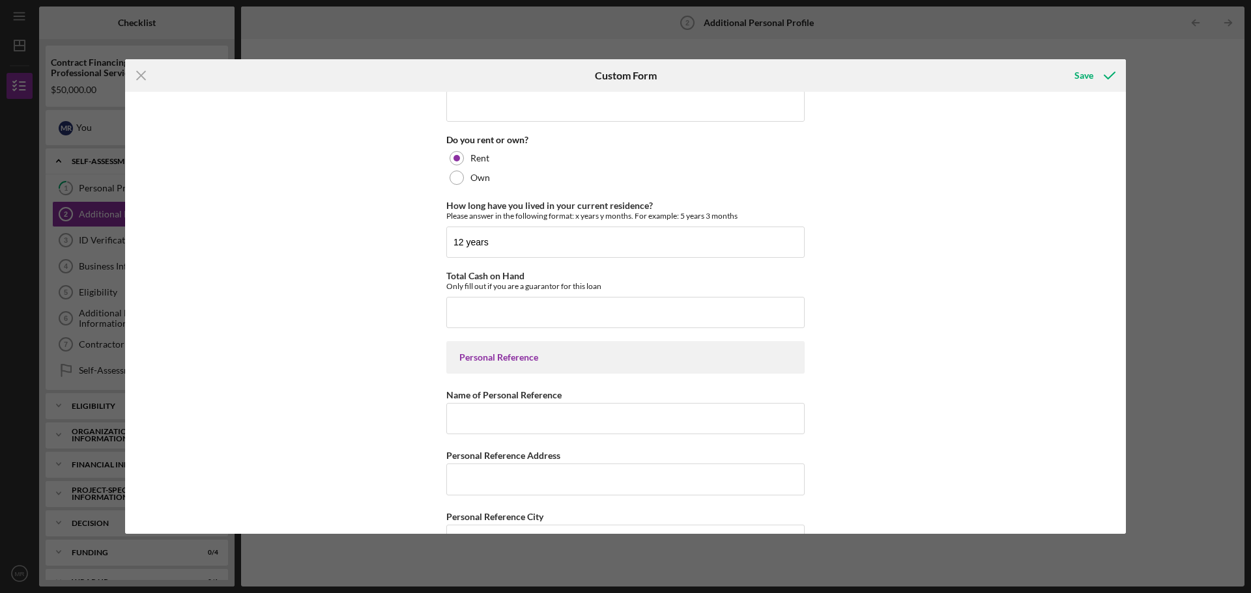
scroll to position [485, 0]
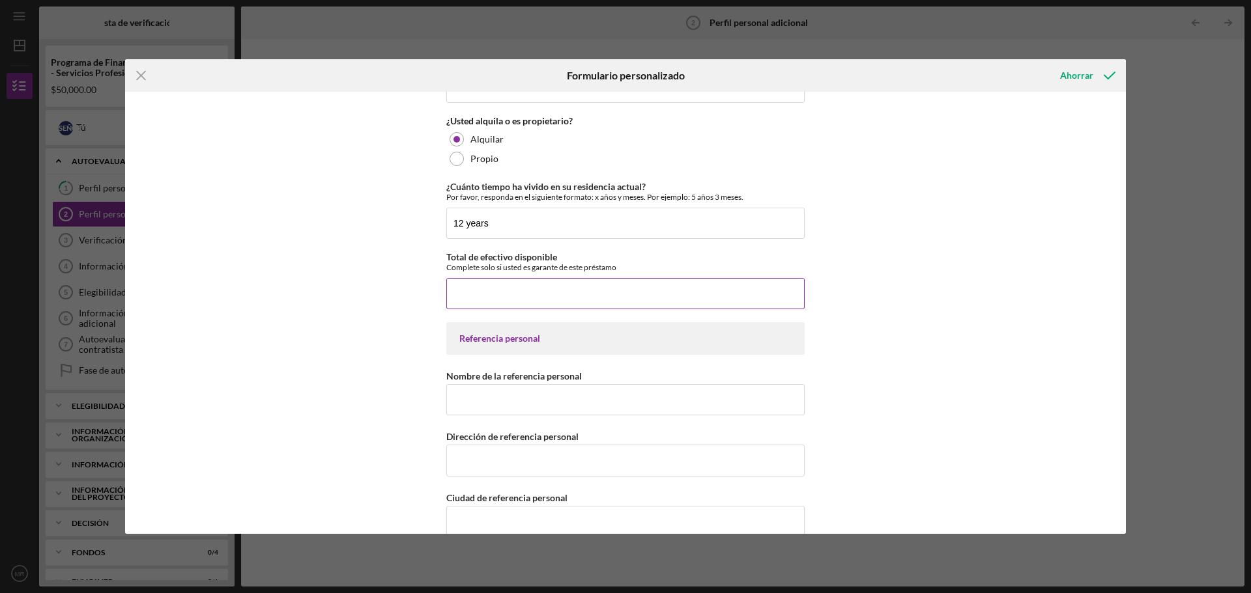
click at [550, 292] on input "Total de efectivo disponible" at bounding box center [625, 293] width 358 height 31
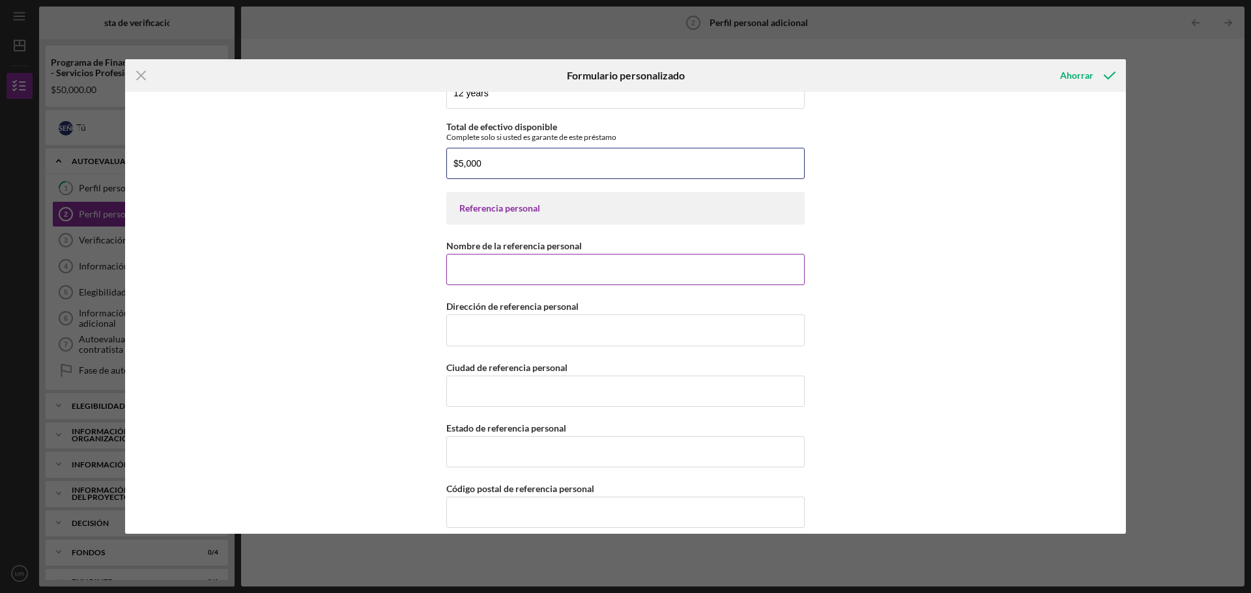
scroll to position [680, 0]
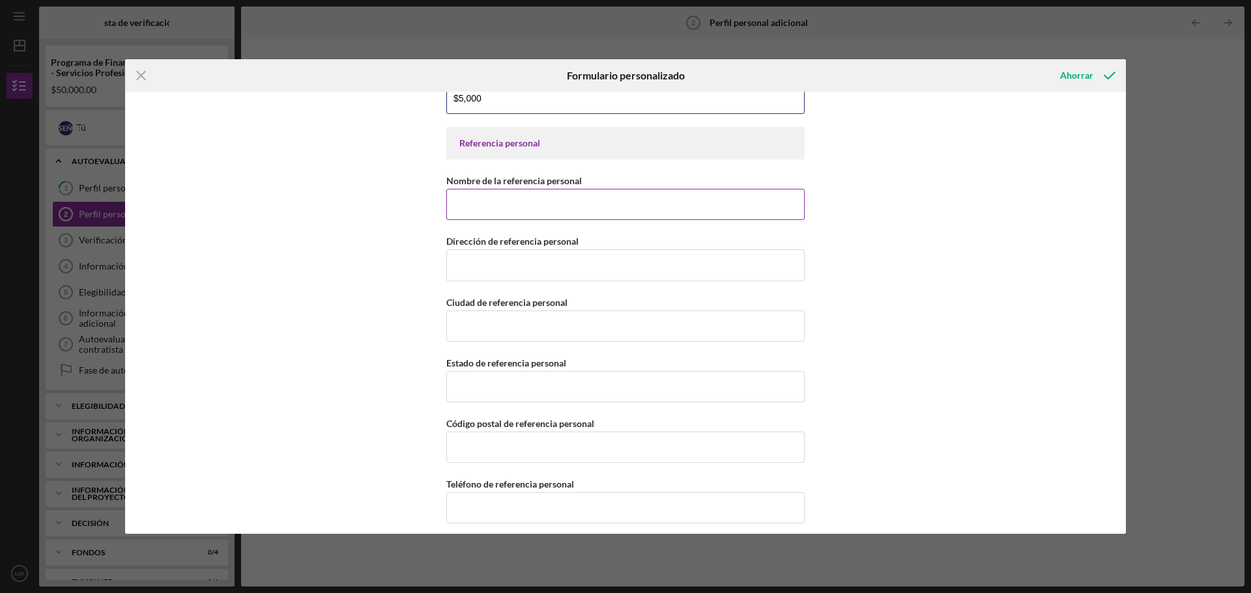
type input "$5,000"
click at [459, 203] on input "Nombre de la referencia personal" at bounding box center [625, 204] width 358 height 31
type input "l"
click at [500, 210] on input "[PERSON_NAME]" at bounding box center [625, 204] width 358 height 31
type input "[PERSON_NAME]"
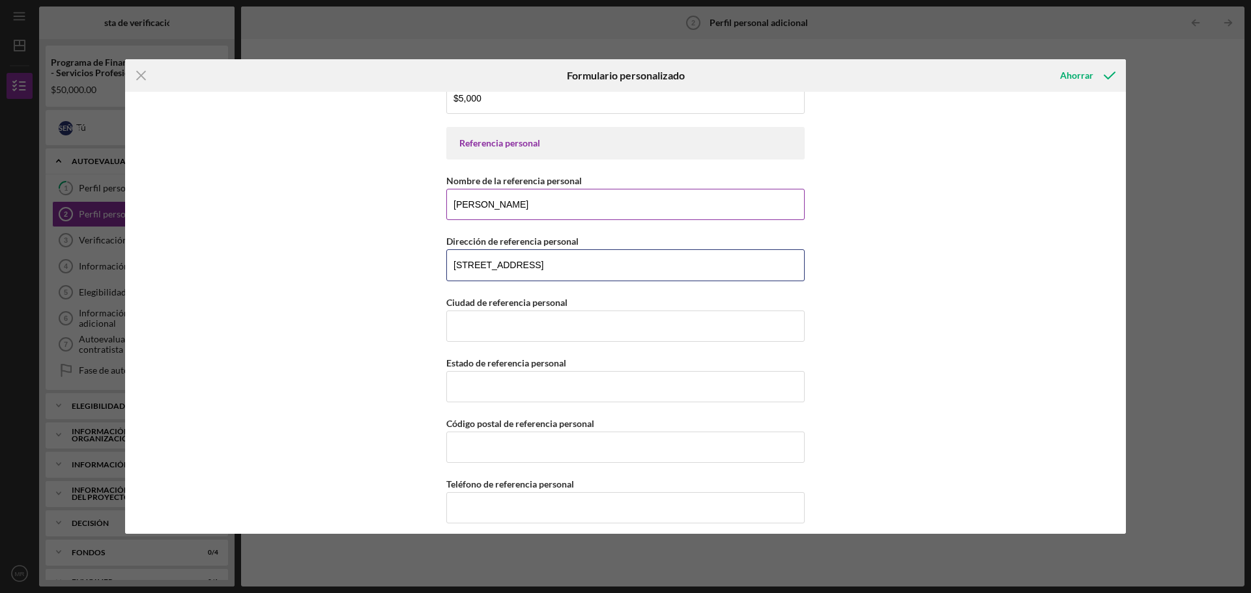
type input "[STREET_ADDRESS]"
type input "[PERSON_NAME]"
type input "[US_STATE]"
type input "91763"
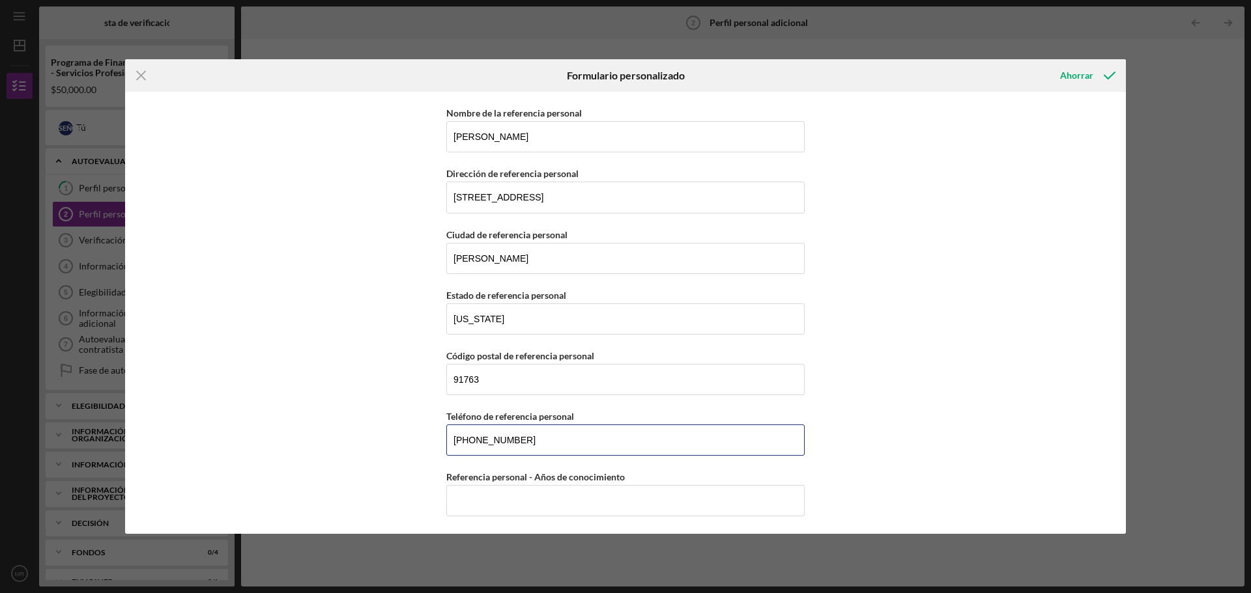
scroll to position [810, 0]
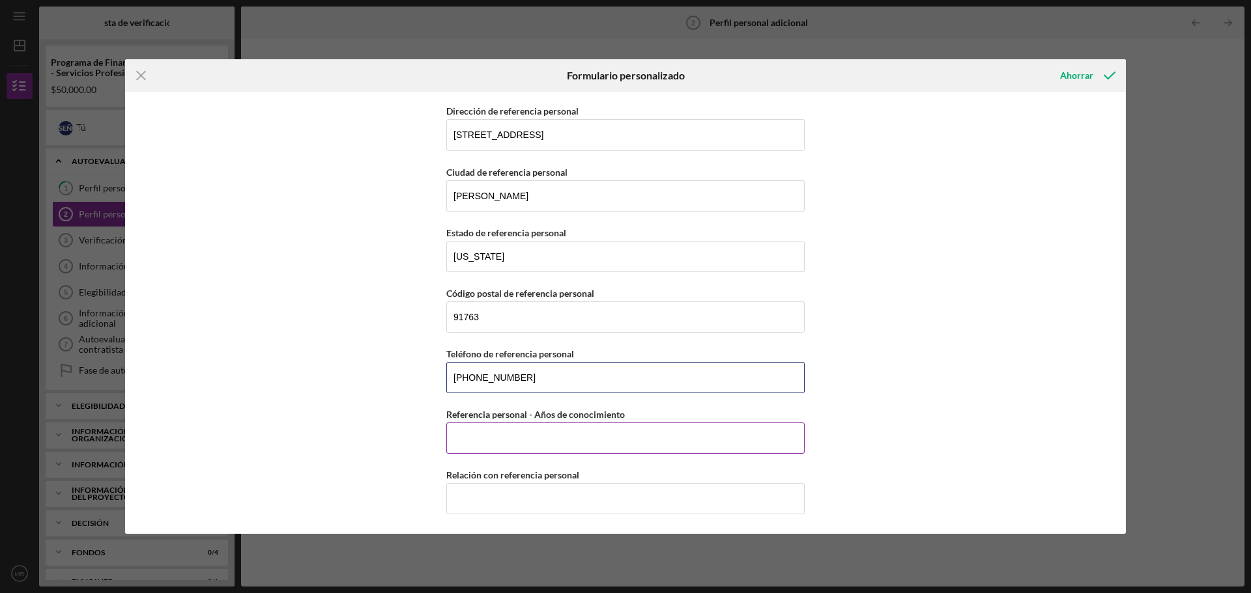
type input "[PHONE_NUMBER]"
click at [483, 435] on input "Referencia personal - Años de conocimiento" at bounding box center [625, 438] width 358 height 31
type input "20"
click at [521, 502] on input "Relación con referencia personal" at bounding box center [625, 498] width 358 height 31
type input "FRIEND"
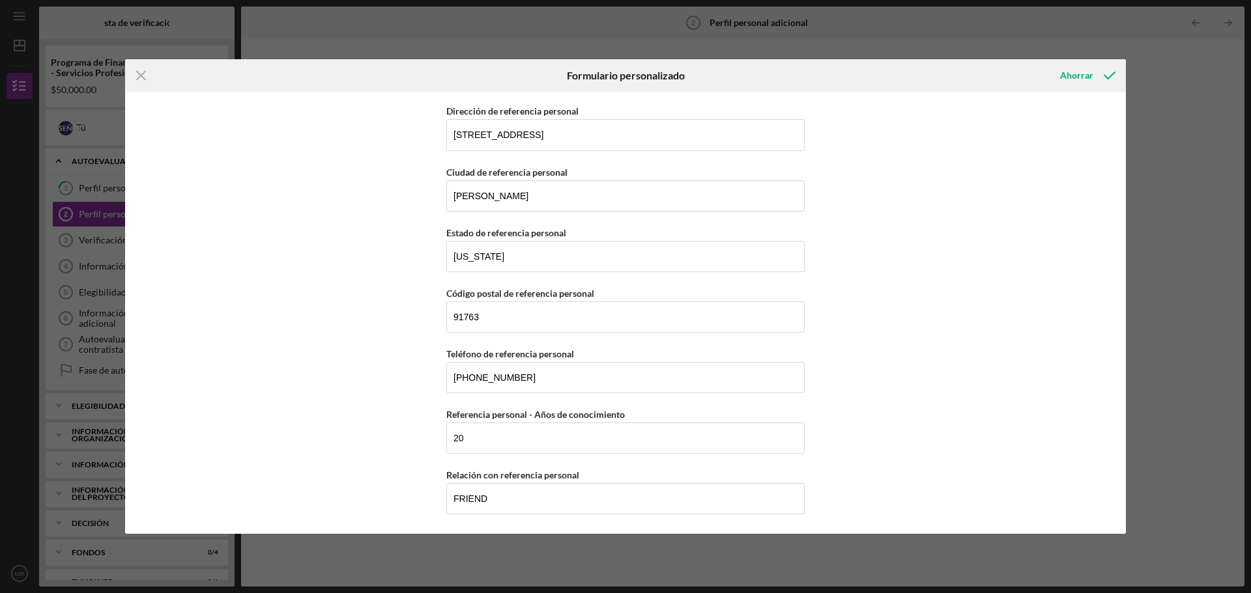
click at [953, 351] on div "Preguntas adicionales sobre información personal Propiedad en otros negocios ¿P…" at bounding box center [625, 313] width 1001 height 442
click at [1069, 76] on font "Ahorrar" at bounding box center [1076, 75] width 33 height 11
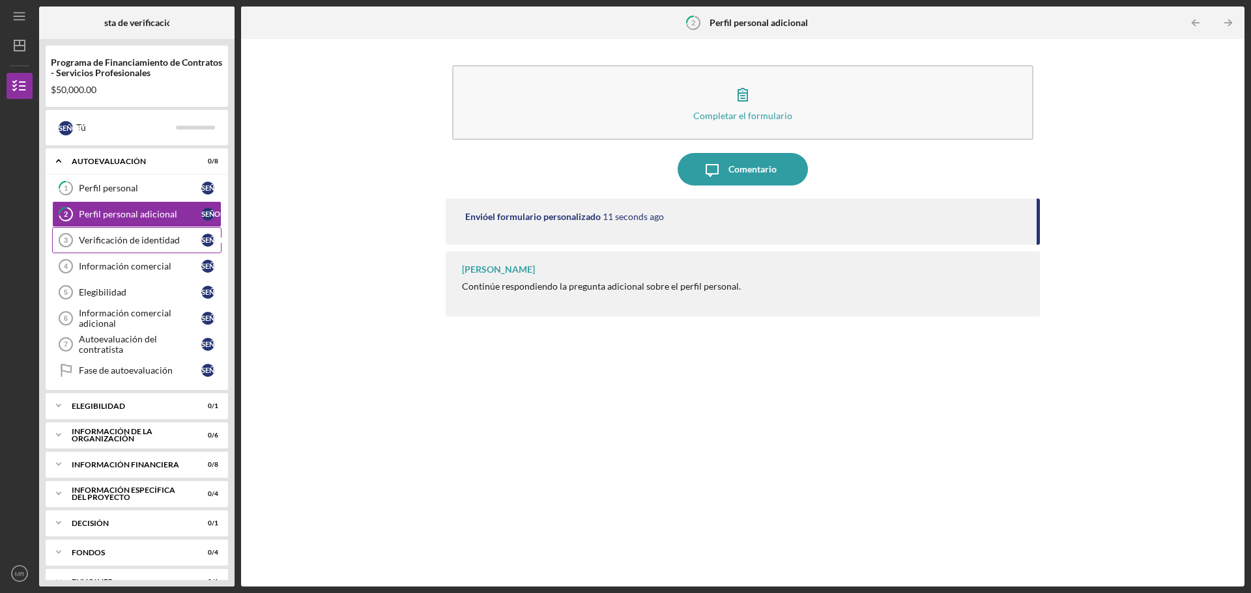
click at [126, 239] on font "Verificación de identidad" at bounding box center [129, 240] width 101 height 11
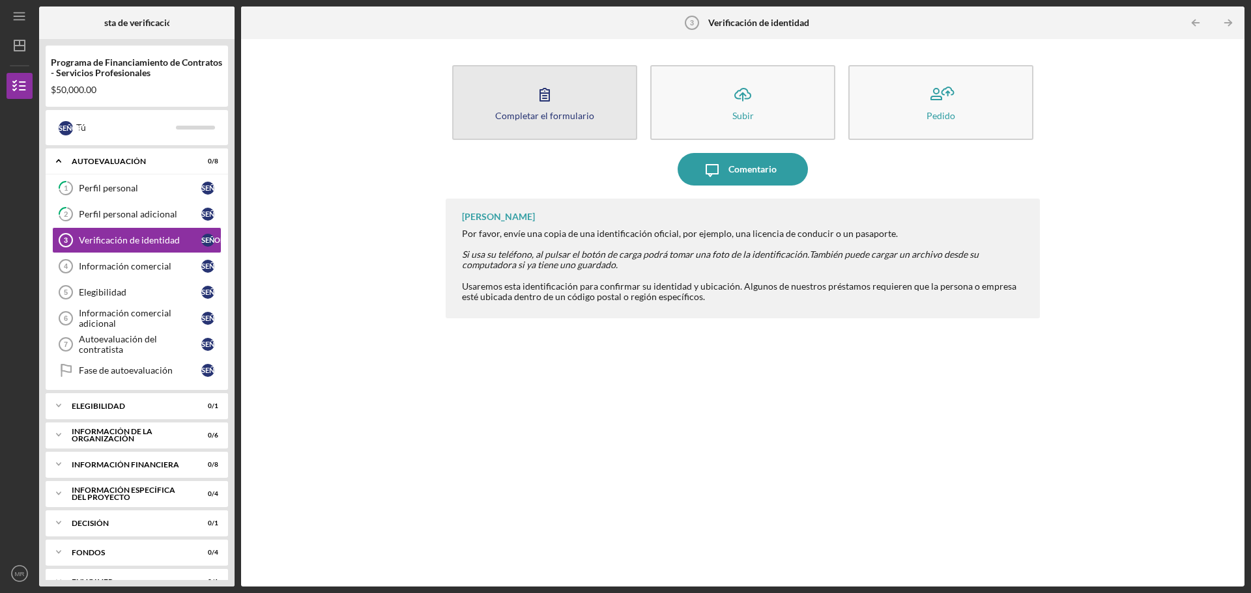
click at [539, 100] on icon "button" at bounding box center [544, 94] width 33 height 33
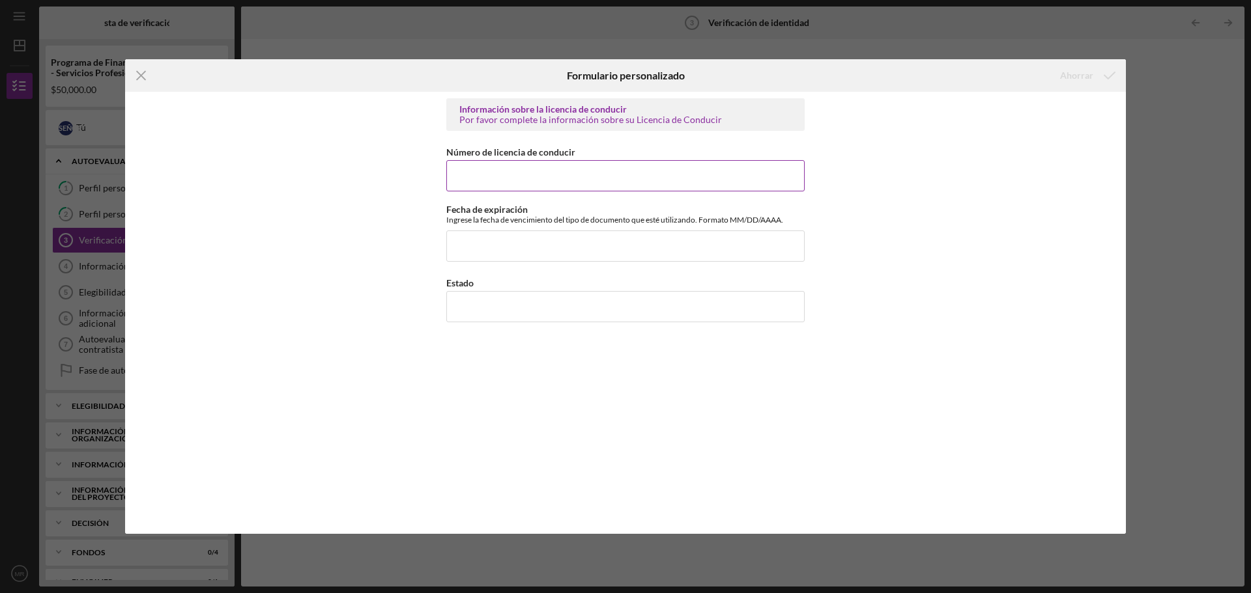
click at [467, 176] on input "Número de licencia de conducir" at bounding box center [625, 175] width 358 height 31
type input "F8564015"
click at [376, 319] on div "Información sobre la licencia de conducir Por favor complete la información sob…" at bounding box center [625, 313] width 1001 height 442
click at [474, 261] on input "Fecha de expiración" at bounding box center [625, 246] width 358 height 31
type input "[DATE]"
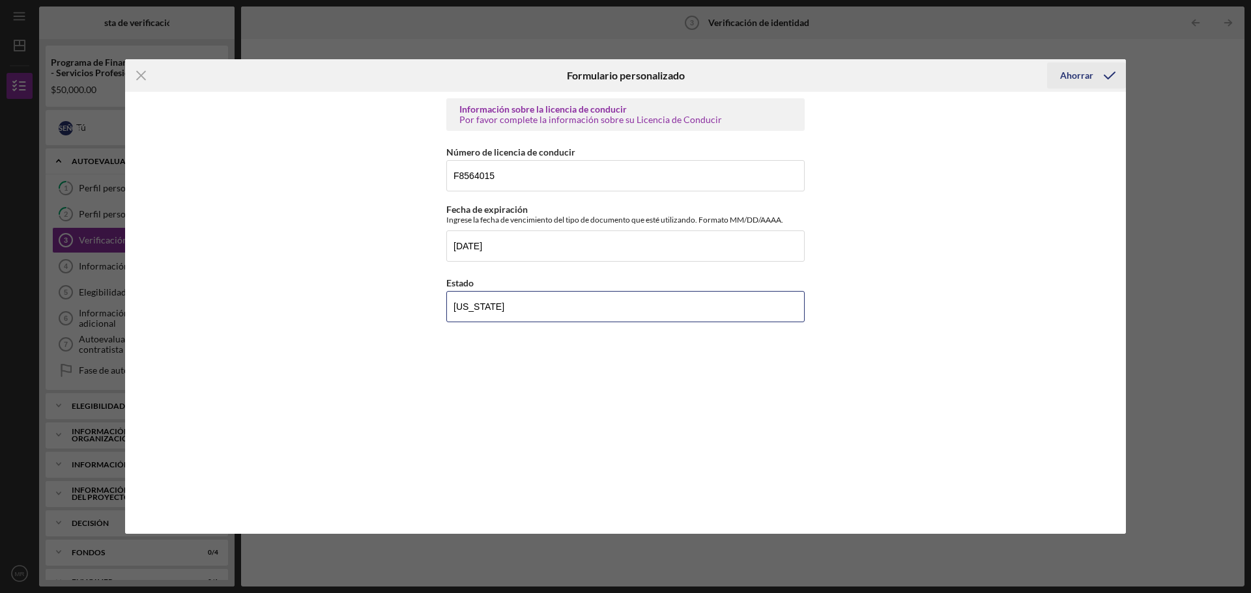
type input "[US_STATE]"
click at [1079, 82] on div "Ahorrar" at bounding box center [1076, 76] width 33 height 26
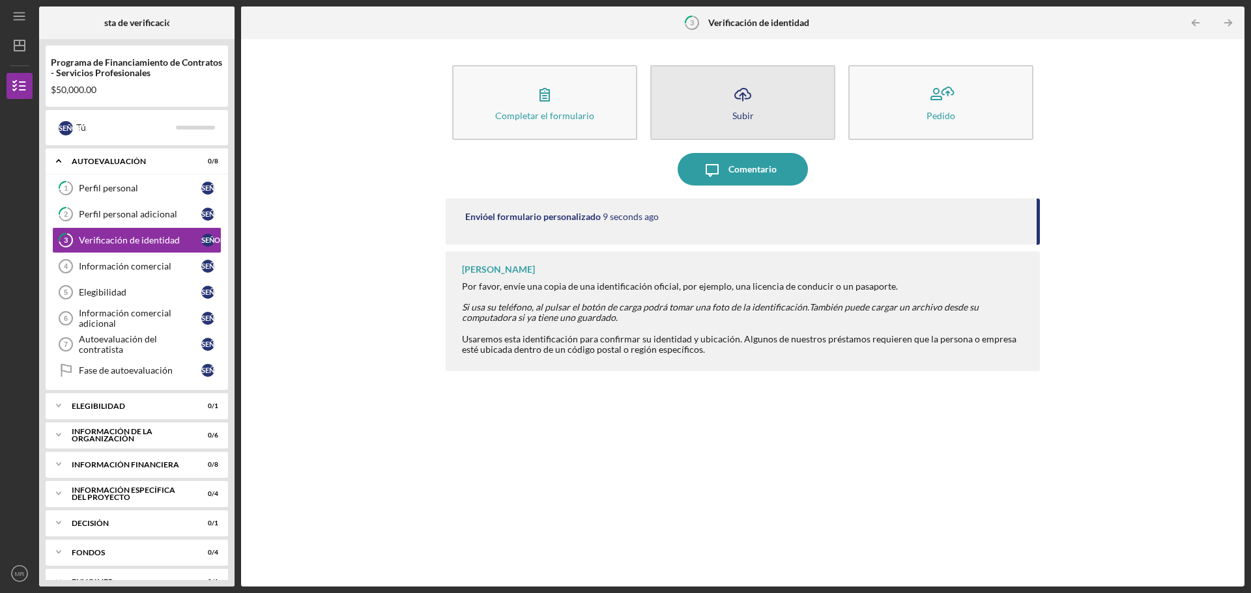
click at [729, 87] on icon "Icon/Upload" at bounding box center [742, 94] width 33 height 33
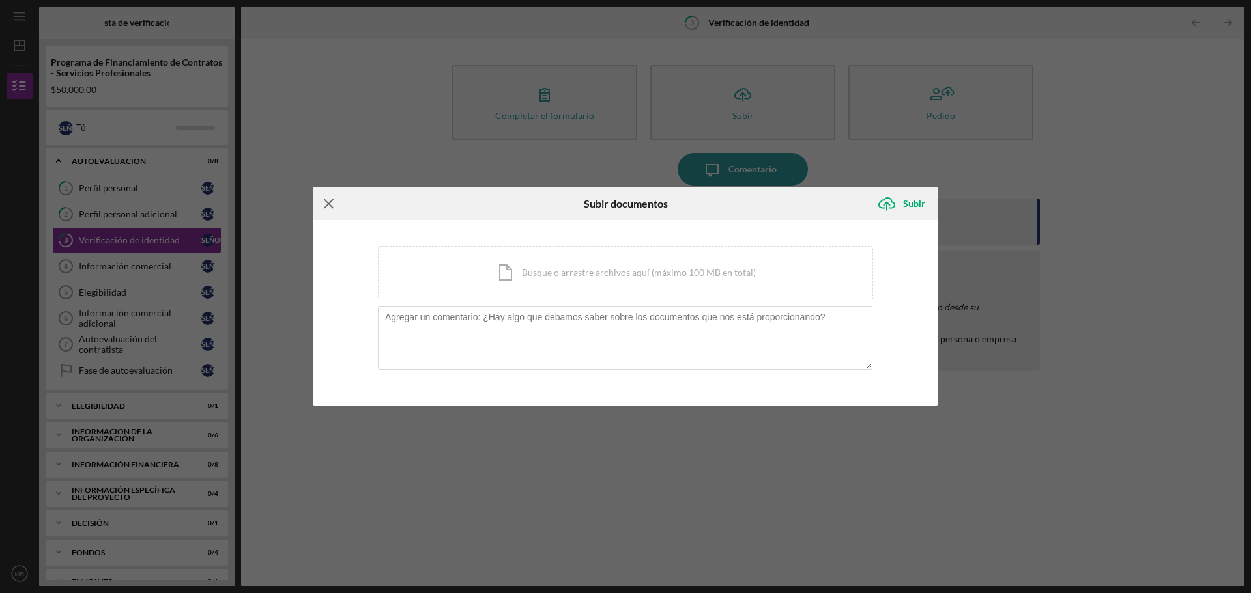
click at [321, 205] on icon "Icon/Menu Close" at bounding box center [329, 204] width 33 height 33
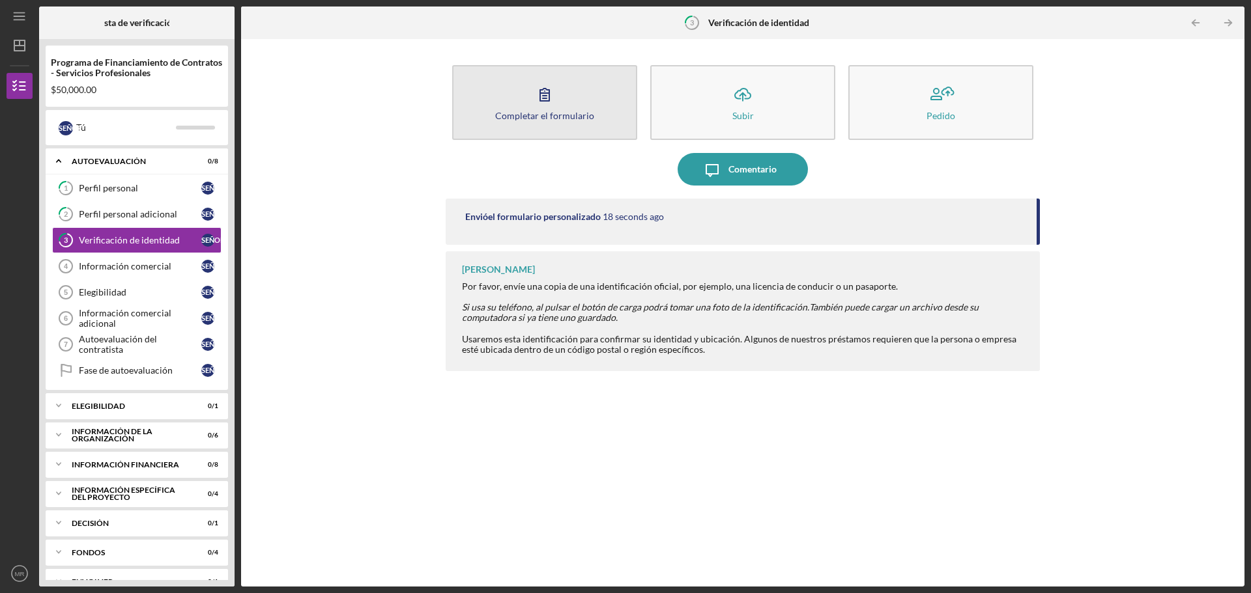
click at [565, 94] on button "Completar el formulario Forma" at bounding box center [544, 102] width 185 height 75
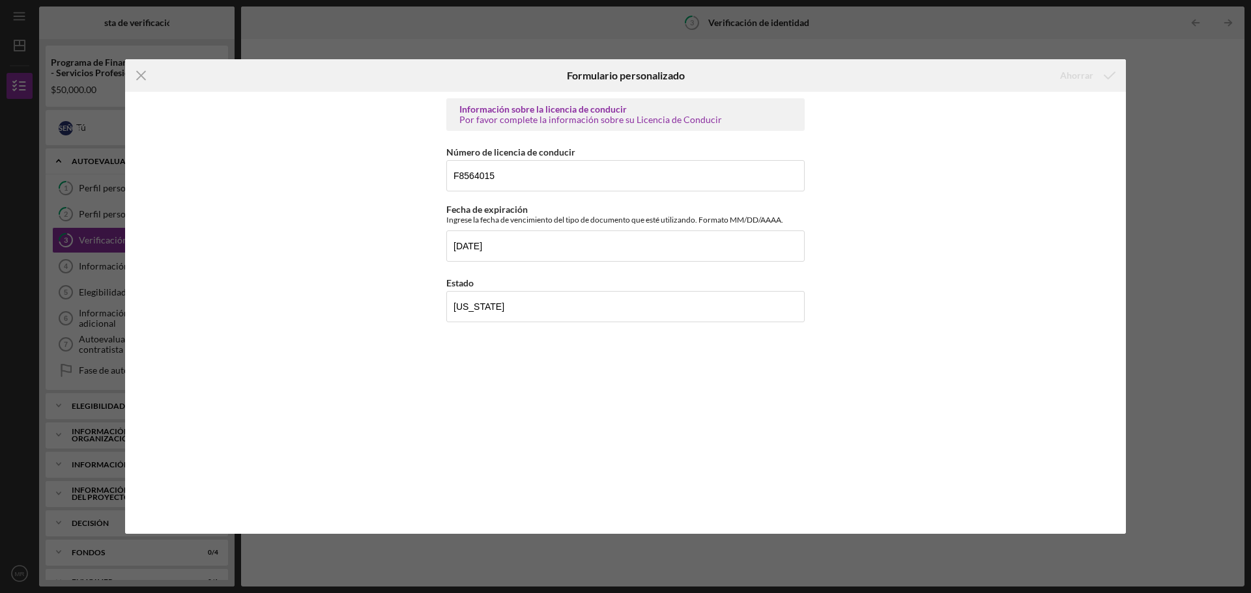
drag, startPoint x: 139, startPoint y: 71, endPoint x: 147, endPoint y: 93, distance: 22.9
click at [139, 72] on icon "Icon/Menu Close" at bounding box center [141, 75] width 33 height 33
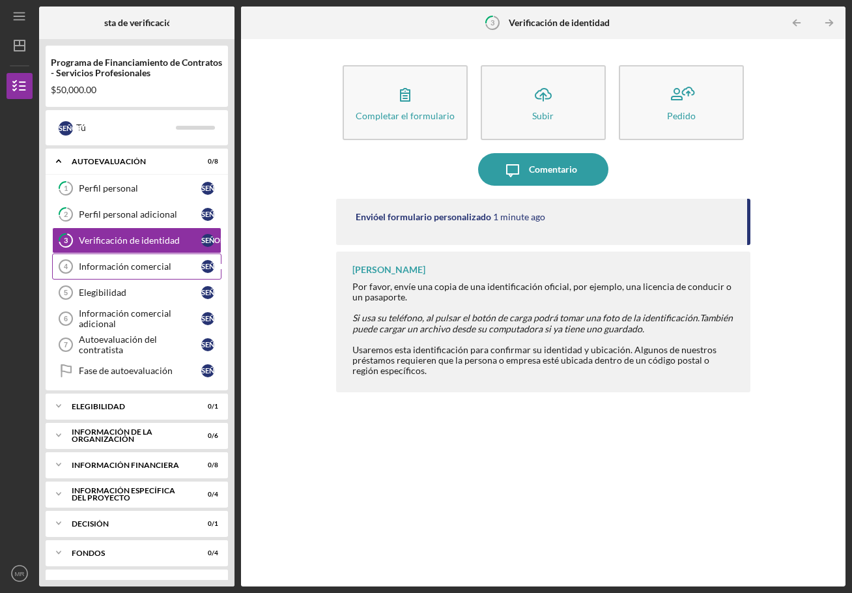
click at [130, 263] on font "Información comercial" at bounding box center [125, 266] width 93 height 11
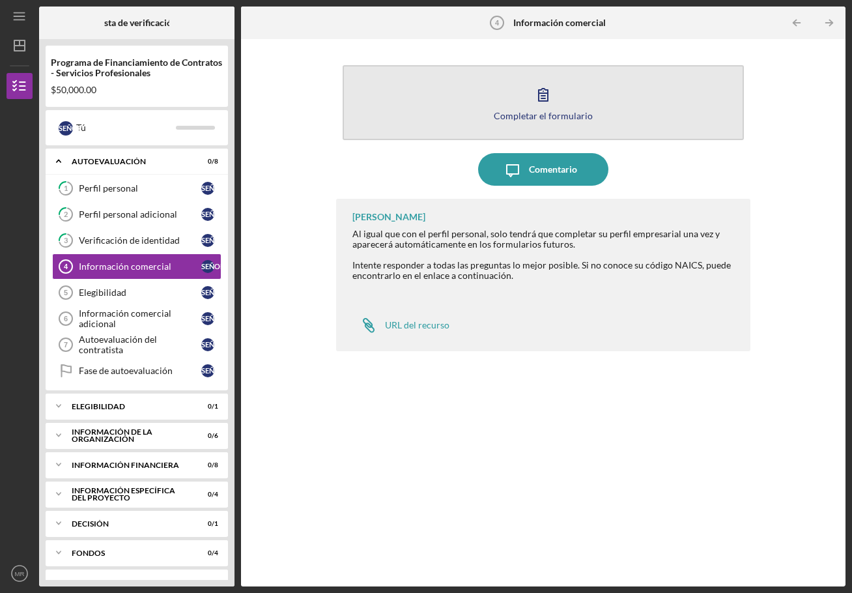
click at [544, 98] on icon "button" at bounding box center [543, 94] width 33 height 33
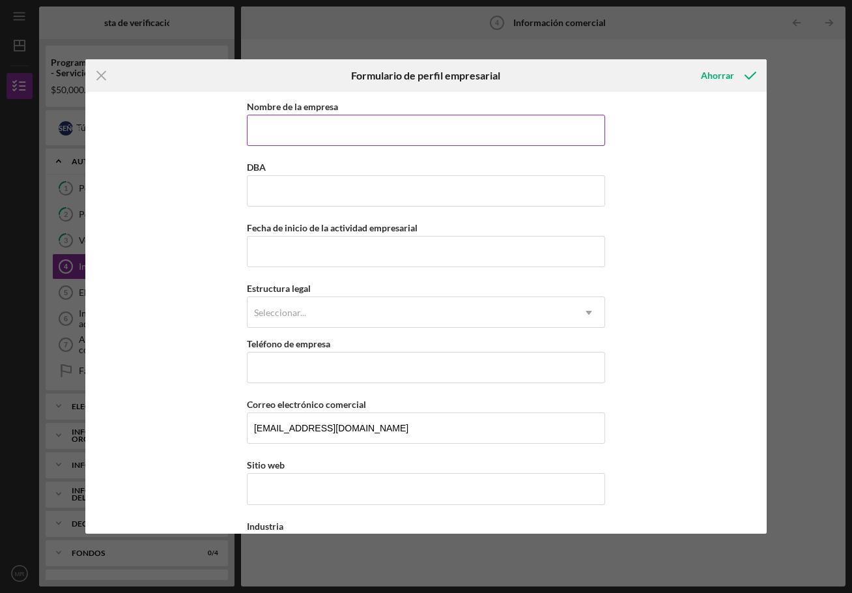
click at [318, 139] on input "Nombre de la empresa" at bounding box center [426, 130] width 358 height 31
click at [294, 132] on input "Nombre de la empresa" at bounding box center [426, 130] width 358 height 31
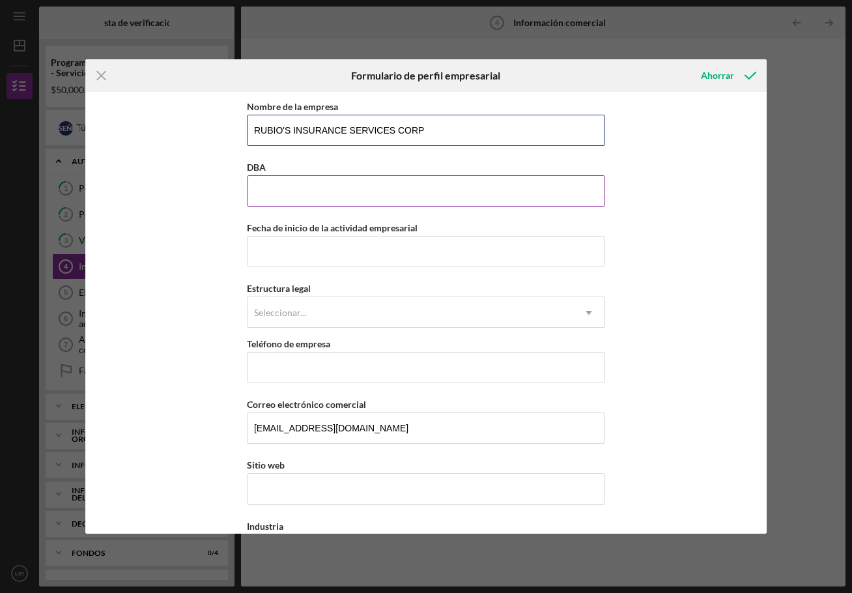
type input "RUBIO'S INSURANCE SERVICES CORP"
click at [309, 185] on input "DBA" at bounding box center [426, 190] width 358 height 31
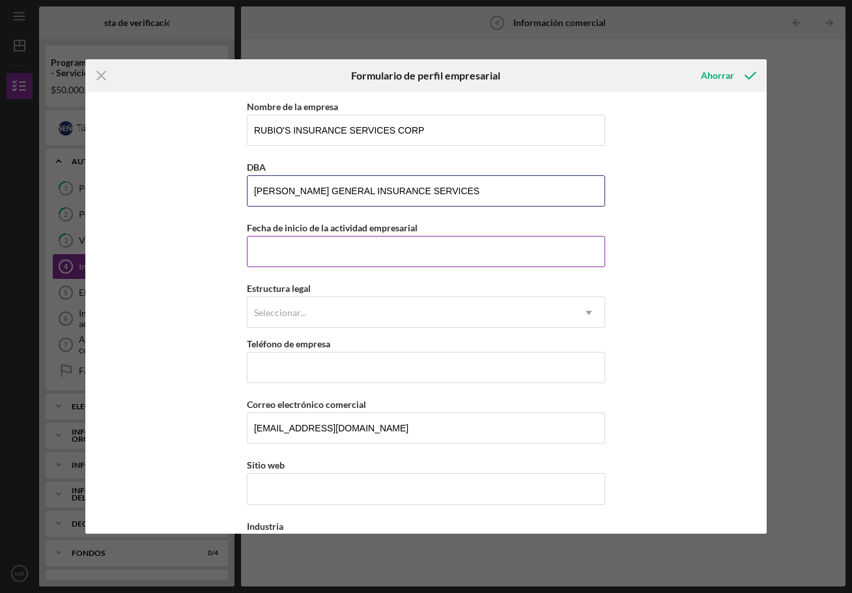
type input "[PERSON_NAME] GENERAL INSURANCE SERVICES"
click at [291, 248] on input "Fecha de inicio de la actividad empresarial" at bounding box center [426, 251] width 358 height 31
type input "[DATE]"
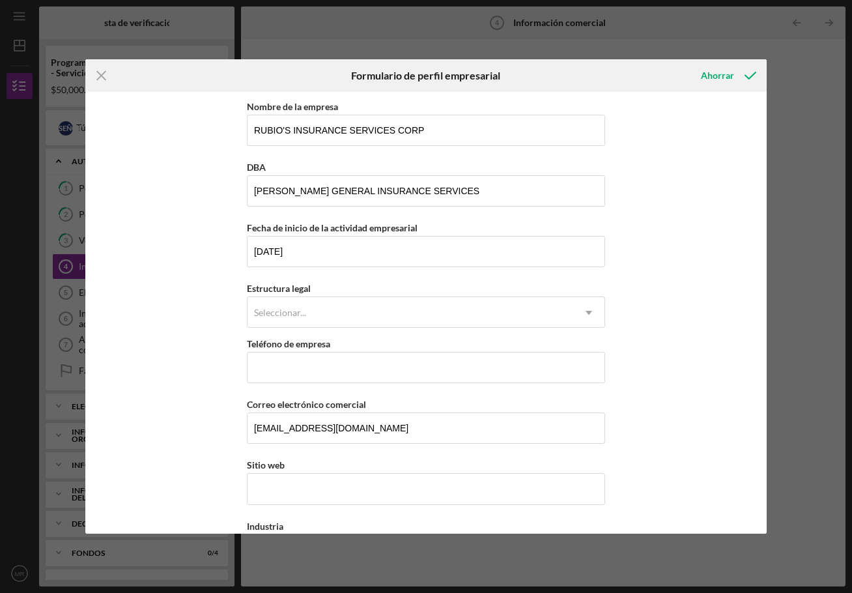
click at [214, 315] on div "Nombre de la empresa RUBIO'S INSURANCE SERVICES CORP DBA RUBIO'S GENERAL INSURA…" at bounding box center [425, 313] width 681 height 442
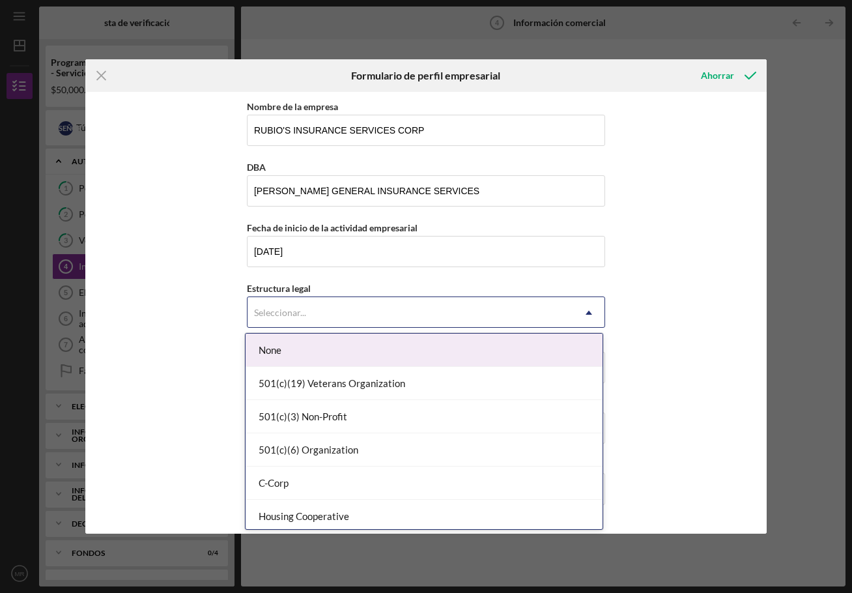
drag, startPoint x: 314, startPoint y: 309, endPoint x: 321, endPoint y: 315, distance: 8.8
click at [315, 311] on div "Seleccionar..." at bounding box center [411, 313] width 326 height 30
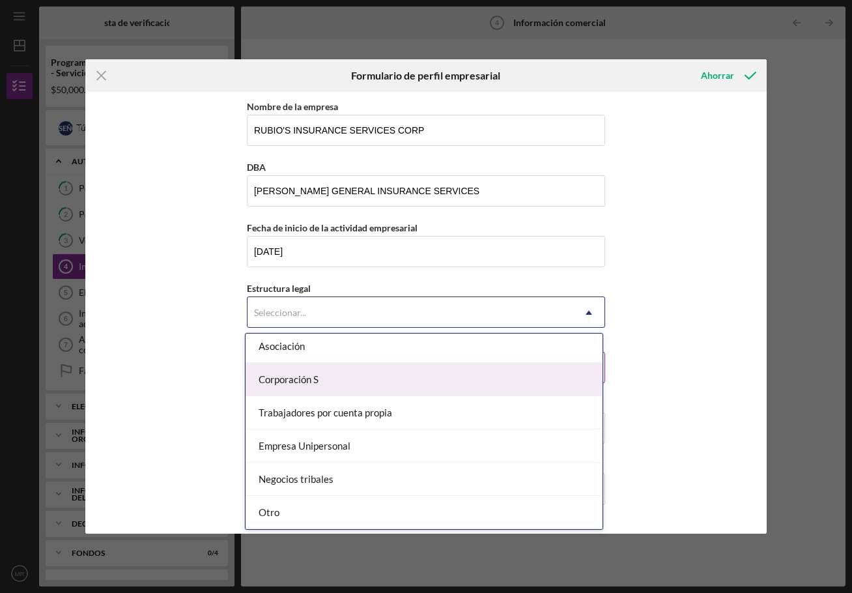
click at [384, 371] on div "Corporación S" at bounding box center [424, 379] width 357 height 33
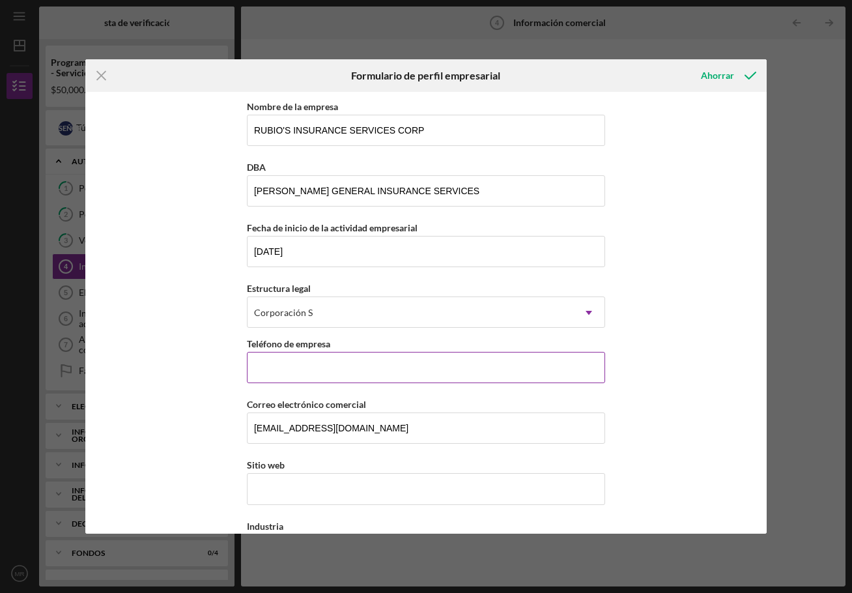
click at [282, 369] on input "Teléfono de empresa" at bounding box center [426, 367] width 358 height 31
type input "[PHONE_NUMBER]"
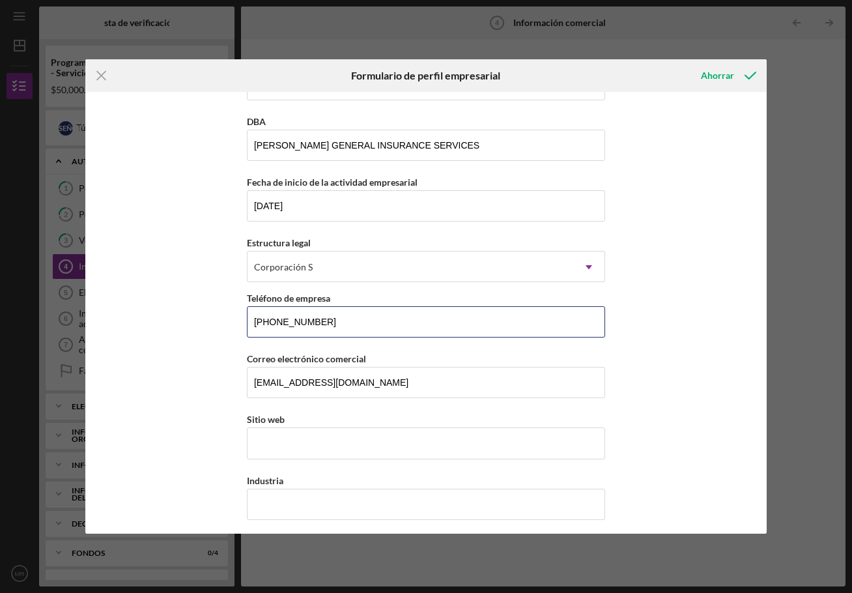
scroll to position [130, 0]
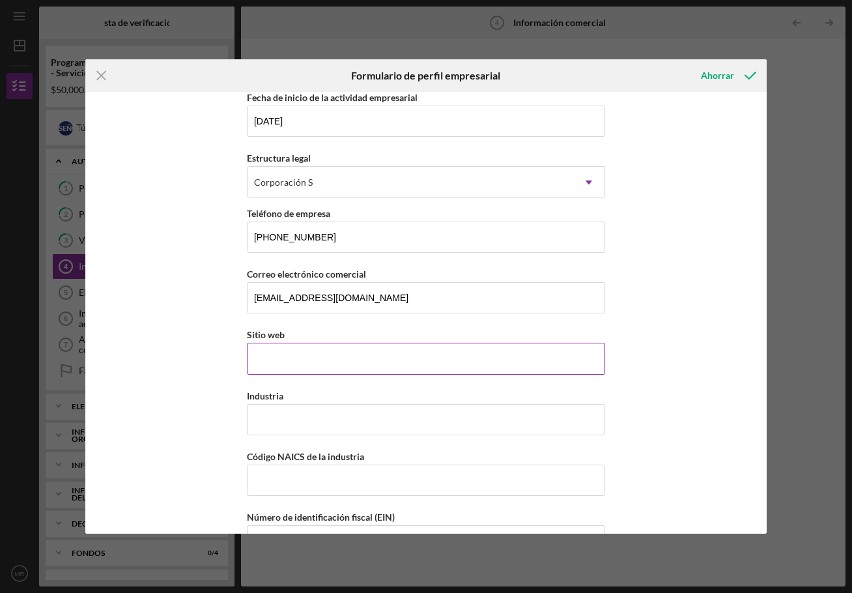
click at [279, 357] on div "Sitio web" at bounding box center [426, 350] width 358 height 48
drag, startPoint x: 295, startPoint y: 352, endPoint x: 240, endPoint y: 360, distance: 55.3
click at [240, 360] on div "Nombre de la empresa RUBIO'S INSURANCE SERVICES CORP DBA RUBIO'S GENERAL INSURA…" at bounding box center [425, 313] width 681 height 442
drag, startPoint x: 267, startPoint y: 362, endPoint x: 233, endPoint y: 206, distance: 160.0
click at [233, 206] on div "Nombre de la empresa RUBIO'S INSURANCE SERVICES CORP DBA RUBIO'S GENERAL INSURA…" at bounding box center [425, 313] width 681 height 442
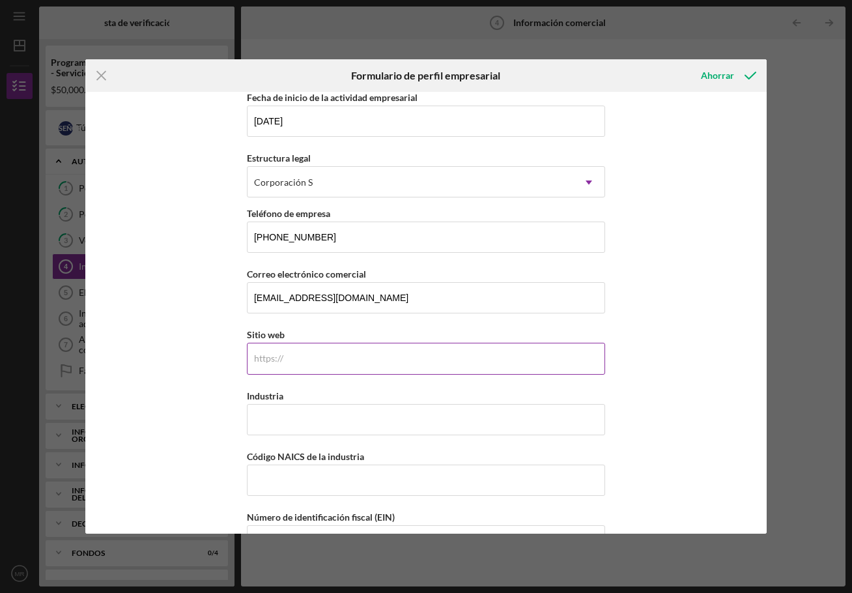
paste input "[DOMAIN_NAME][URL]"
type input "[DOMAIN_NAME][URL]"
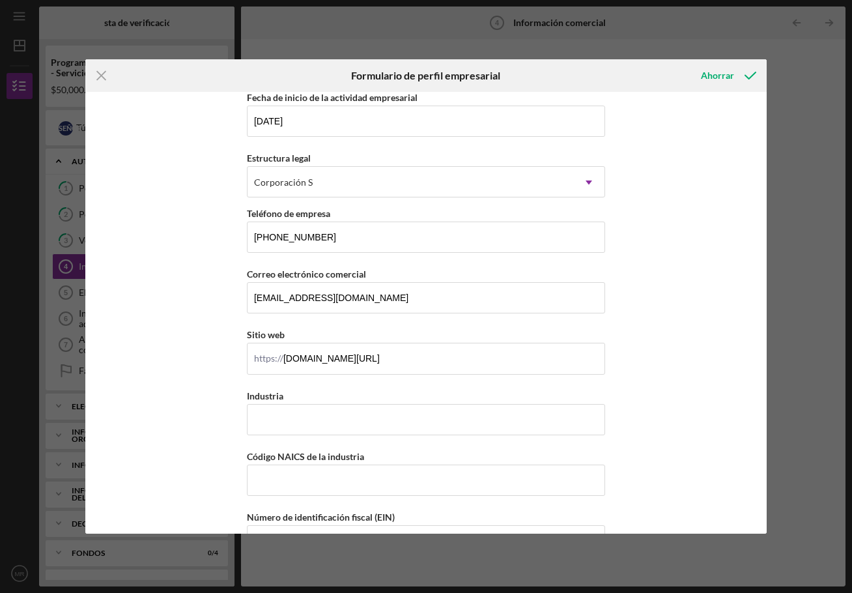
click at [162, 294] on div "Nombre de la empresa RUBIO'S INSURANCE SERVICES CORP DBA RUBIO'S GENERAL INSURA…" at bounding box center [425, 313] width 681 height 442
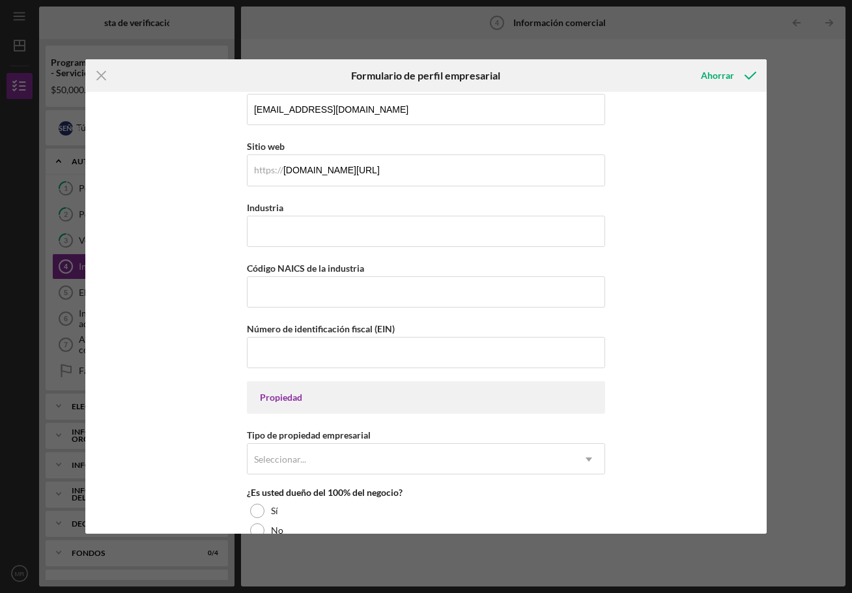
scroll to position [326, 0]
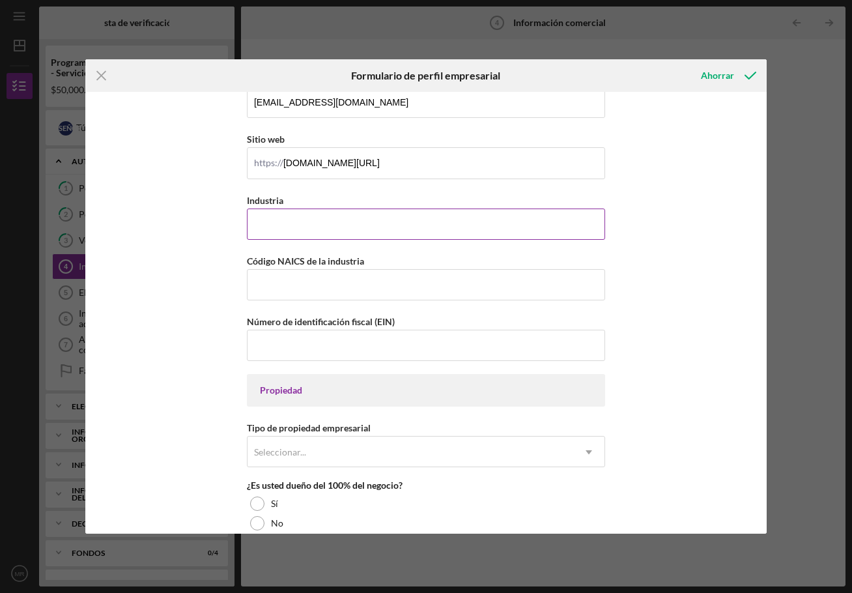
click at [252, 225] on input "Industria" at bounding box center [426, 223] width 358 height 31
drag, startPoint x: 358, startPoint y: 225, endPoint x: 167, endPoint y: 238, distance: 191.3
click at [167, 238] on div "Nombre de la empresa RUBIO'S INSURANCE SERVICES CORP DBA RUBIO'S GENERAL INSURA…" at bounding box center [425, 313] width 681 height 442
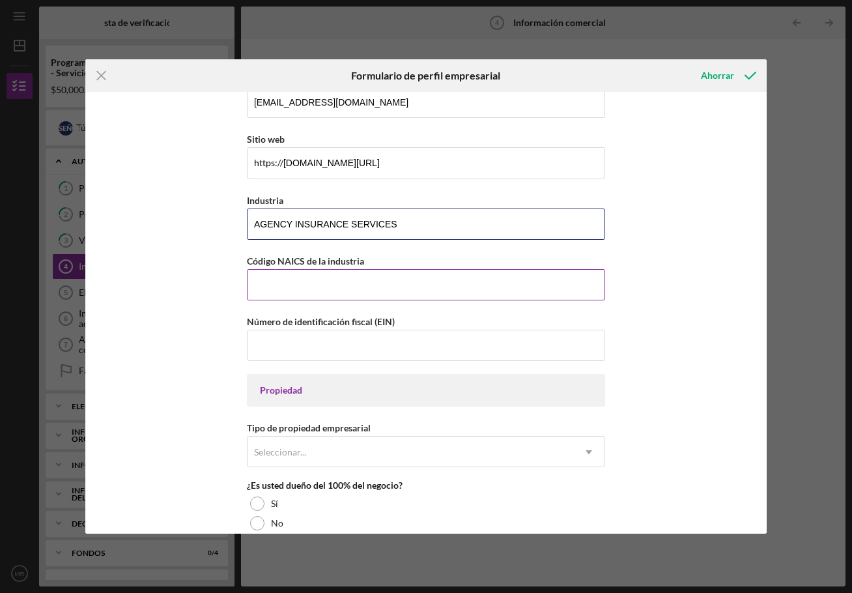
type input "AGENCY INSURANCE SERVICES"
click at [309, 292] on input "Código NAICS de la industria" at bounding box center [426, 284] width 358 height 31
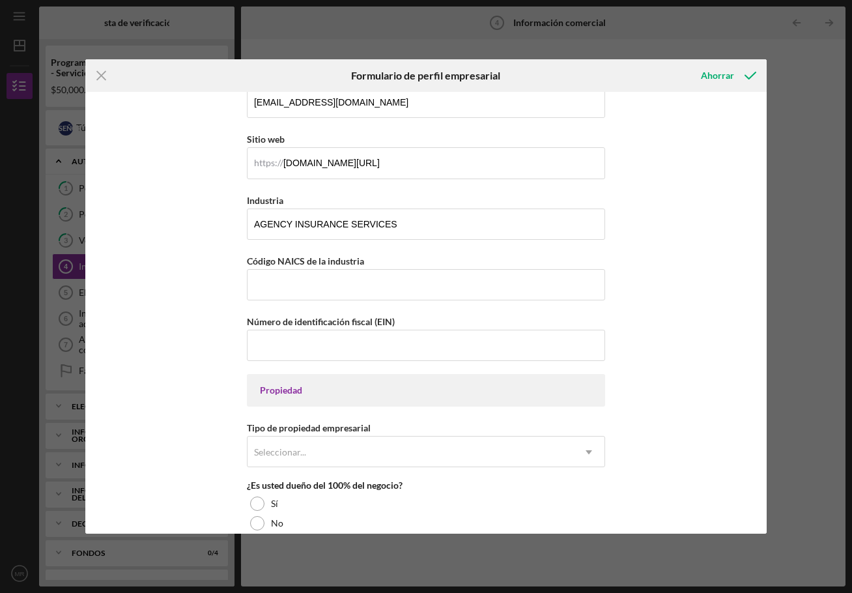
click at [53, 300] on div "Icon/Menu Close Formulario de perfil empresarial Ahorrar Nombre de la empresa R…" at bounding box center [426, 296] width 852 height 593
click at [278, 284] on input "Código NAICS de la industria" at bounding box center [426, 284] width 358 height 31
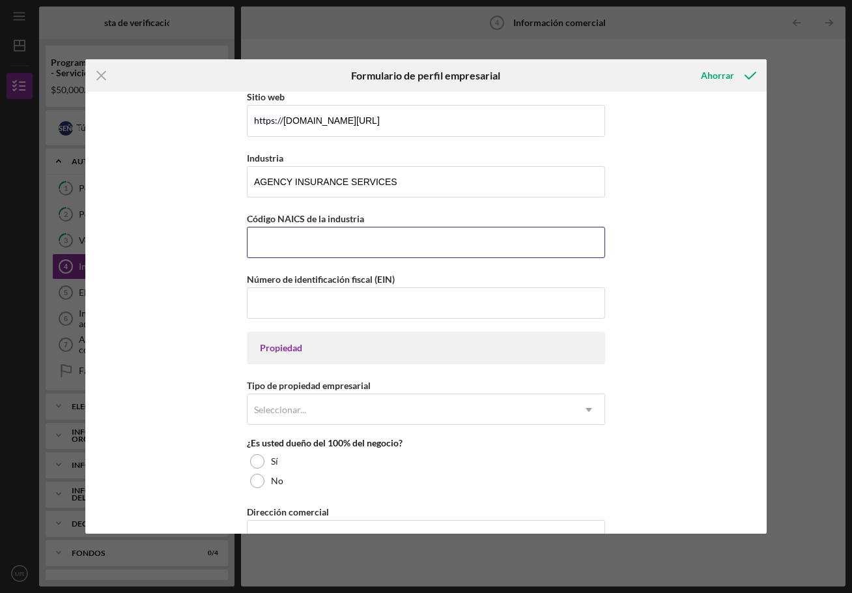
scroll to position [391, 0]
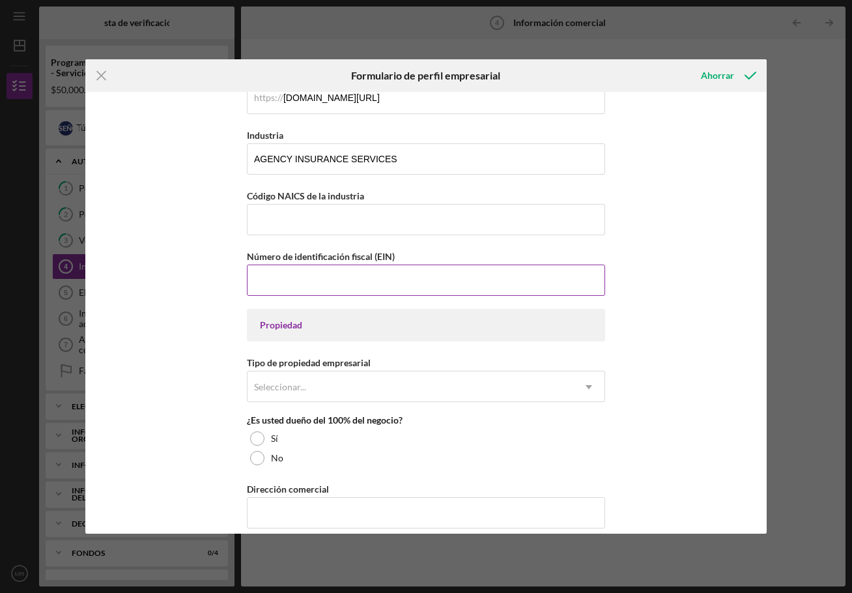
click at [285, 270] on input "Número de identificación fiscal (EIN)" at bounding box center [426, 279] width 358 height 31
type input "[US_EMPLOYER_IDENTIFICATION_NUMBER]"
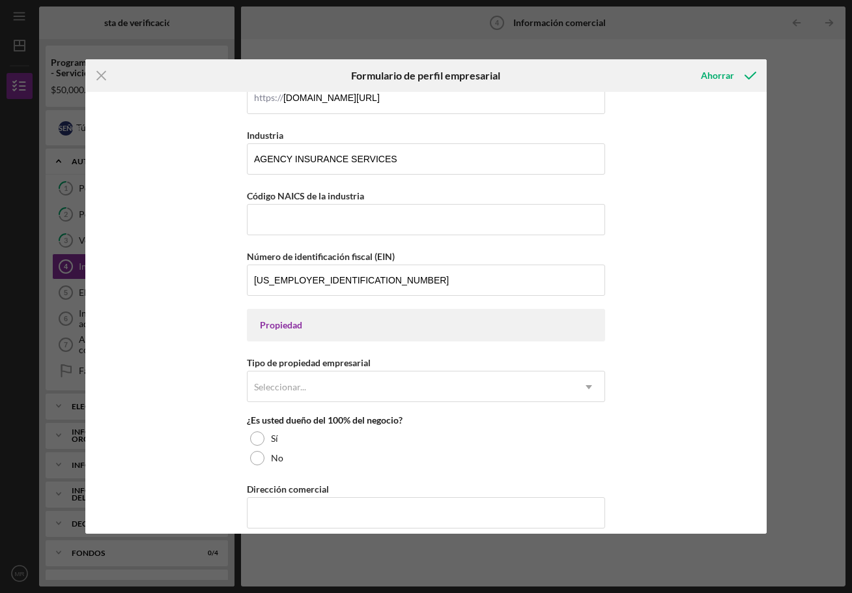
click at [629, 328] on div "Nombre de la empresa RUBIO'S INSURANCE SERVICES CORP DBA RUBIO'S GENERAL INSURA…" at bounding box center [425, 313] width 681 height 442
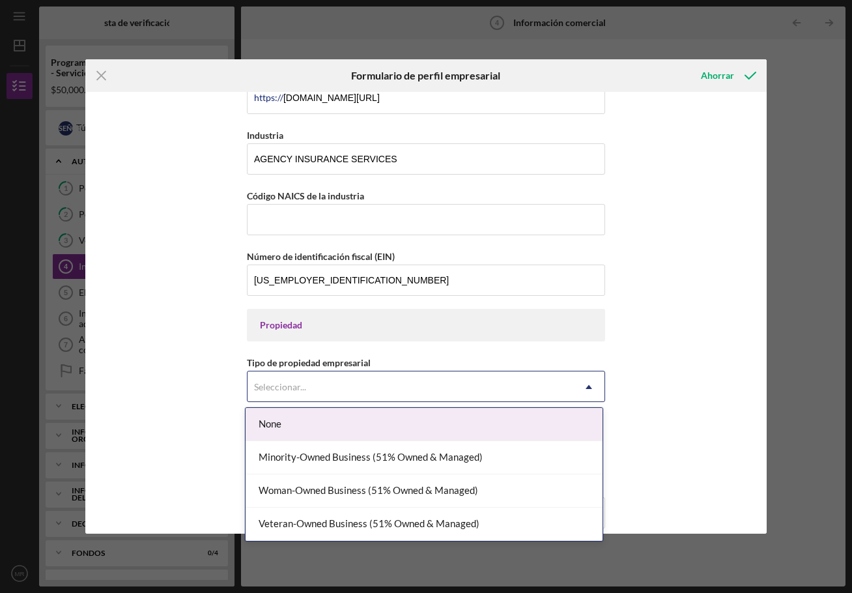
click at [317, 396] on div "Seleccionar..." at bounding box center [411, 387] width 326 height 30
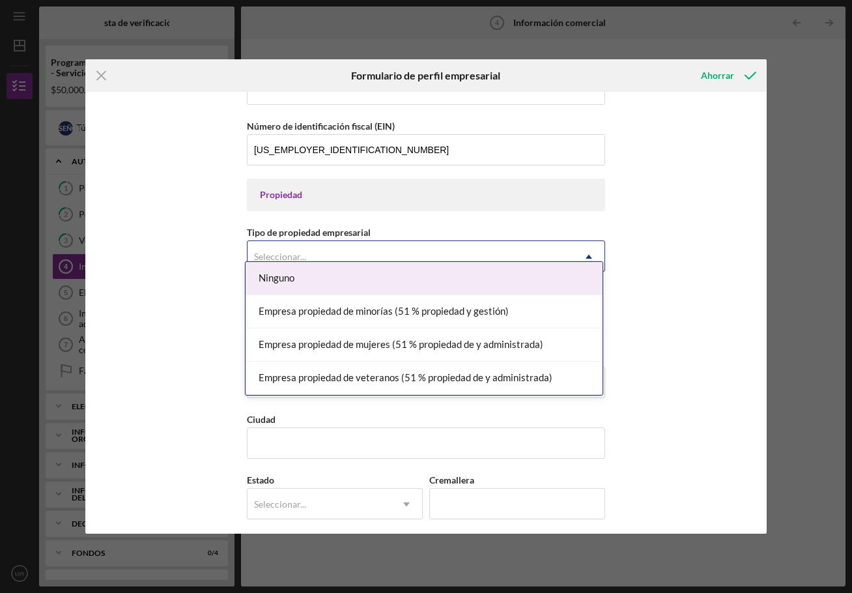
scroll to position [586, 0]
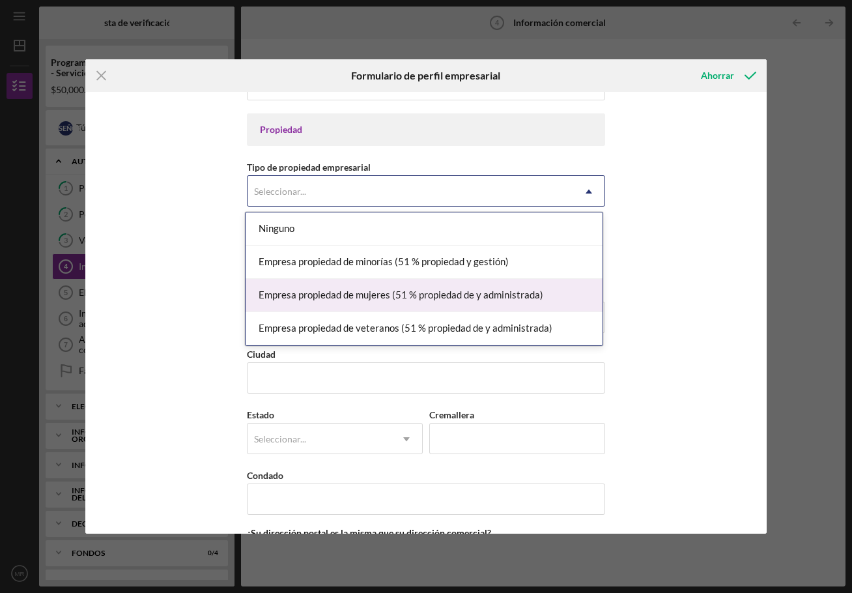
click at [276, 299] on font "Empresa propiedad de mujeres (51 % propiedad de y administrada)" at bounding box center [401, 295] width 285 height 12
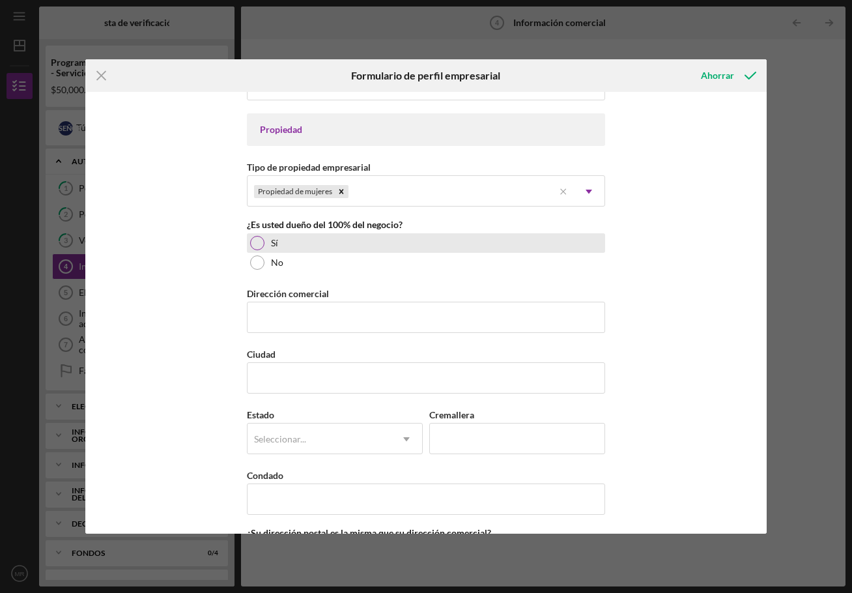
click at [257, 240] on div at bounding box center [257, 243] width 14 height 14
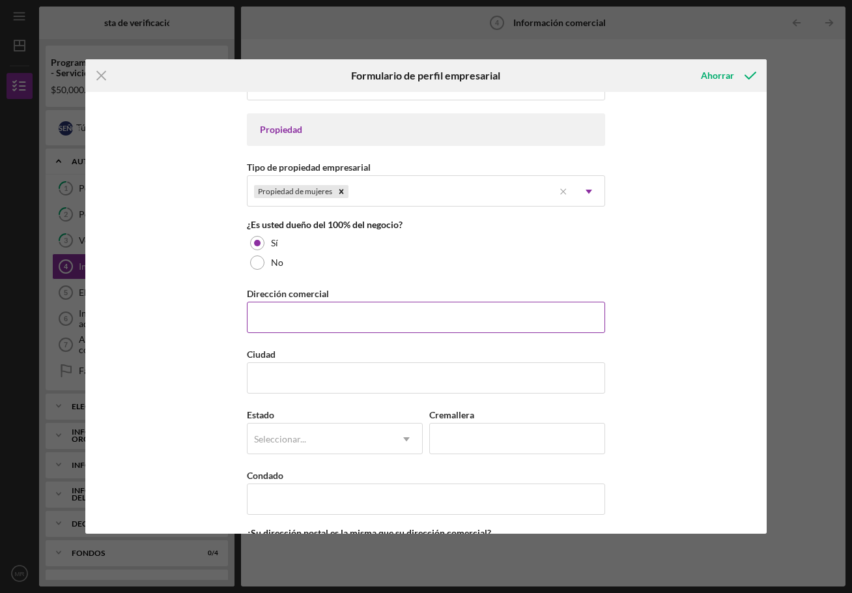
click at [255, 311] on input "Dirección comercial" at bounding box center [426, 317] width 358 height 31
type input "[STREET_ADDRESS][PERSON_NAME]"
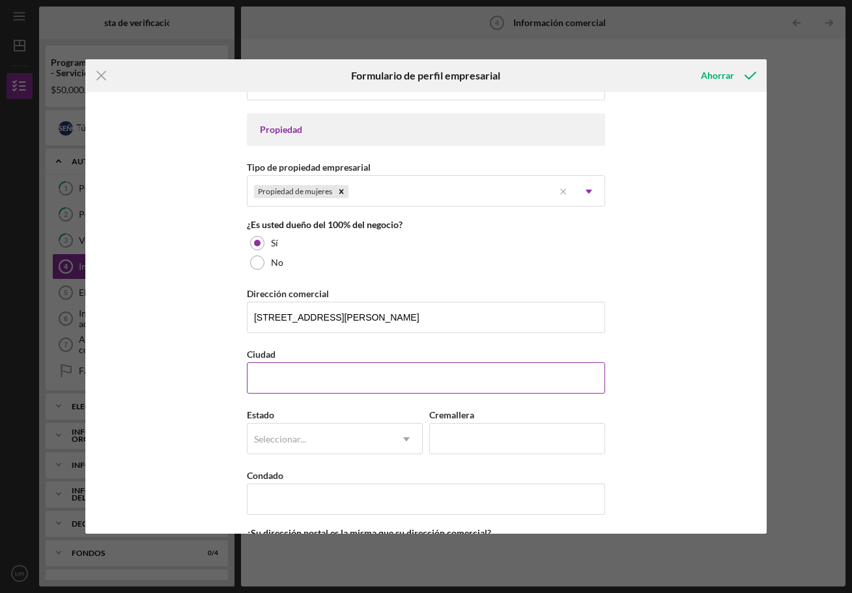
click at [331, 381] on input "Ciudad" at bounding box center [426, 377] width 358 height 31
type input "[PERSON_NAME][GEOGRAPHIC_DATA]"
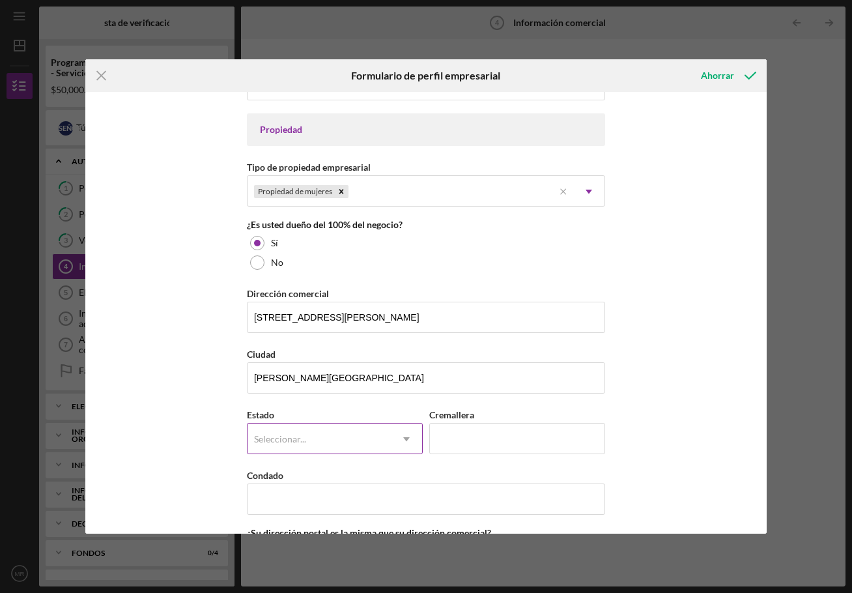
click at [333, 442] on div "Seleccionar..." at bounding box center [319, 439] width 143 height 30
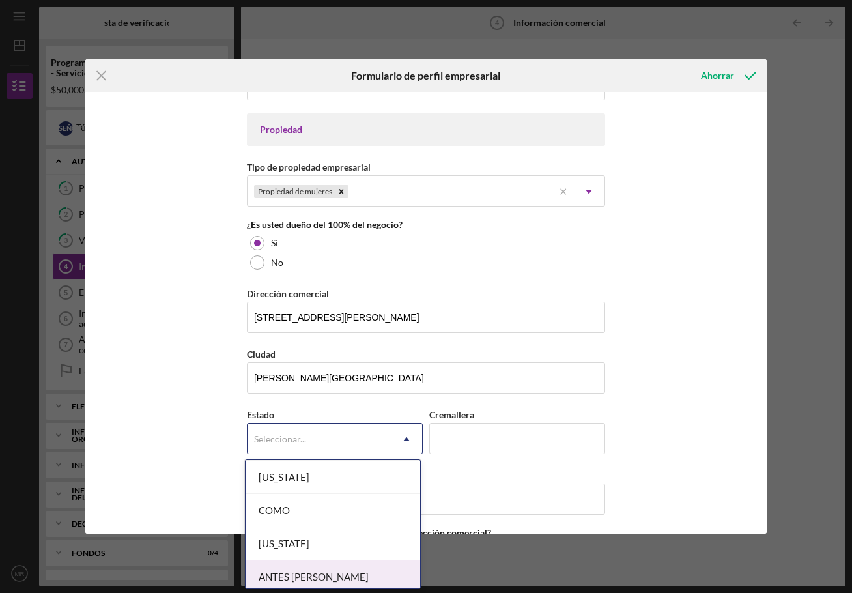
scroll to position [261, 0]
click at [274, 575] on font "[US_STATE]" at bounding box center [284, 581] width 51 height 12
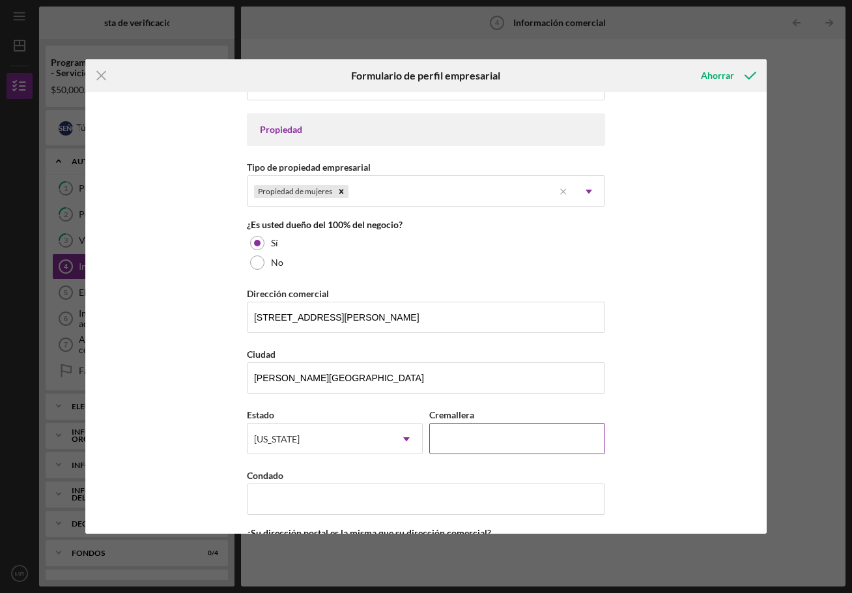
click at [496, 435] on input "Cremallera" at bounding box center [517, 438] width 176 height 31
type input "91706"
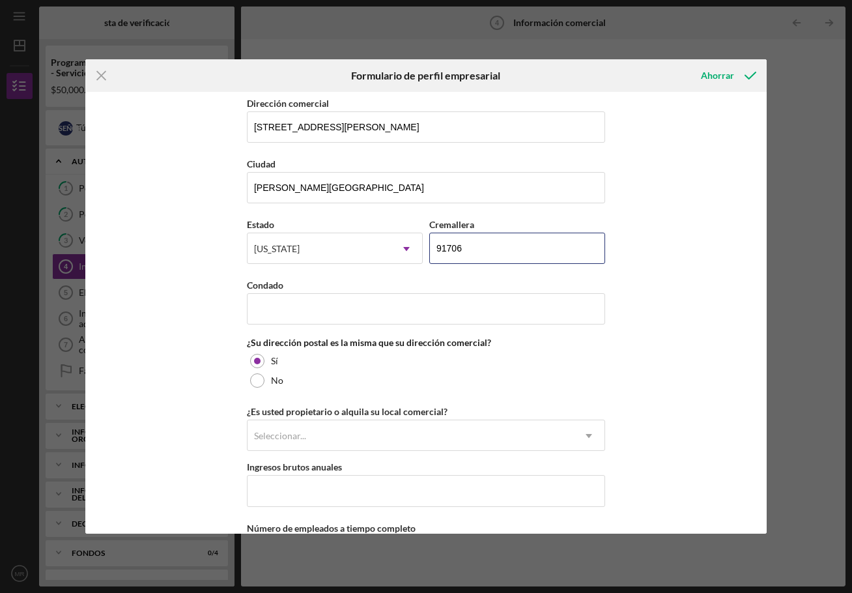
scroll to position [782, 0]
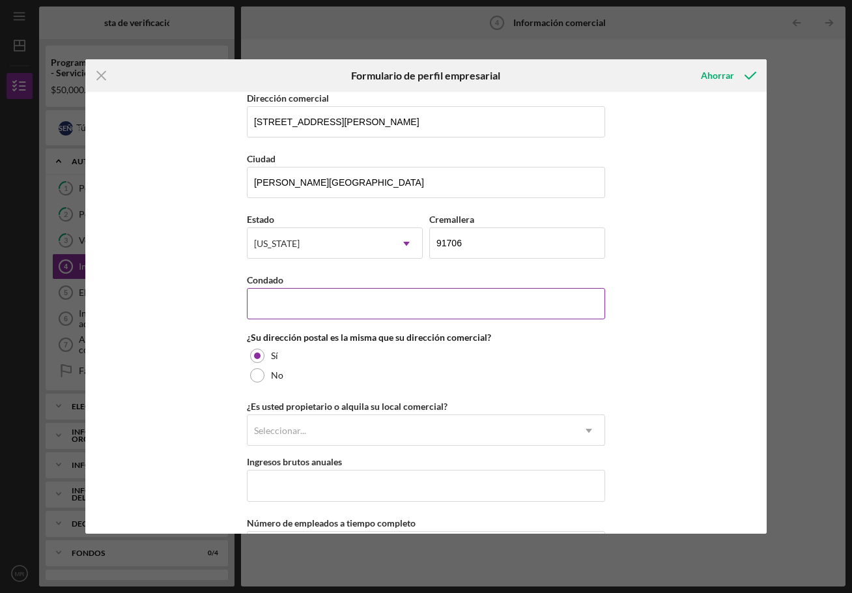
click at [266, 297] on input "Condado" at bounding box center [426, 303] width 358 height 31
type input "[GEOGRAPHIC_DATA]"
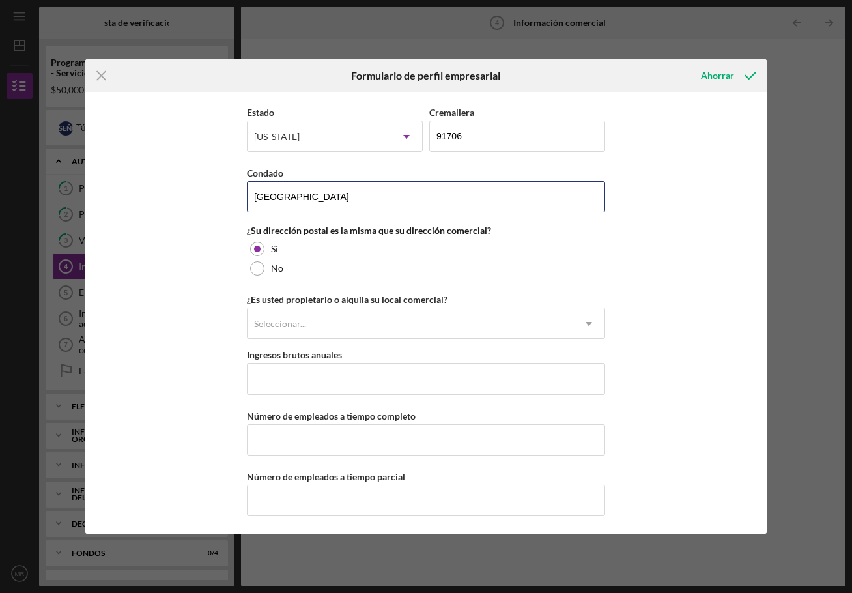
scroll to position [891, 0]
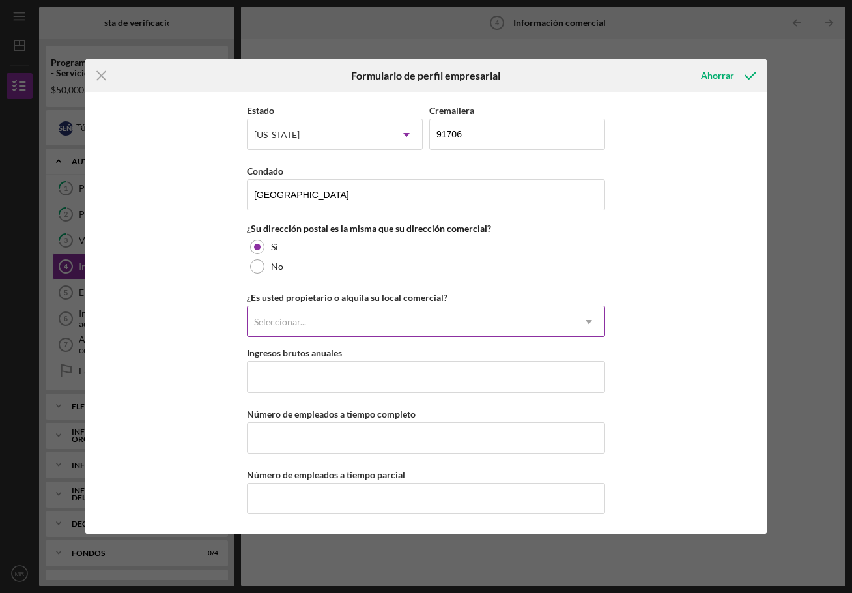
click at [299, 330] on div "Seleccionar..." at bounding box center [411, 322] width 326 height 30
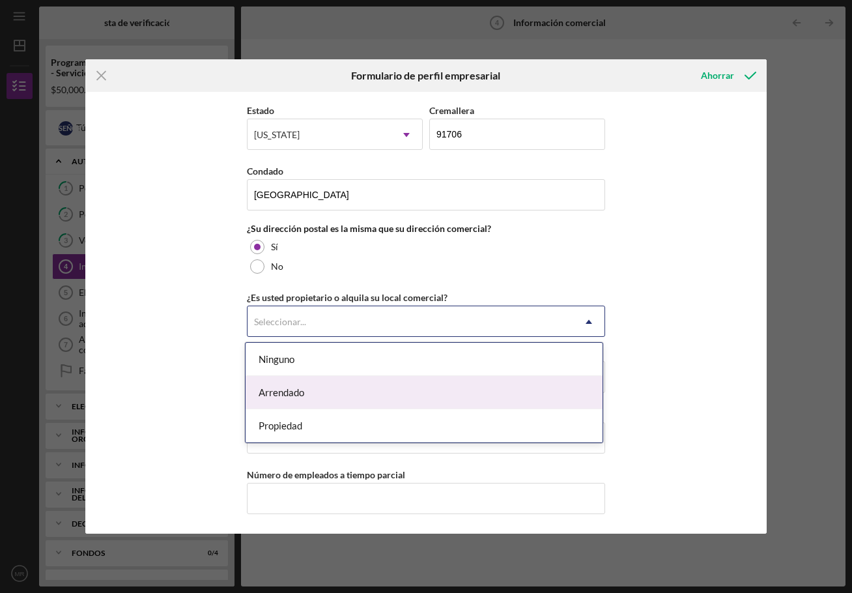
click at [290, 385] on div "Arrendado" at bounding box center [424, 392] width 357 height 33
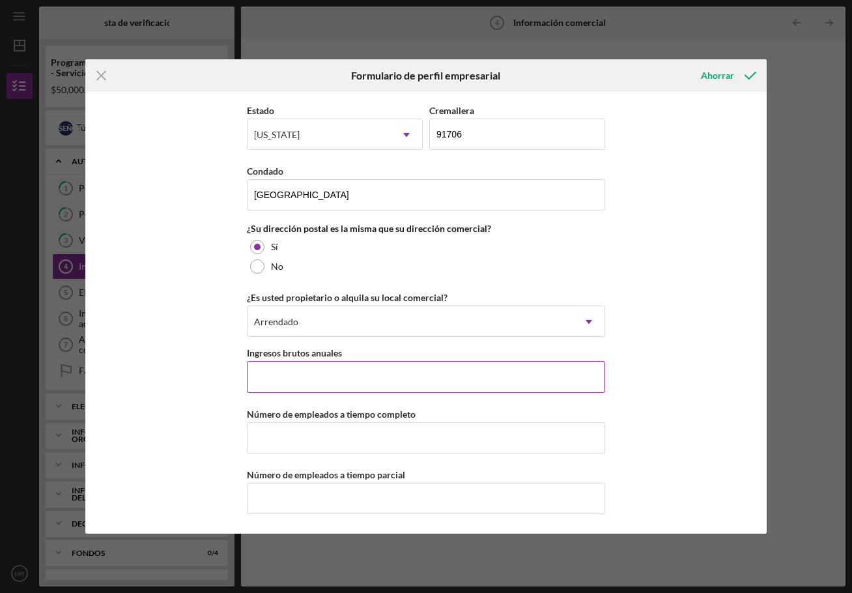
click at [286, 371] on input "Ingresos brutos anuales" at bounding box center [426, 376] width 358 height 31
type input "$80,000"
click at [313, 434] on input "Número de empleados a tiempo completo" at bounding box center [426, 437] width 358 height 31
type input "1"
click at [734, 70] on icon "submit" at bounding box center [750, 75] width 33 height 33
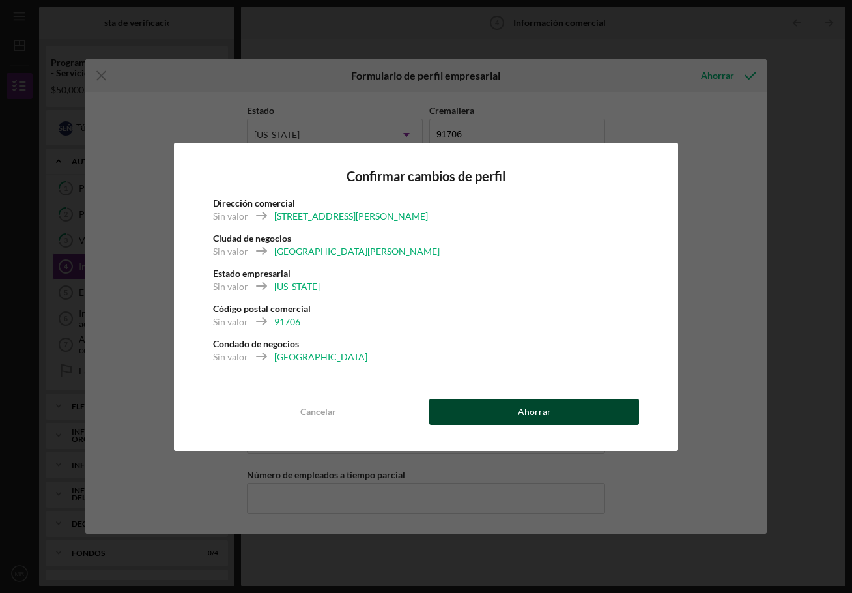
click at [455, 407] on button "Ahorrar" at bounding box center [534, 412] width 210 height 26
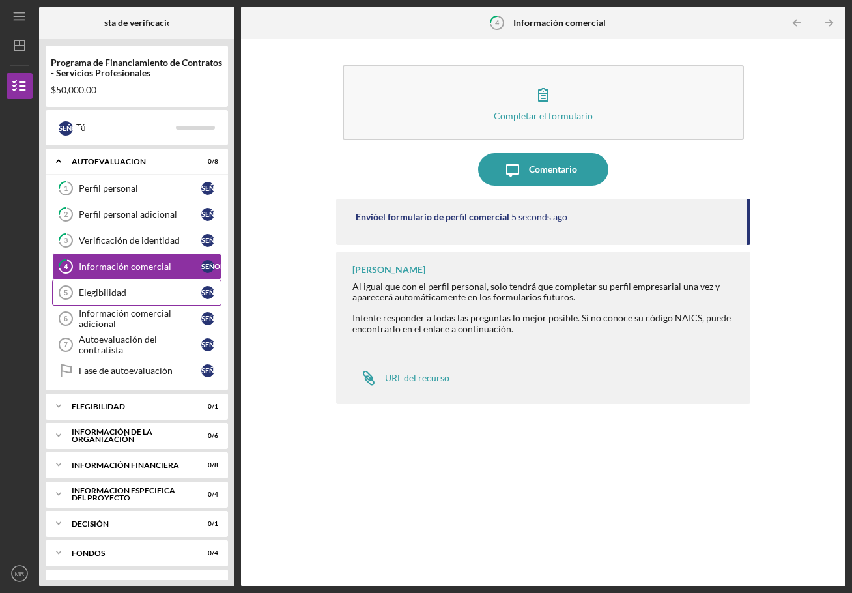
click at [125, 291] on font "Elegibilidad" at bounding box center [103, 292] width 48 height 11
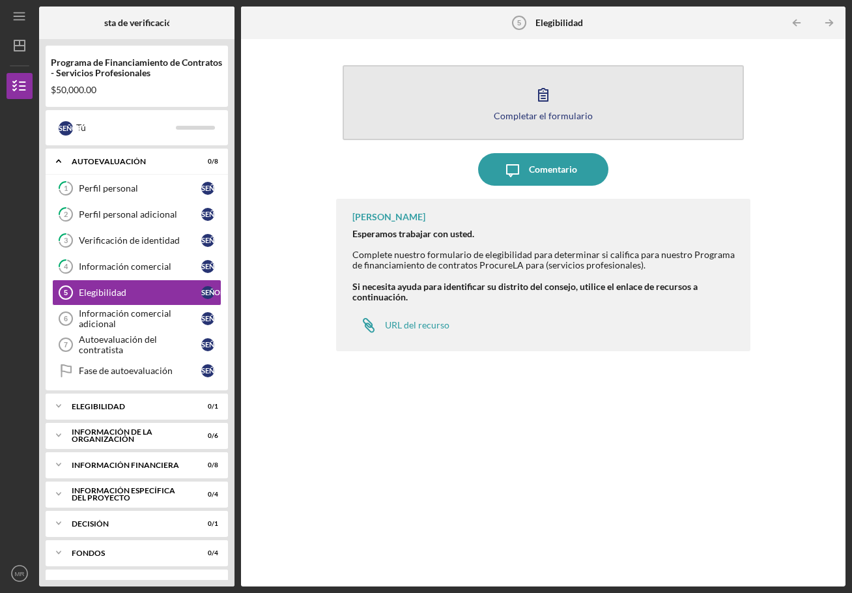
click at [554, 113] on font "Completar el formulario" at bounding box center [543, 115] width 99 height 11
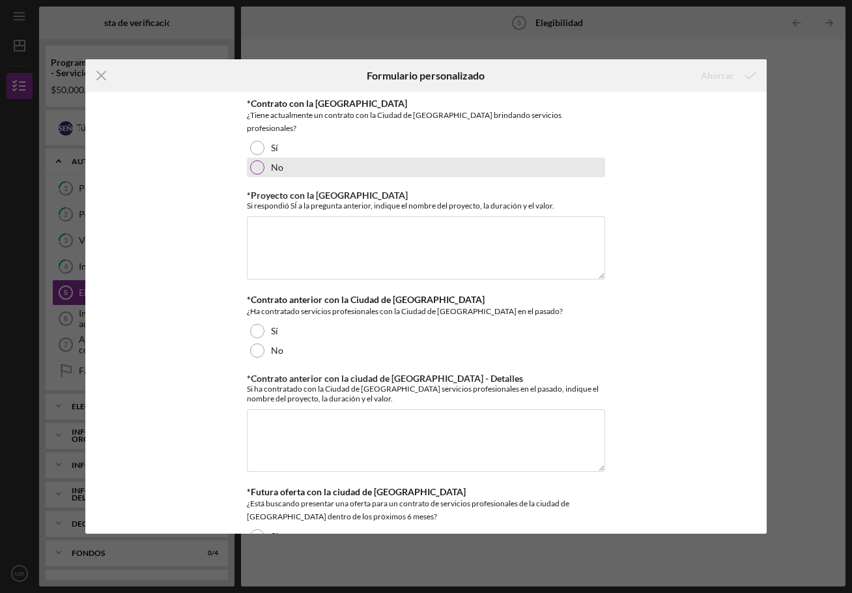
click at [260, 160] on div at bounding box center [257, 167] width 14 height 14
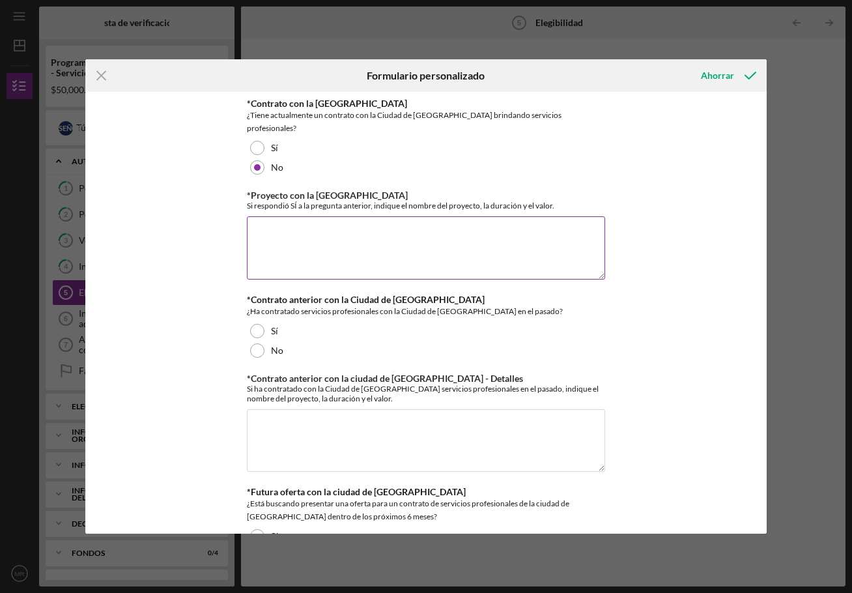
scroll to position [65, 0]
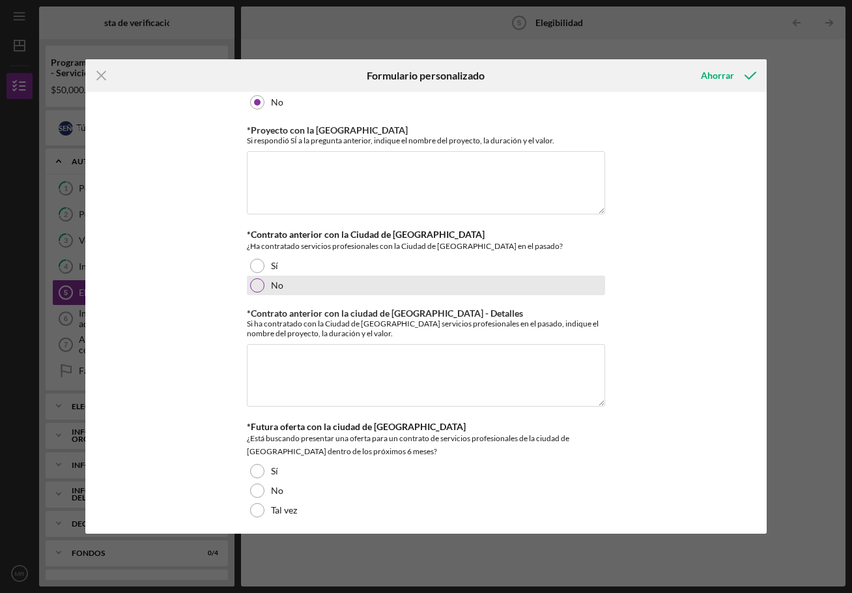
click at [255, 278] on div at bounding box center [257, 285] width 14 height 14
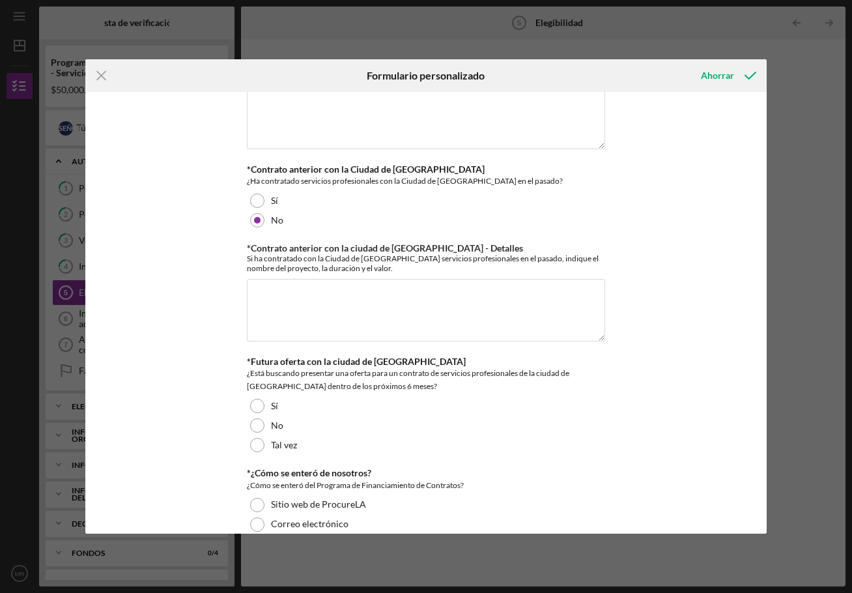
scroll to position [195, 0]
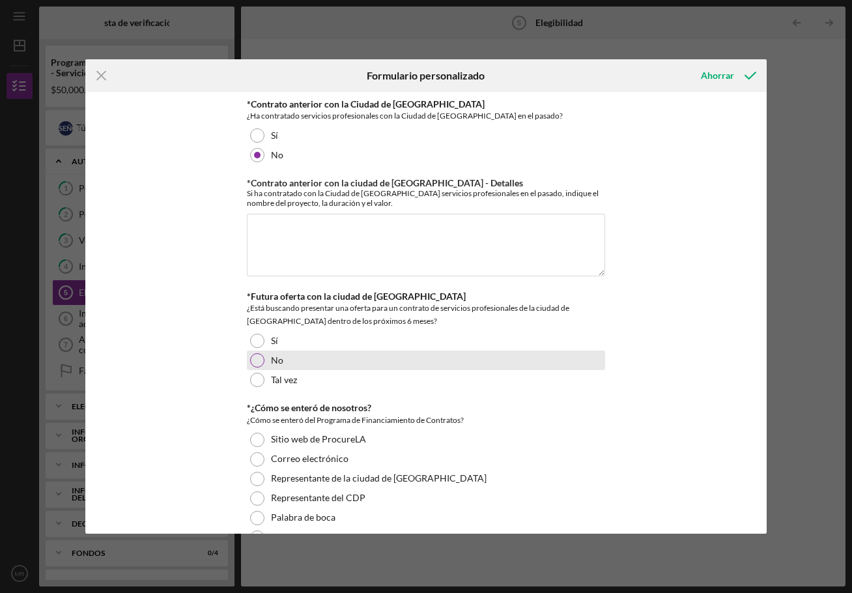
click at [256, 353] on div at bounding box center [257, 360] width 14 height 14
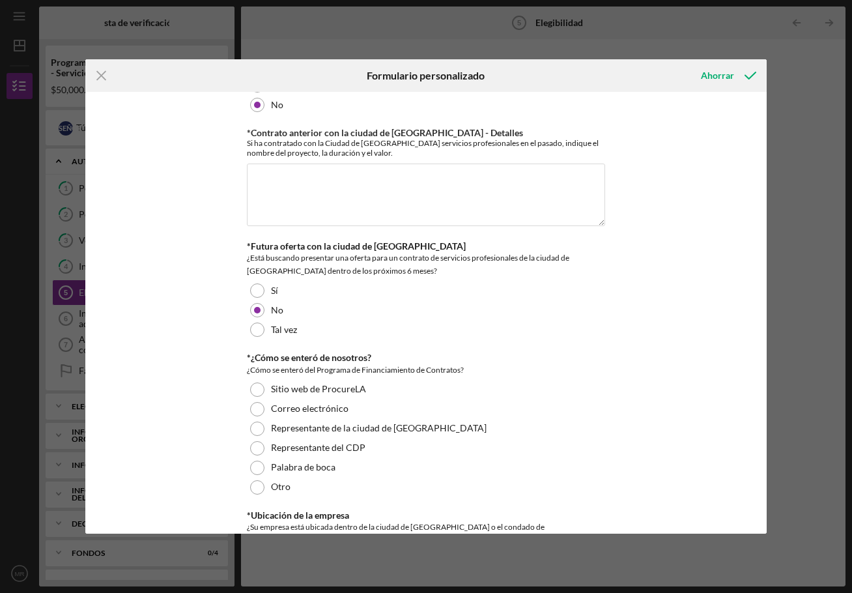
scroll to position [326, 0]
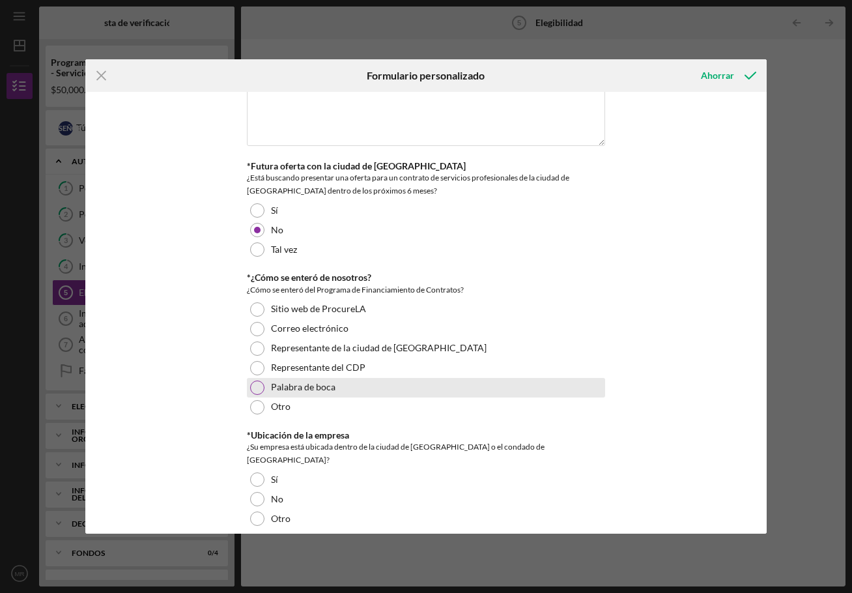
click at [253, 380] on div at bounding box center [257, 387] width 14 height 14
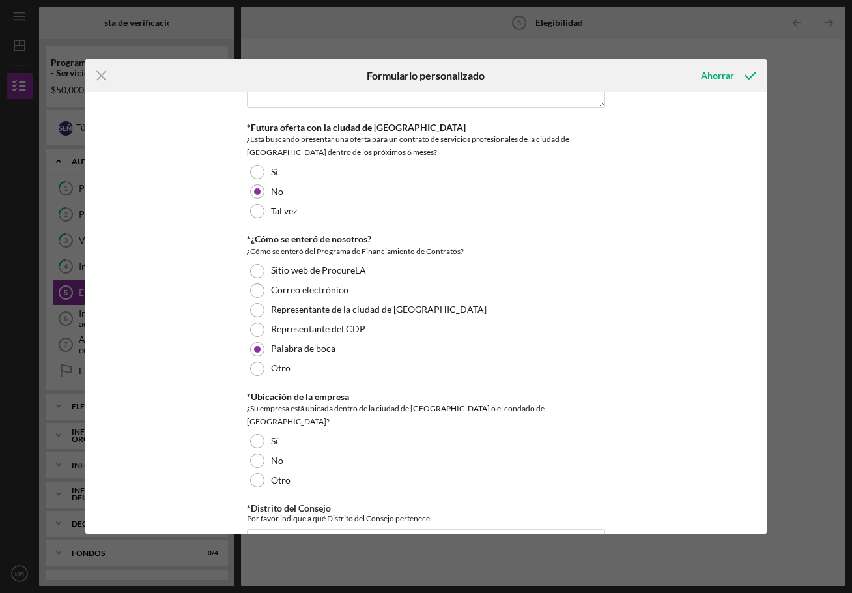
scroll to position [384, 0]
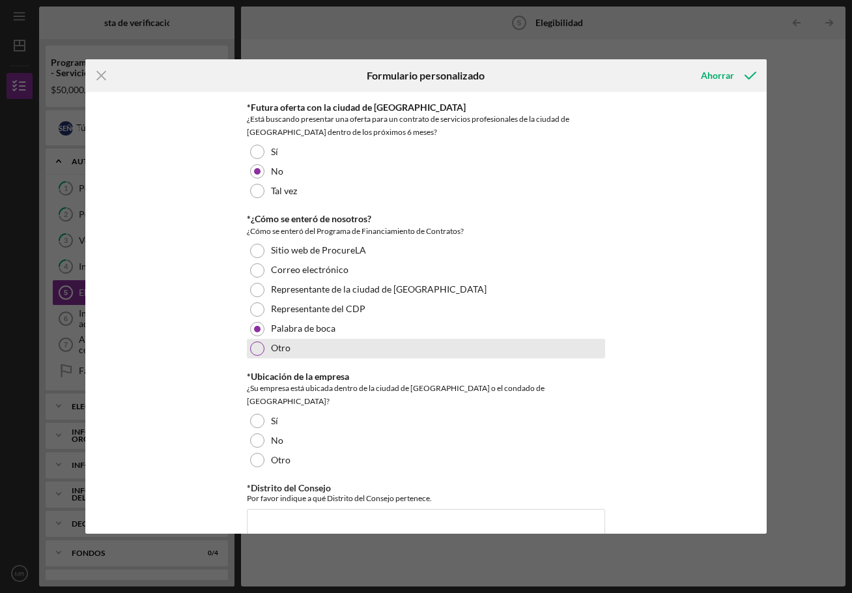
click at [250, 341] on div at bounding box center [257, 348] width 14 height 14
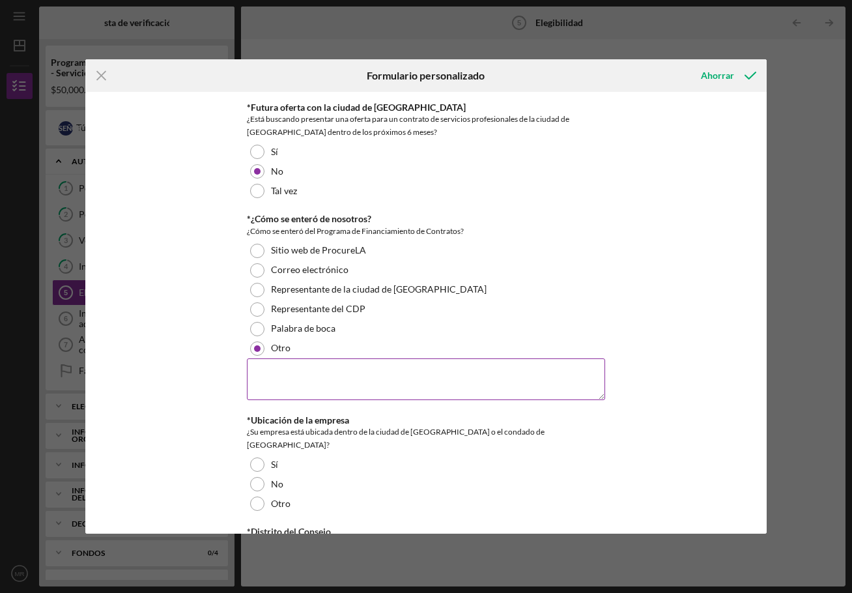
click at [270, 358] on textarea at bounding box center [426, 379] width 358 height 42
type textarea "TV"
click at [195, 365] on div "*Contrato con la [GEOGRAPHIC_DATA] ¿Tiene actualmente un contrato con la Ciudad…" at bounding box center [425, 313] width 681 height 442
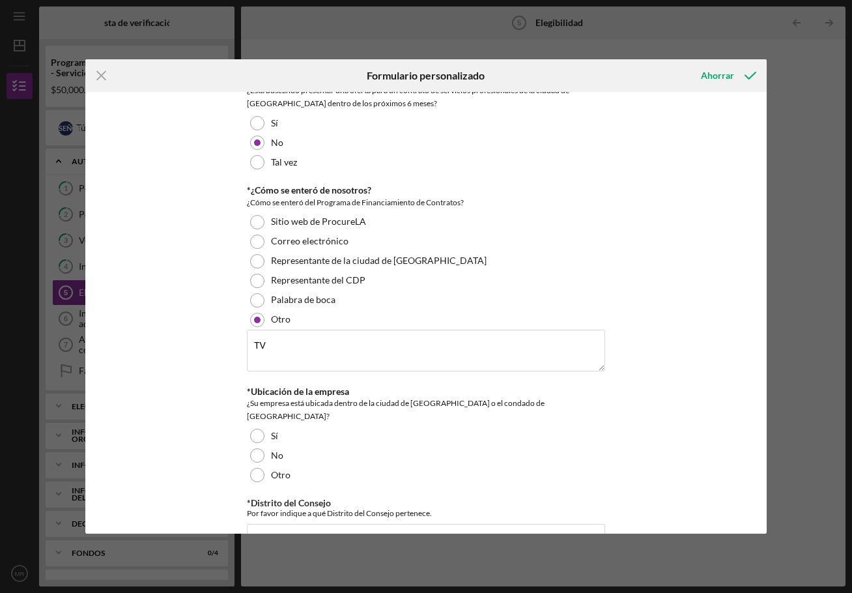
scroll to position [428, 0]
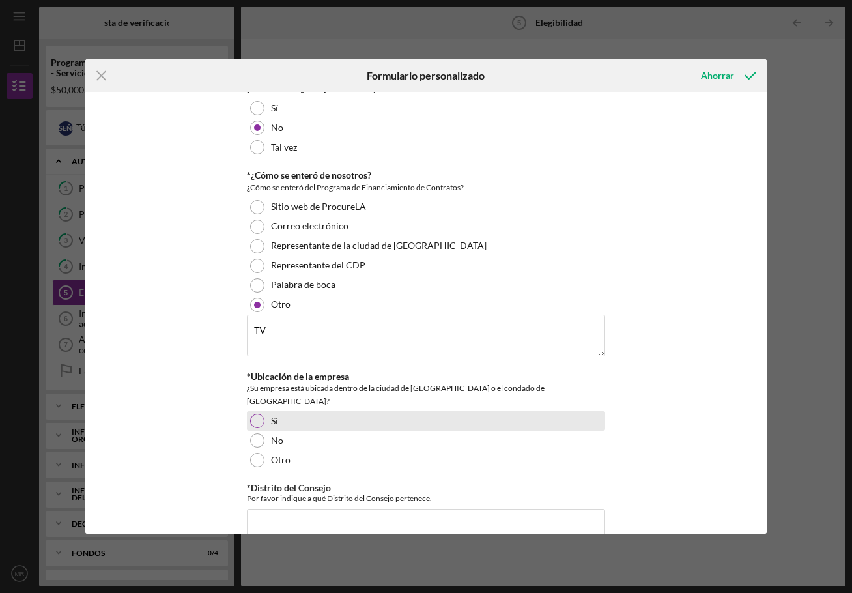
click at [261, 414] on div at bounding box center [257, 421] width 14 height 14
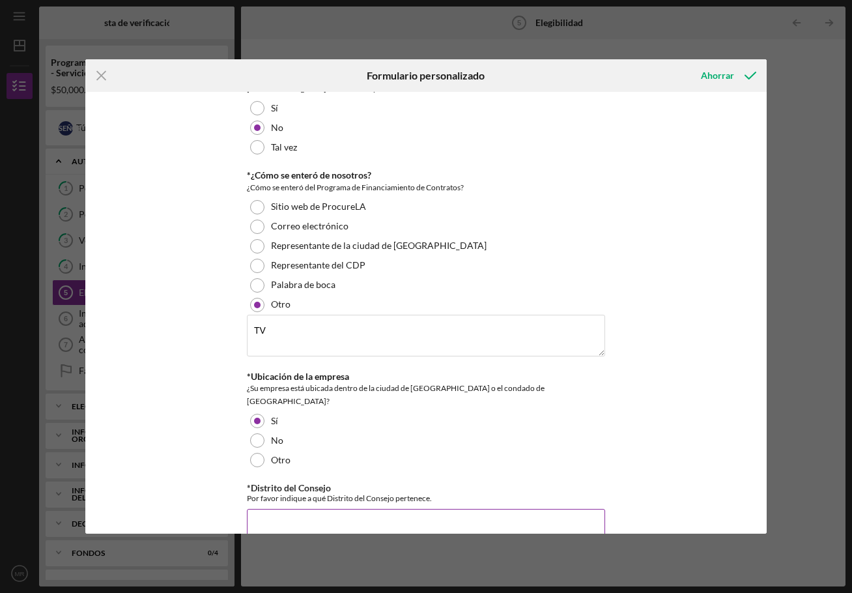
click at [310, 509] on input "*Distrito del Consejo" at bounding box center [426, 524] width 358 height 31
click at [263, 509] on input "*Distrito del Consejo" at bounding box center [426, 524] width 358 height 31
click at [255, 509] on input "*Distrito del Consejo" at bounding box center [426, 524] width 358 height 31
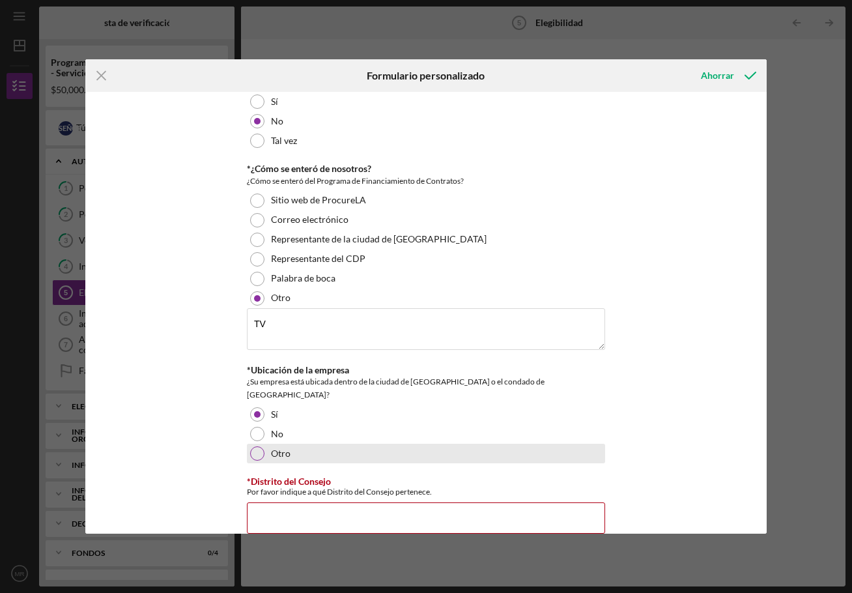
scroll to position [436, 0]
click at [437, 442] on div "Otro" at bounding box center [426, 452] width 358 height 20
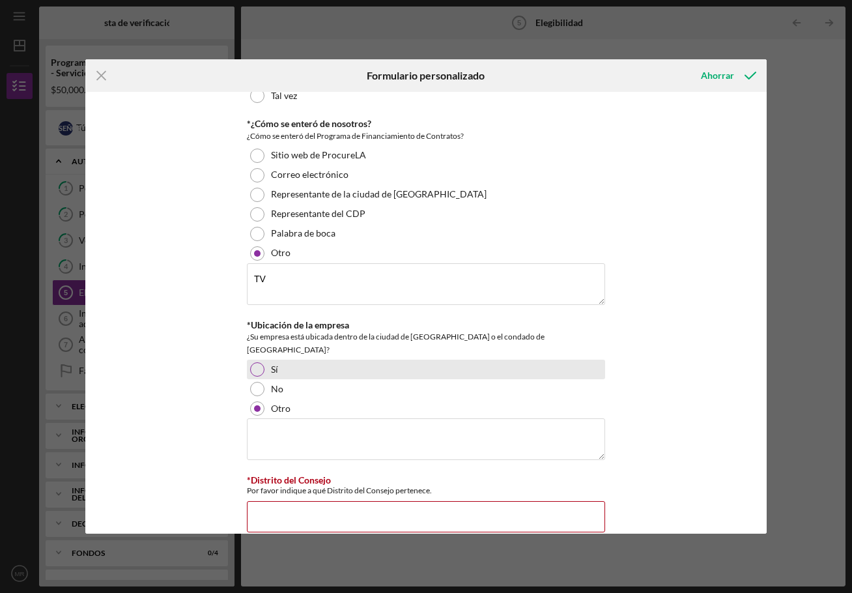
click at [255, 362] on div at bounding box center [257, 369] width 14 height 14
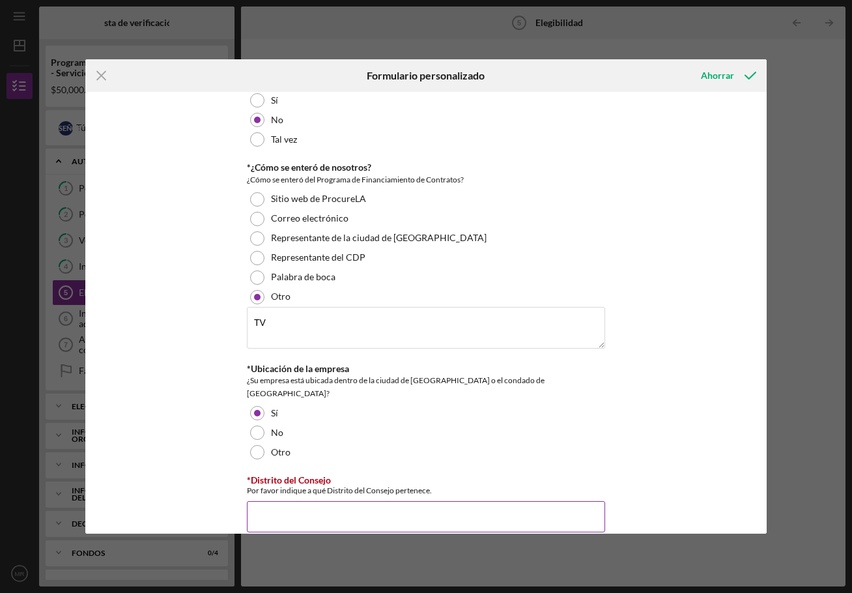
click at [282, 501] on input "*Distrito del Consejo" at bounding box center [426, 516] width 358 height 31
click at [280, 501] on input "*Distrito del Consejo" at bounding box center [426, 516] width 358 height 31
click at [324, 442] on div "Otro" at bounding box center [426, 452] width 358 height 20
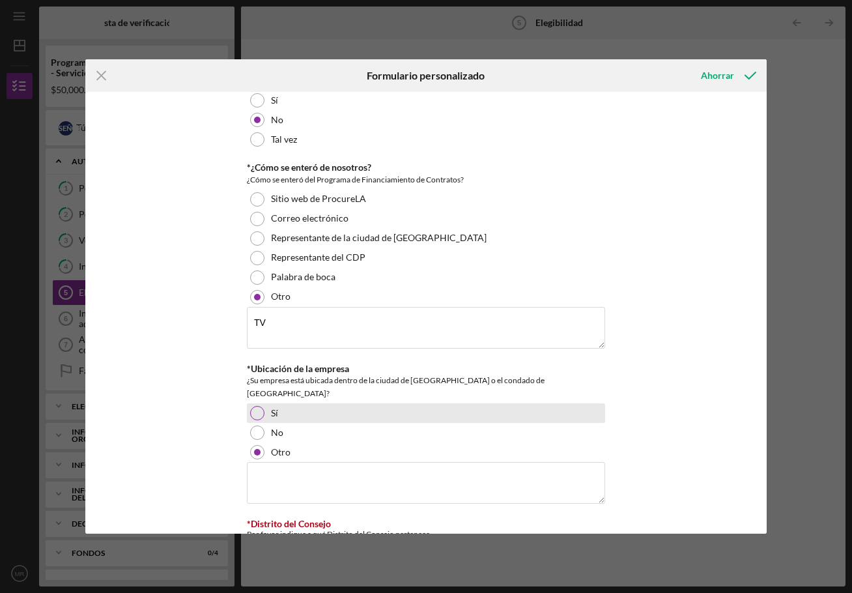
click at [257, 406] on div at bounding box center [257, 413] width 14 height 14
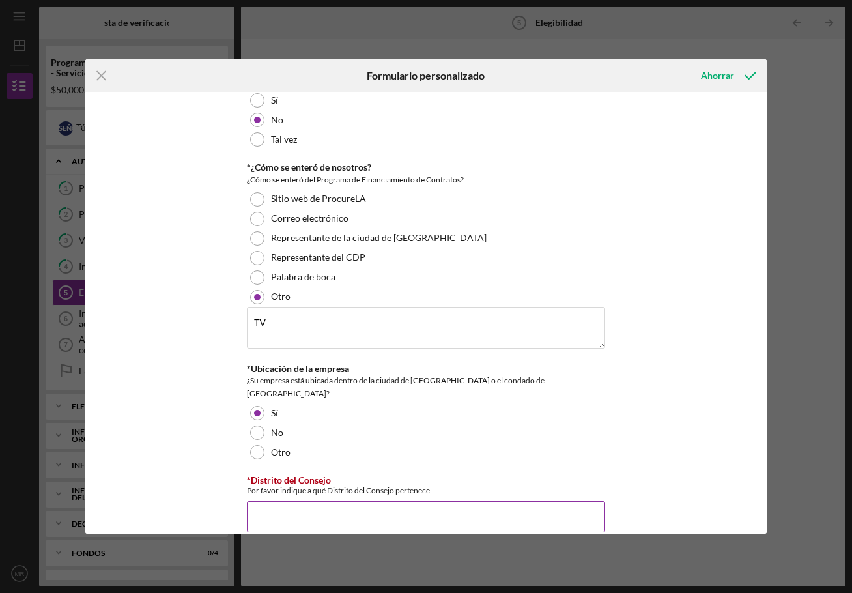
click at [262, 501] on input "*Distrito del Consejo" at bounding box center [426, 516] width 358 height 31
click at [483, 442] on div "Otro" at bounding box center [426, 452] width 358 height 20
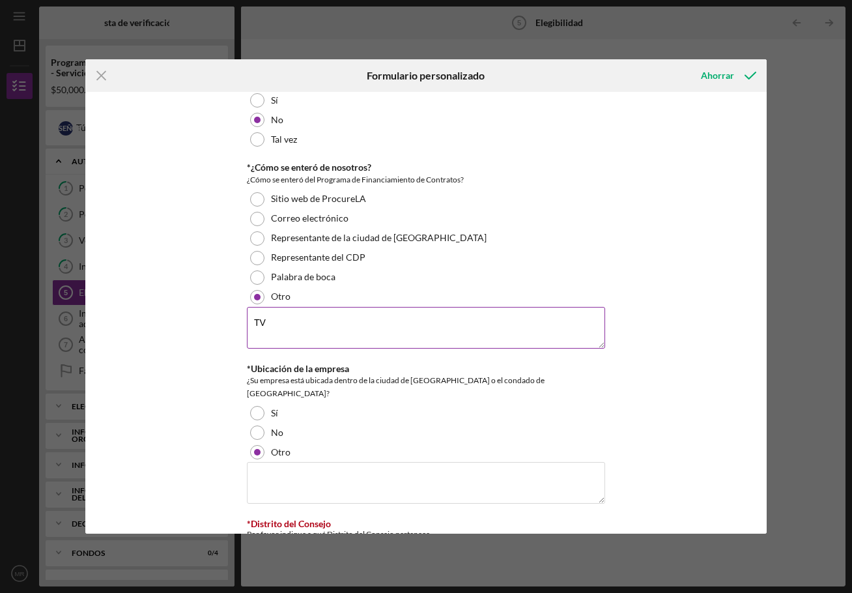
click at [334, 309] on textarea "TV" at bounding box center [426, 328] width 358 height 42
type textarea "TV"
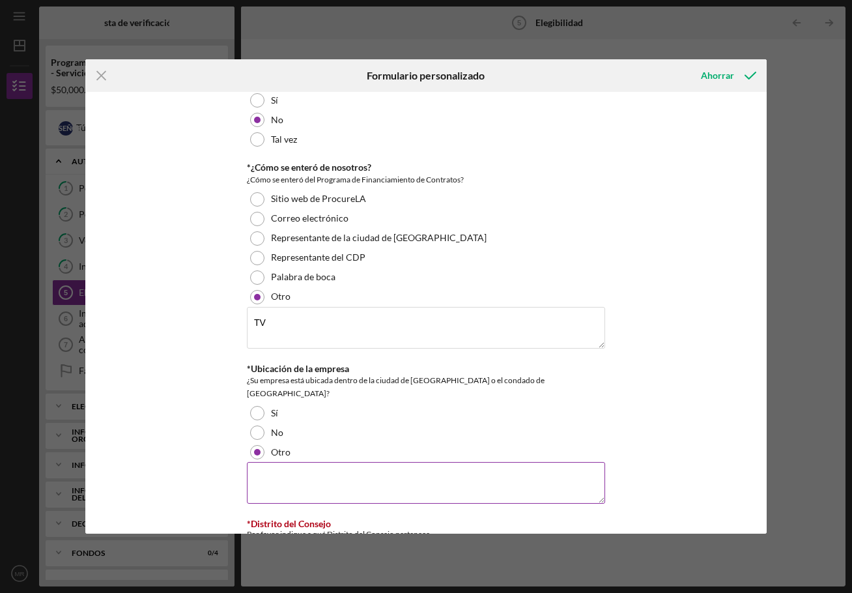
click at [260, 462] on textarea at bounding box center [426, 483] width 358 height 42
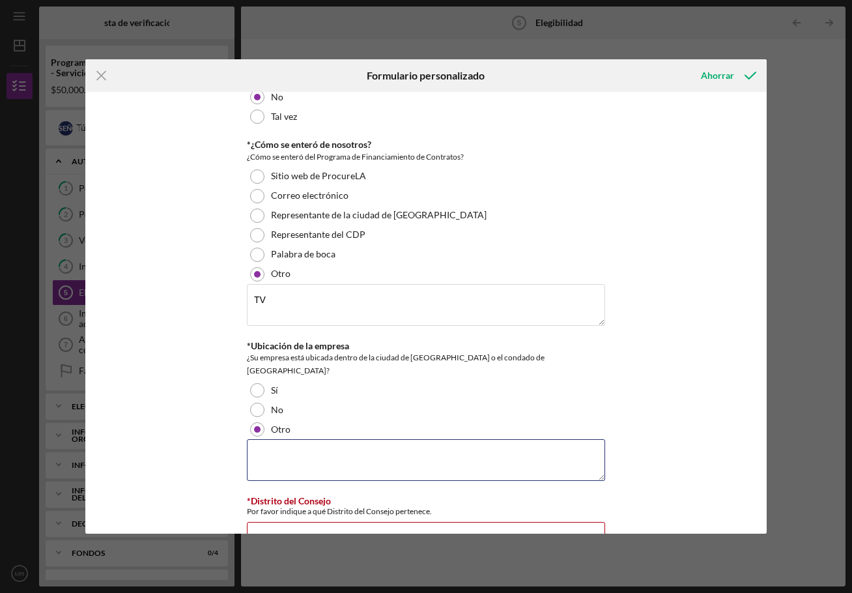
scroll to position [479, 0]
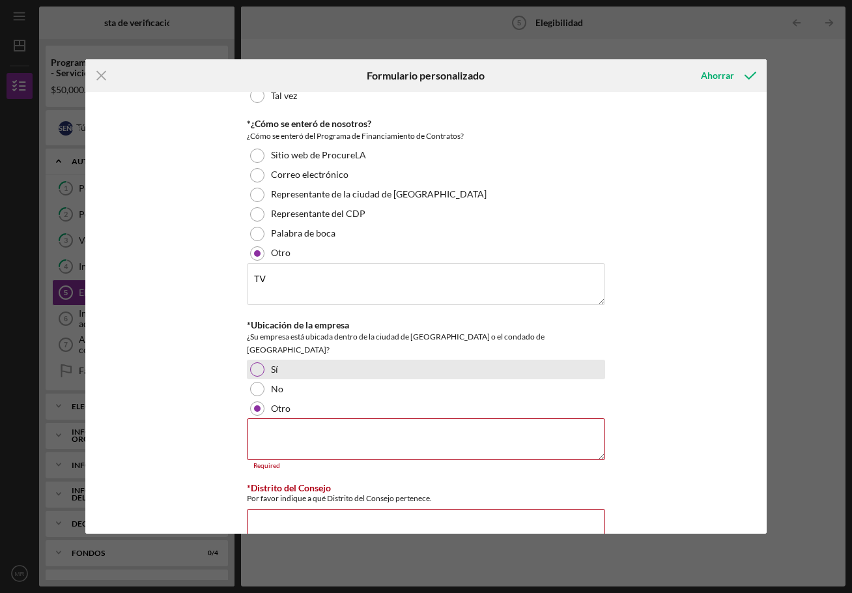
click at [257, 362] on div at bounding box center [257, 369] width 14 height 14
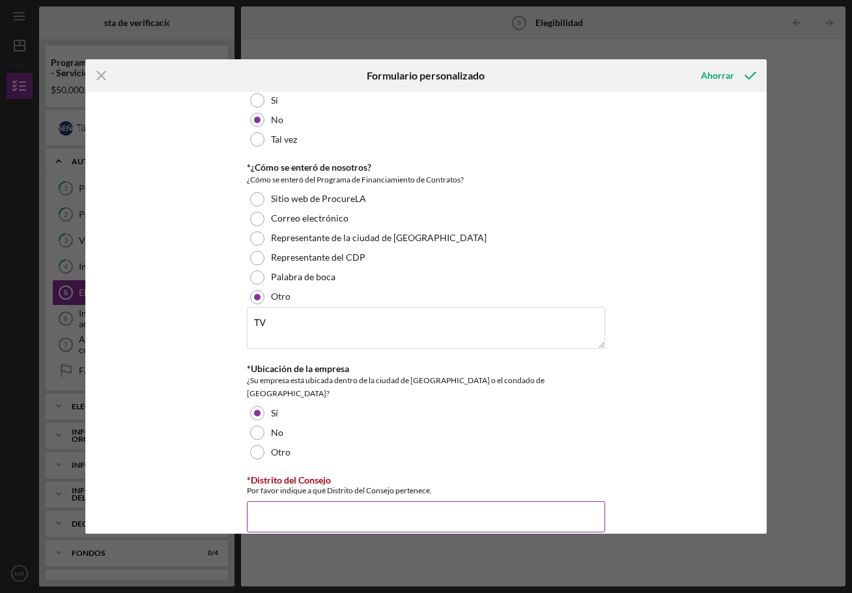
click at [270, 501] on input "*Distrito del Consejo" at bounding box center [426, 516] width 358 height 31
click at [741, 74] on icon "submit" at bounding box center [750, 75] width 33 height 33
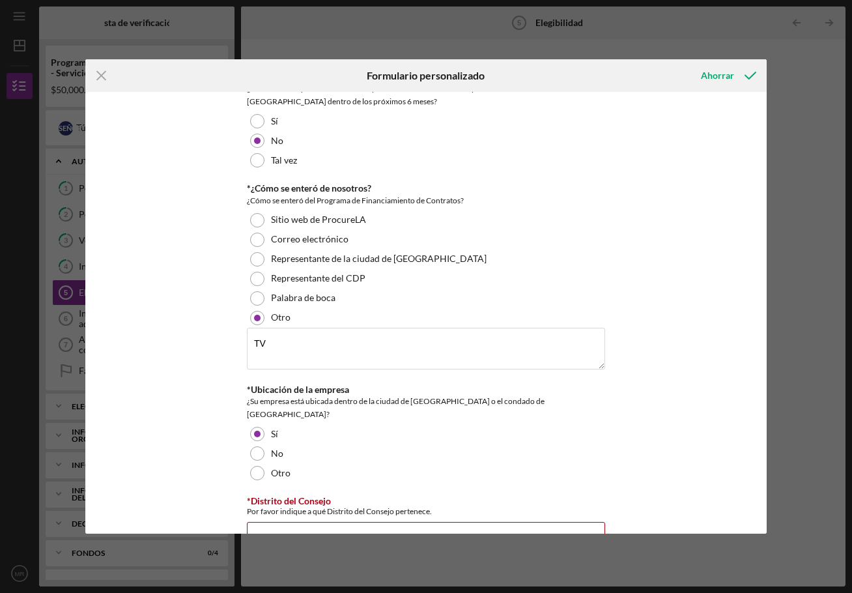
scroll to position [451, 0]
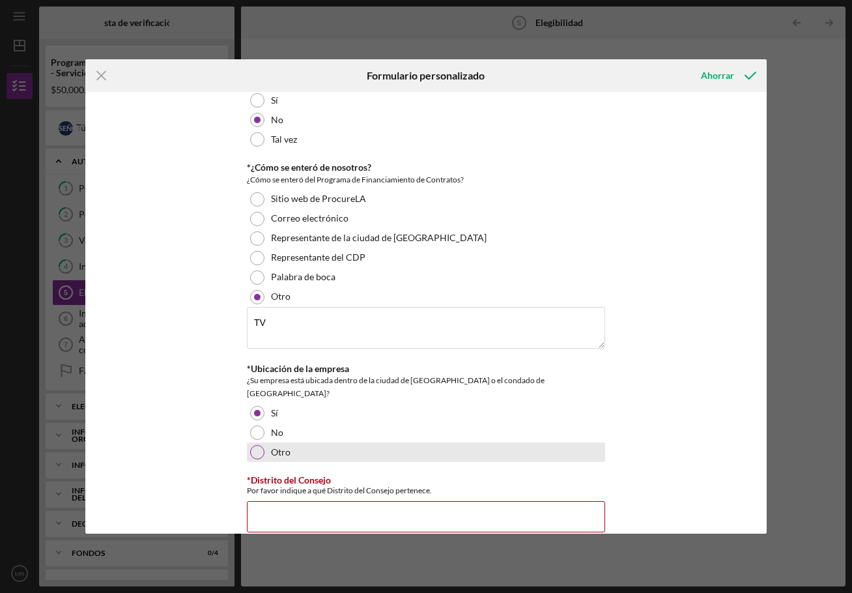
click at [253, 445] on div at bounding box center [257, 452] width 14 height 14
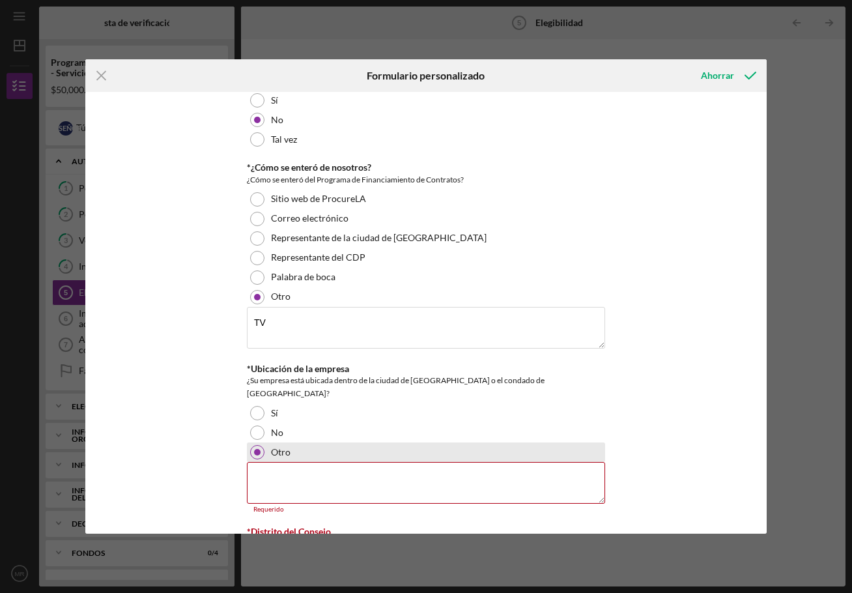
scroll to position [502, 0]
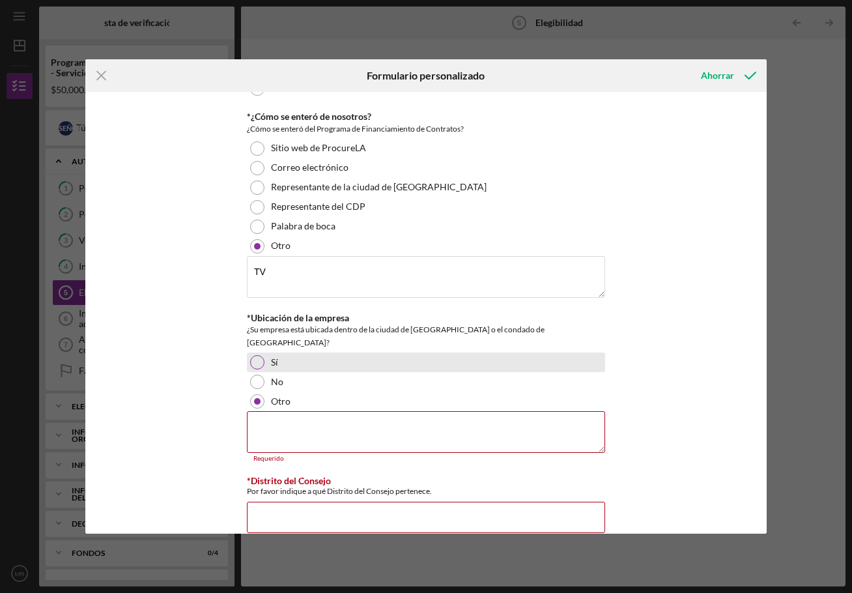
click at [256, 355] on div at bounding box center [257, 362] width 14 height 14
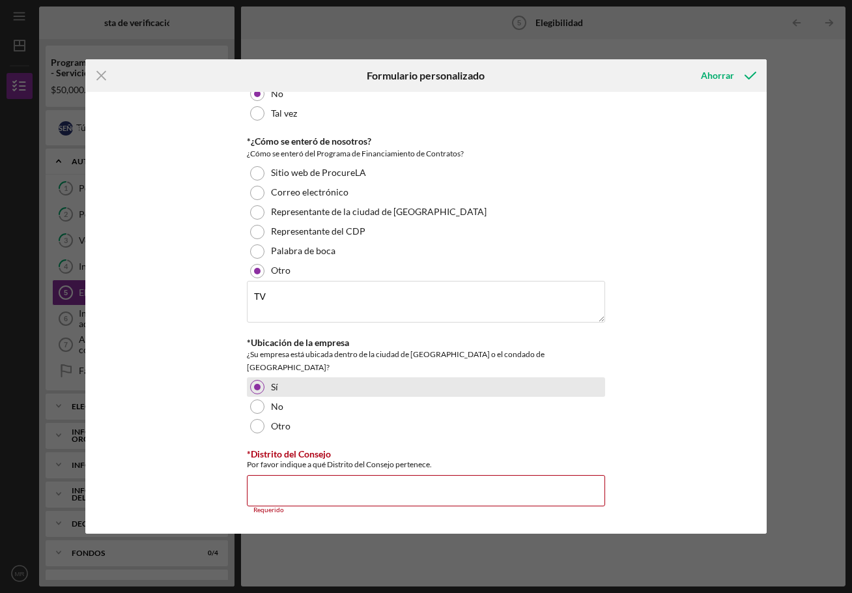
scroll to position [451, 0]
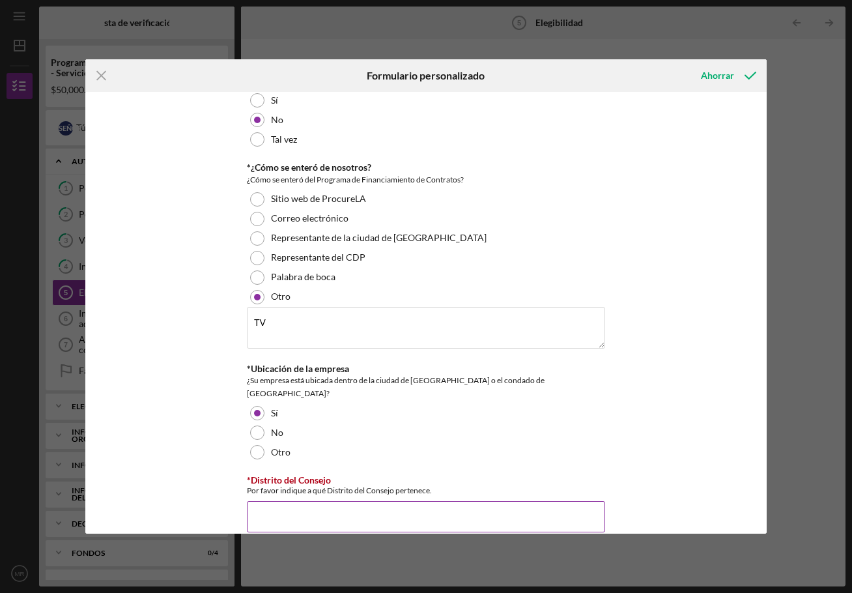
click at [264, 501] on input "*Distrito del Consejo" at bounding box center [426, 516] width 358 height 31
drag, startPoint x: 675, startPoint y: 231, endPoint x: 675, endPoint y: 218, distance: 12.4
click at [676, 228] on div "*Contrato con la [GEOGRAPHIC_DATA] ¿Tiene actualmente un contrato con la Ciudad…" at bounding box center [425, 313] width 681 height 442
click at [719, 91] on div "Ahorrar" at bounding box center [727, 75] width 79 height 33
click at [713, 74] on font "Ahorrar" at bounding box center [717, 75] width 33 height 11
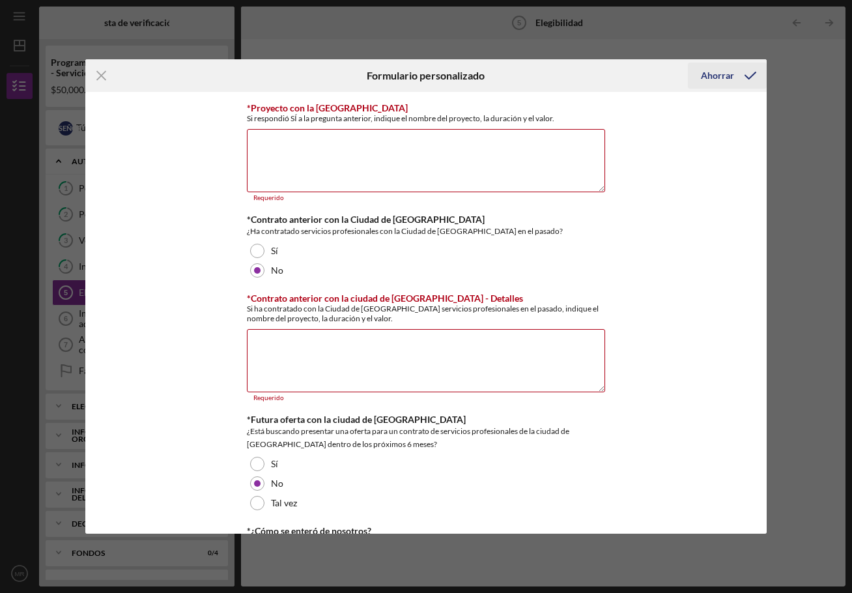
scroll to position [85, 0]
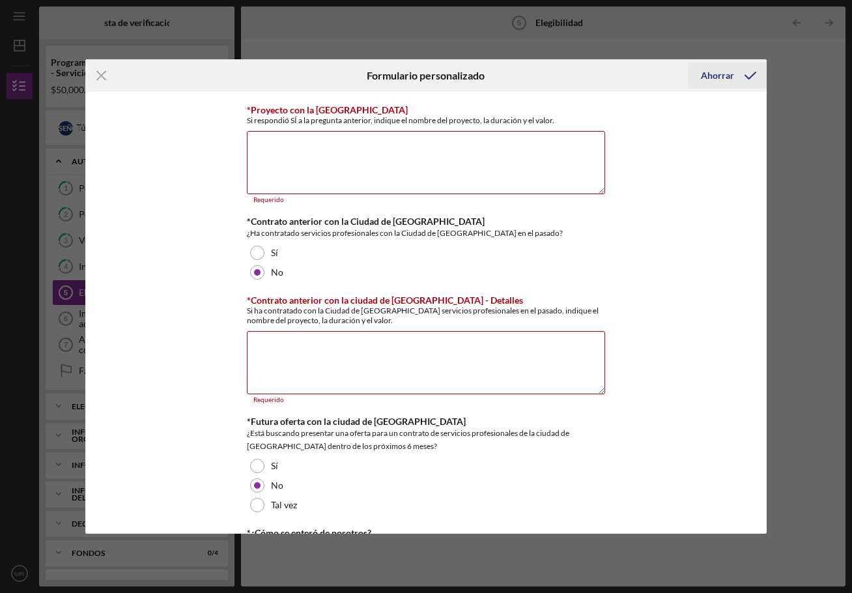
click at [707, 77] on font "Ahorrar" at bounding box center [717, 75] width 33 height 11
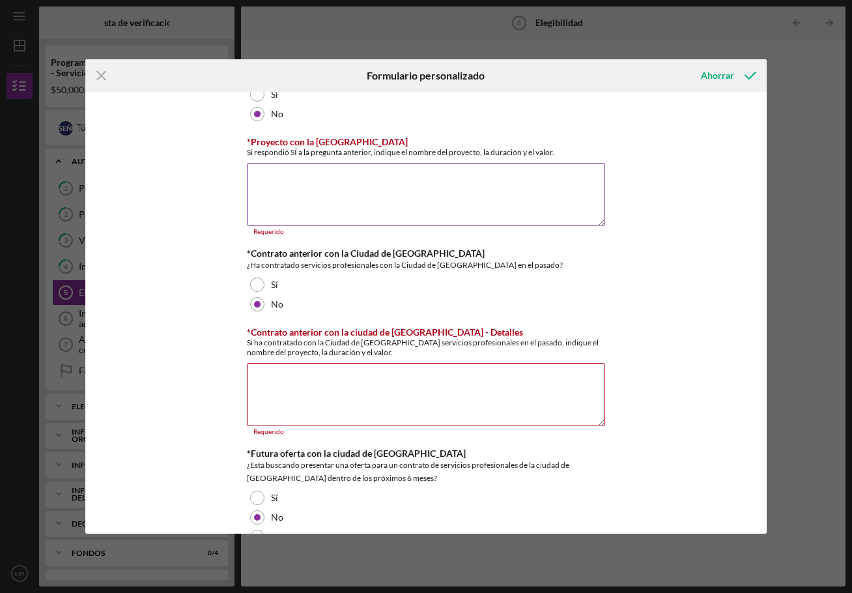
scroll to position [0, 0]
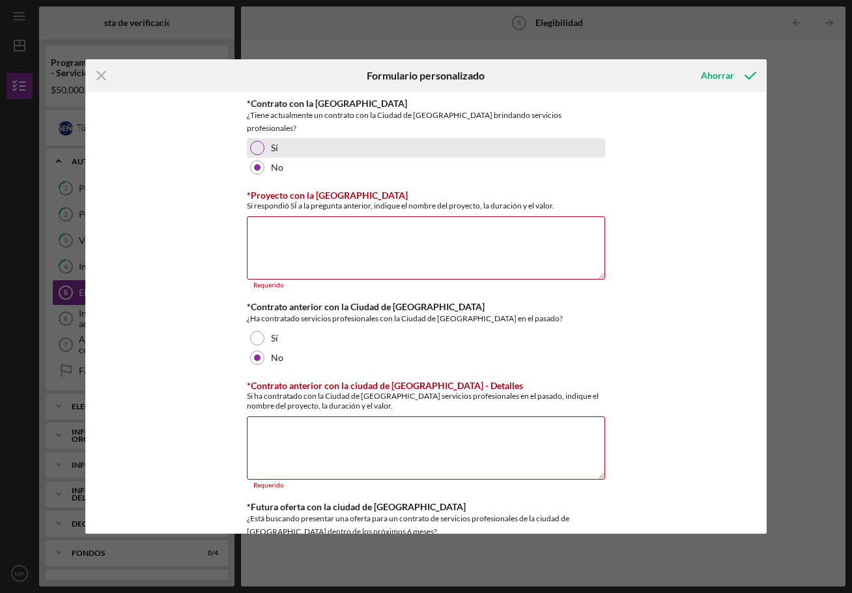
click at [266, 138] on div "Sí" at bounding box center [426, 148] width 358 height 20
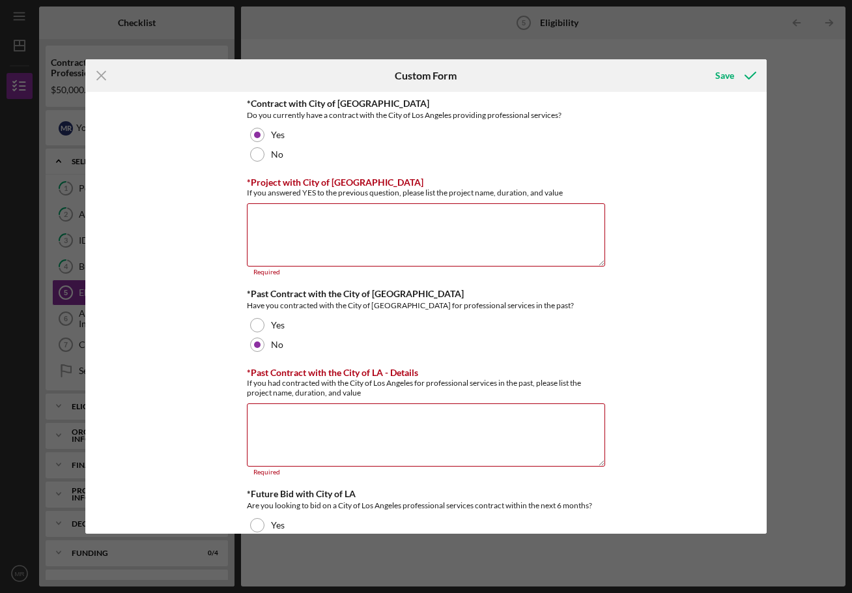
click at [642, 160] on div "*Contract with City of [GEOGRAPHIC_DATA] Do you currently have a contract with …" at bounding box center [425, 313] width 681 height 442
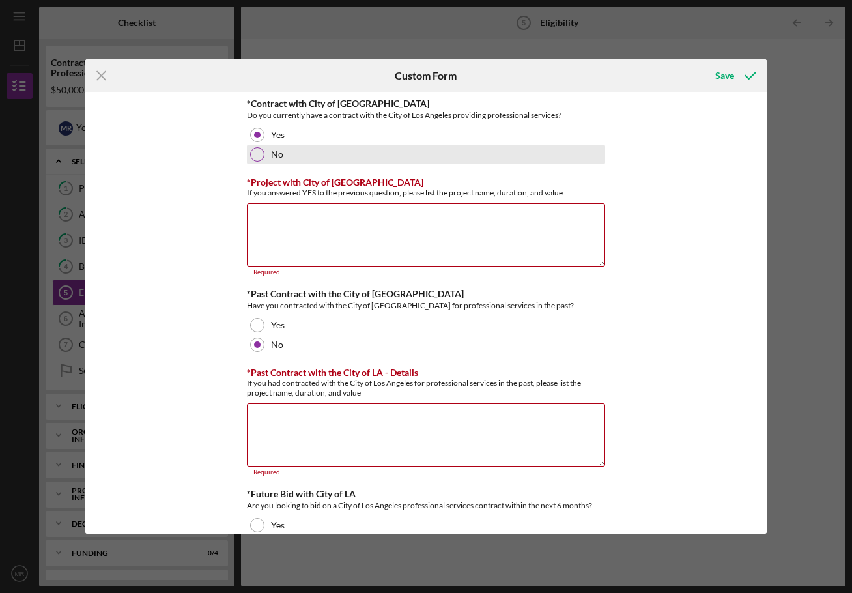
click at [257, 154] on div at bounding box center [257, 154] width 14 height 14
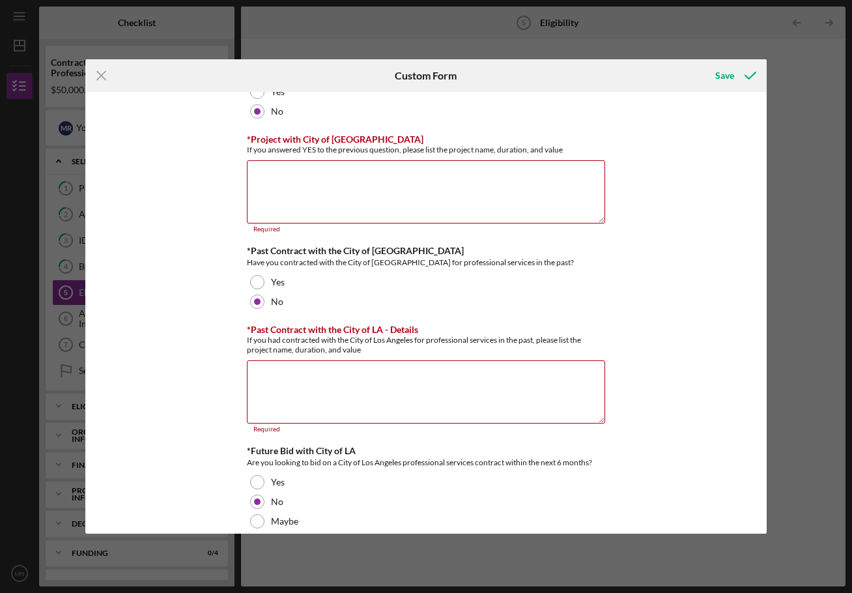
scroll to position [65, 0]
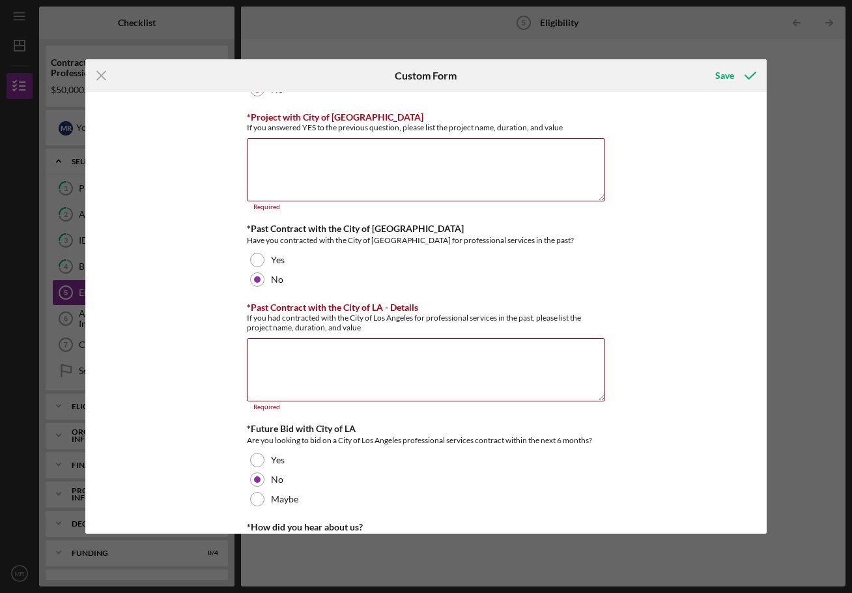
click at [215, 193] on div "*Contract with City of [GEOGRAPHIC_DATA] Do you currently have a contract with …" at bounding box center [425, 313] width 681 height 442
click at [289, 177] on textarea "*Project with City of [GEOGRAPHIC_DATA]" at bounding box center [426, 169] width 358 height 63
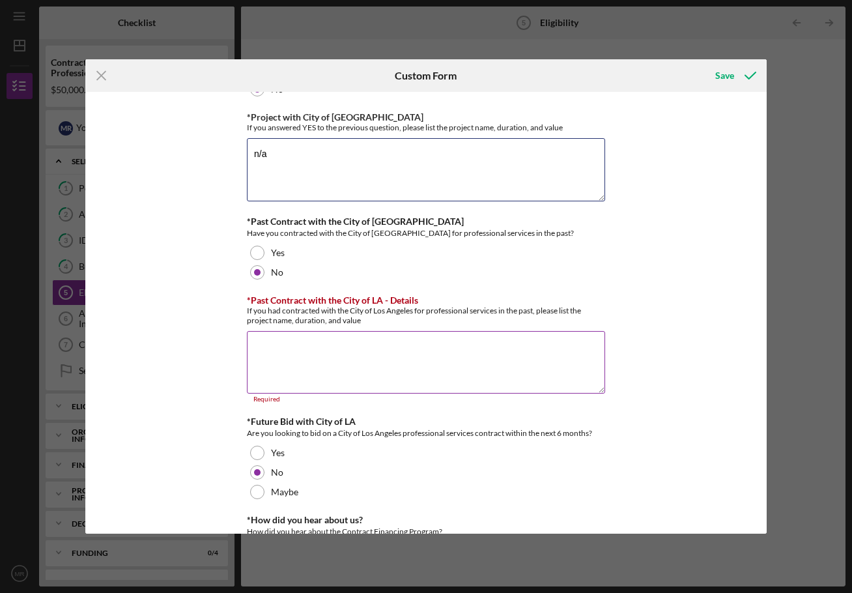
type textarea "n/a"
click at [293, 356] on textarea "*Past Contract with the City of LA - Details" at bounding box center [426, 362] width 358 height 63
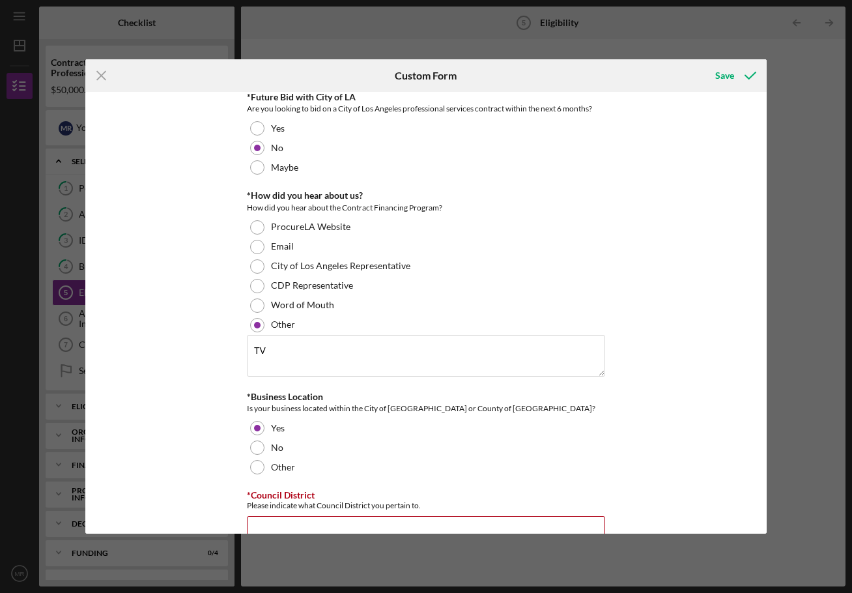
scroll to position [423, 0]
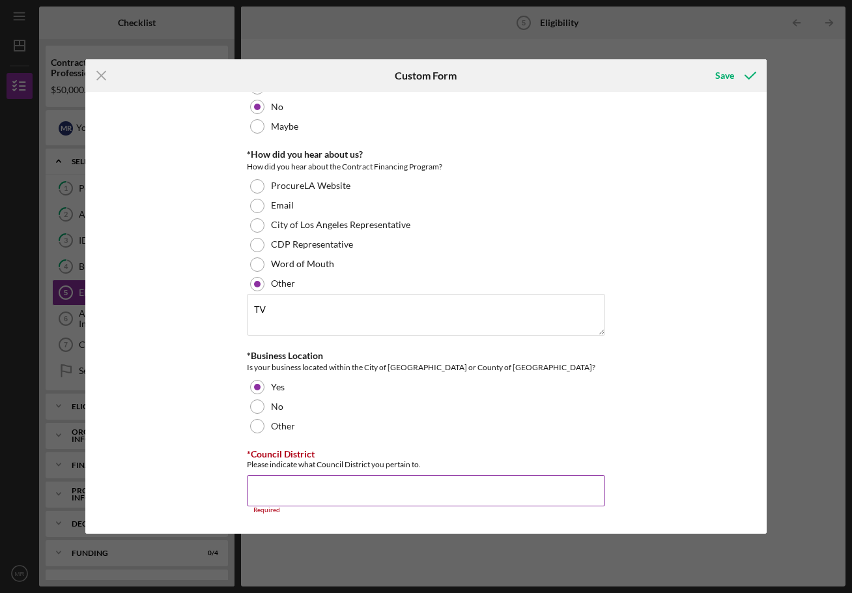
type textarea "n/a"
click at [299, 484] on input "*Council District" at bounding box center [426, 490] width 358 height 31
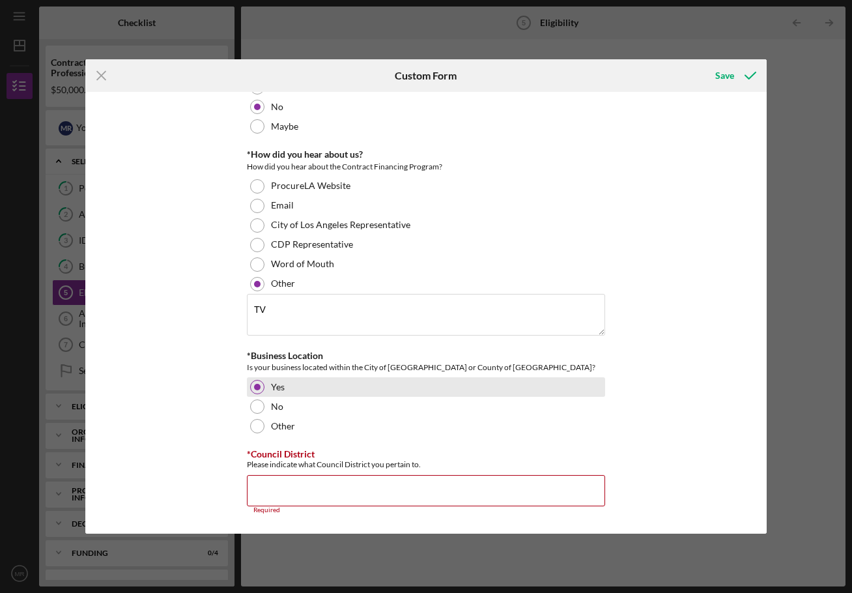
click at [260, 378] on div "Yes" at bounding box center [426, 387] width 358 height 20
click at [255, 385] on div at bounding box center [257, 387] width 7 height 7
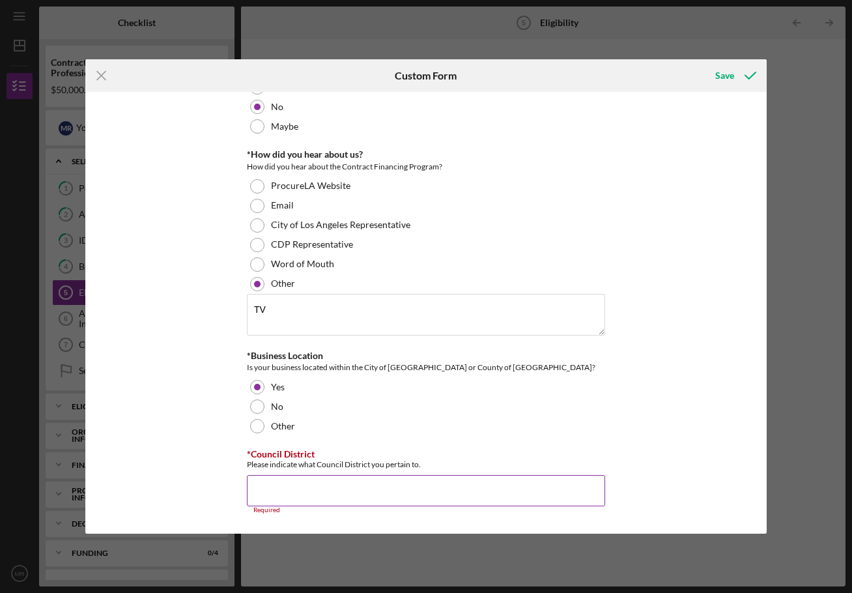
click at [278, 490] on input "*Council District" at bounding box center [426, 490] width 358 height 31
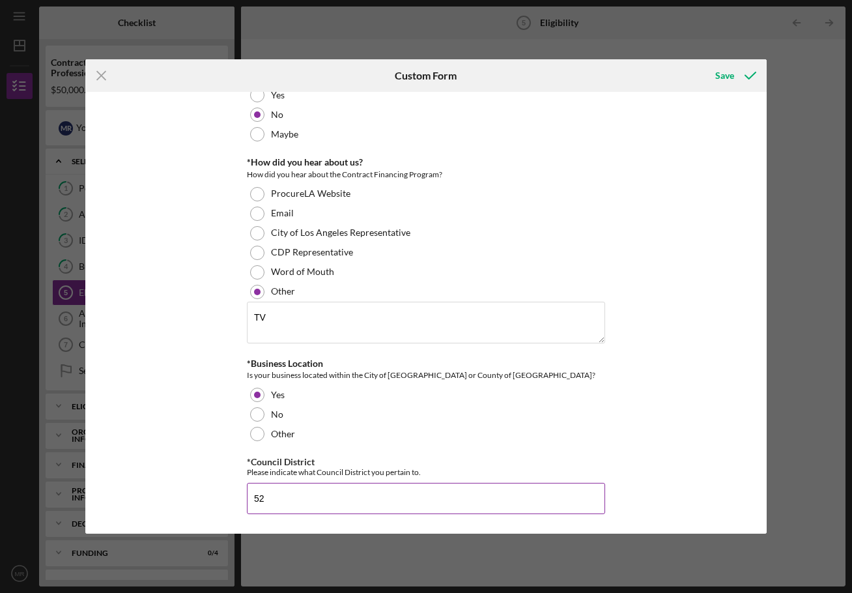
scroll to position [415, 0]
type input "5"
type input "1"
click at [729, 69] on div "Save" at bounding box center [724, 76] width 19 height 26
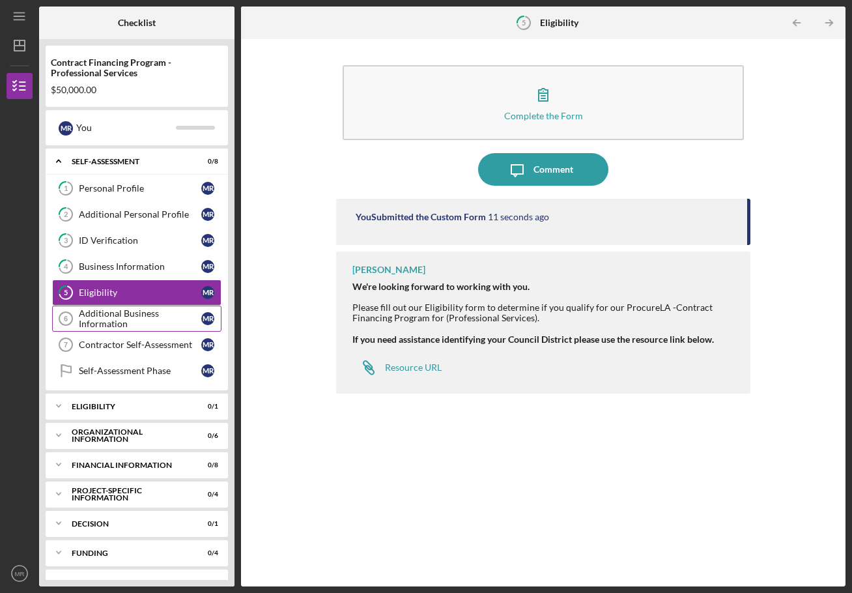
click at [109, 317] on div "Additional Business Information" at bounding box center [140, 318] width 122 height 21
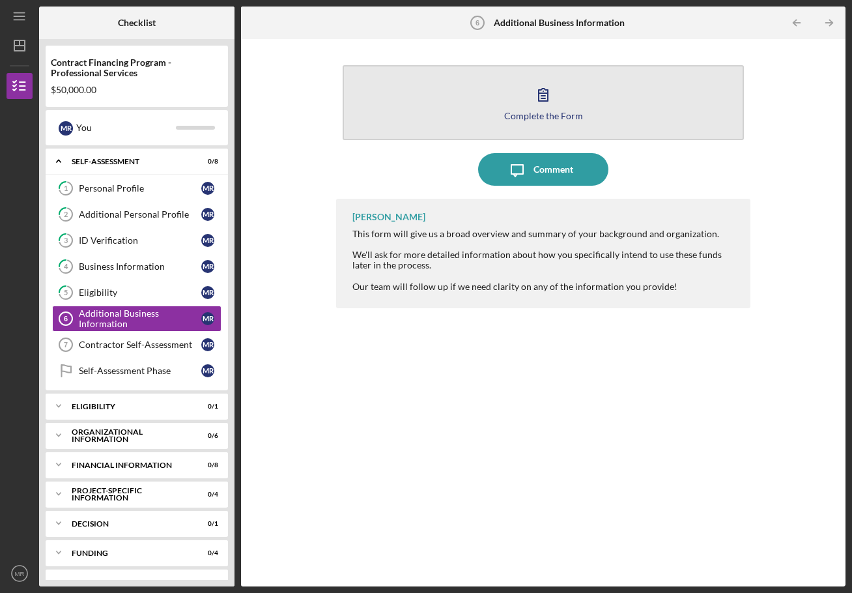
click at [532, 104] on icon "button" at bounding box center [543, 94] width 33 height 33
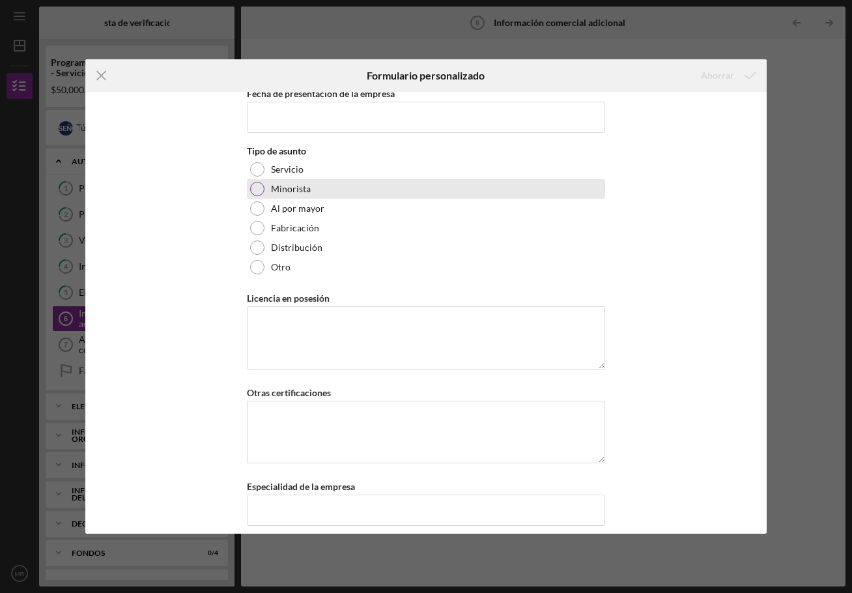
scroll to position [130, 0]
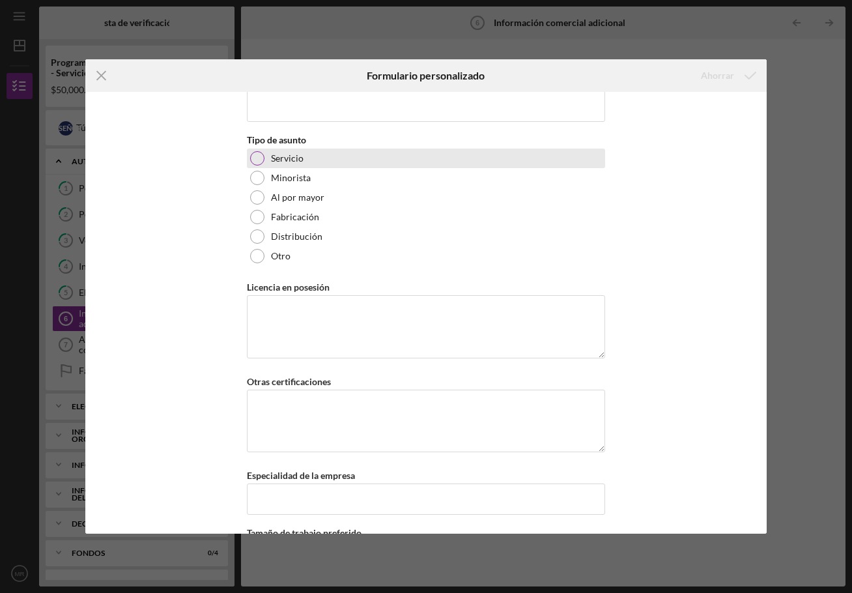
click at [260, 151] on div "Servicio" at bounding box center [426, 159] width 358 height 20
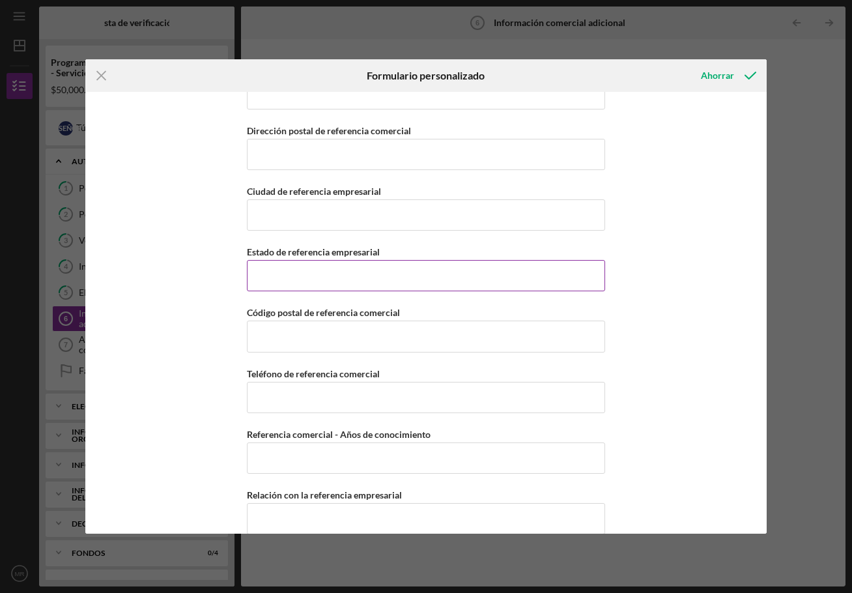
scroll to position [2925, 0]
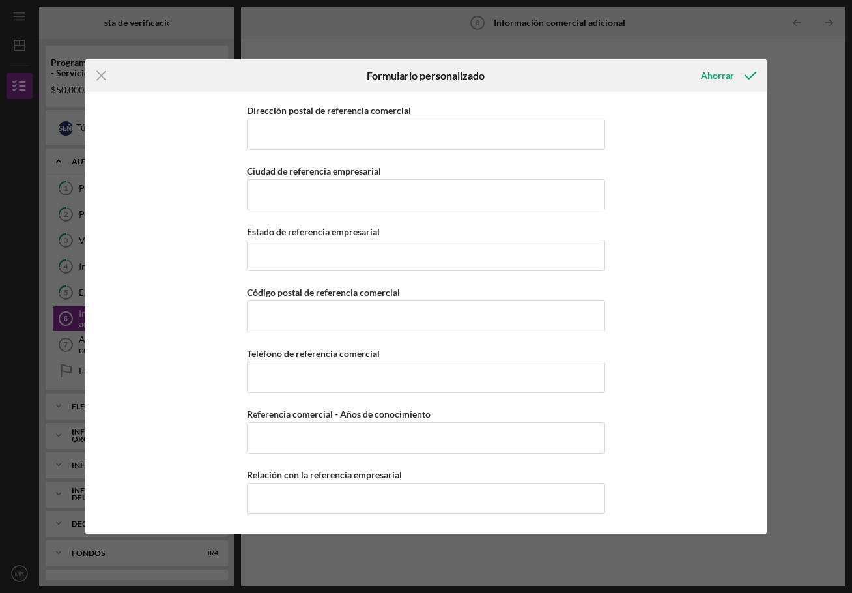
click at [819, 74] on div "Icon/Menu Close Formulario personalizado Ahorrar Información de la empresa Fech…" at bounding box center [426, 296] width 852 height 593
click at [720, 50] on div "Icon/Menu Close Formulario personalizado Ahorrar Información de la empresa Fech…" at bounding box center [426, 296] width 852 height 593
click at [102, 74] on line at bounding box center [101, 76] width 8 height 8
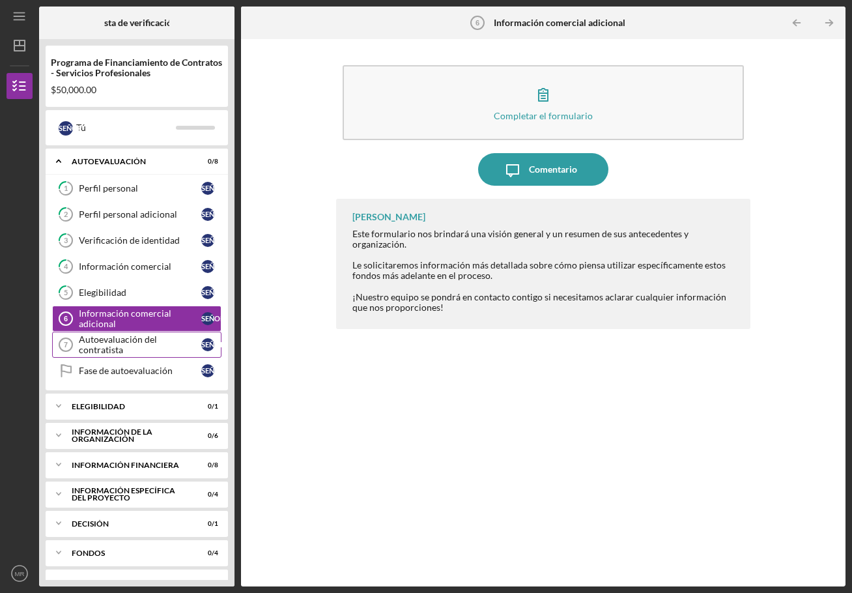
click at [120, 342] on font "Autoevaluación del contratista" at bounding box center [118, 344] width 78 height 21
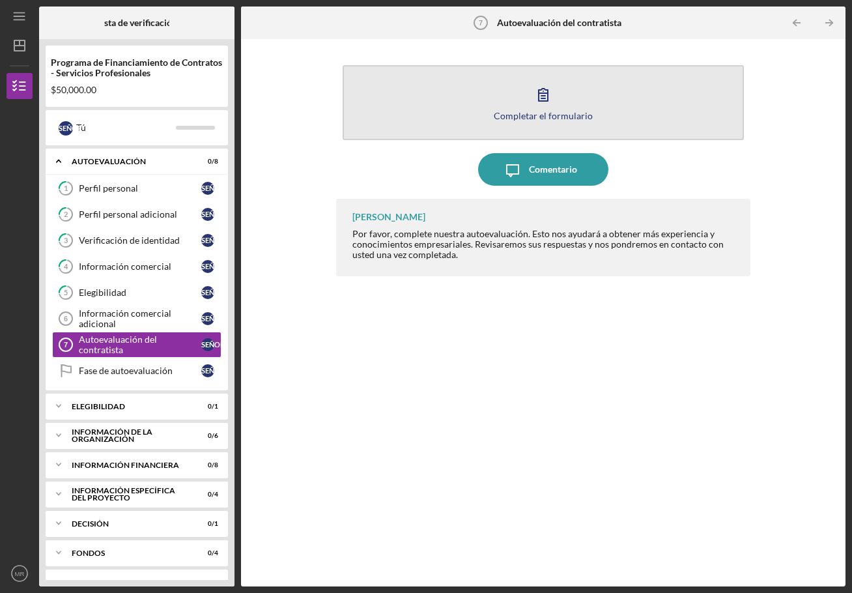
click at [542, 93] on icon "button" at bounding box center [543, 94] width 33 height 33
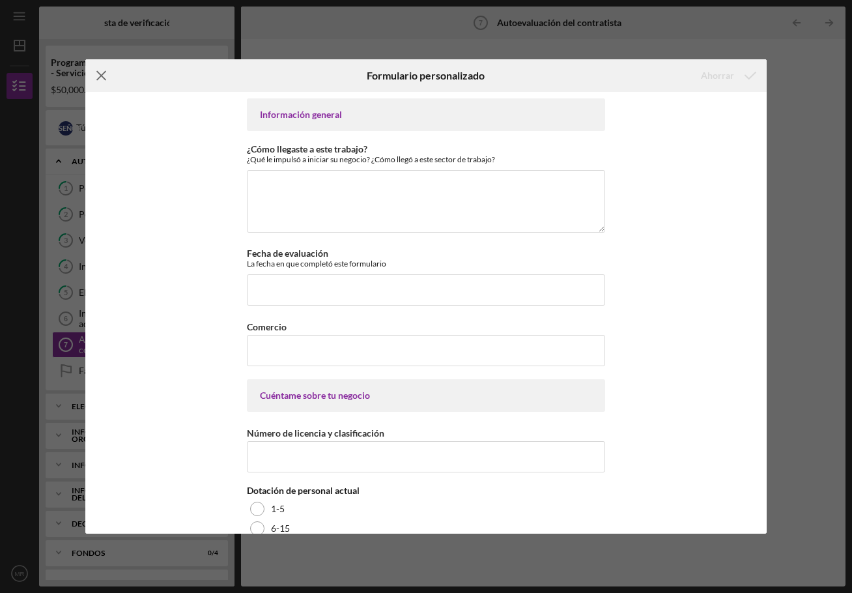
click at [95, 74] on icon "Icon/Menu Close" at bounding box center [101, 75] width 33 height 33
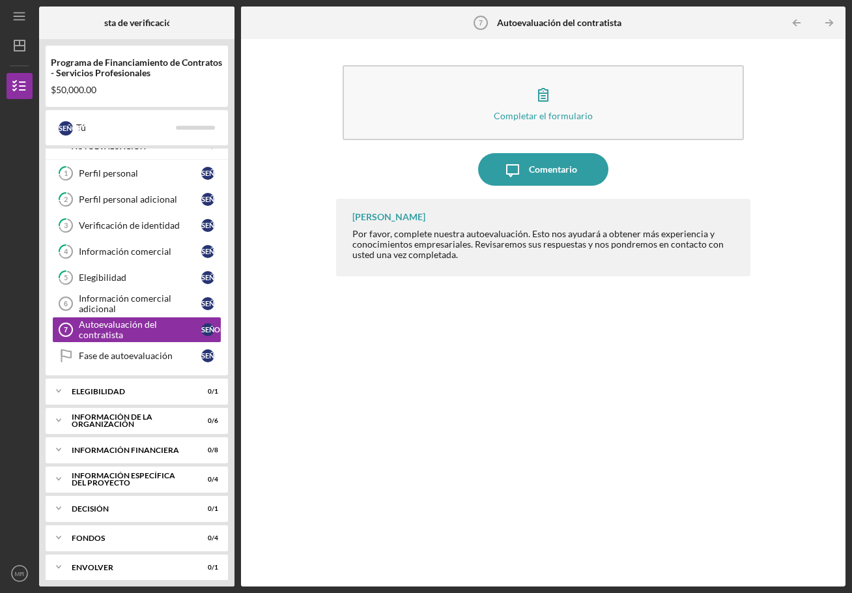
scroll to position [22, 0]
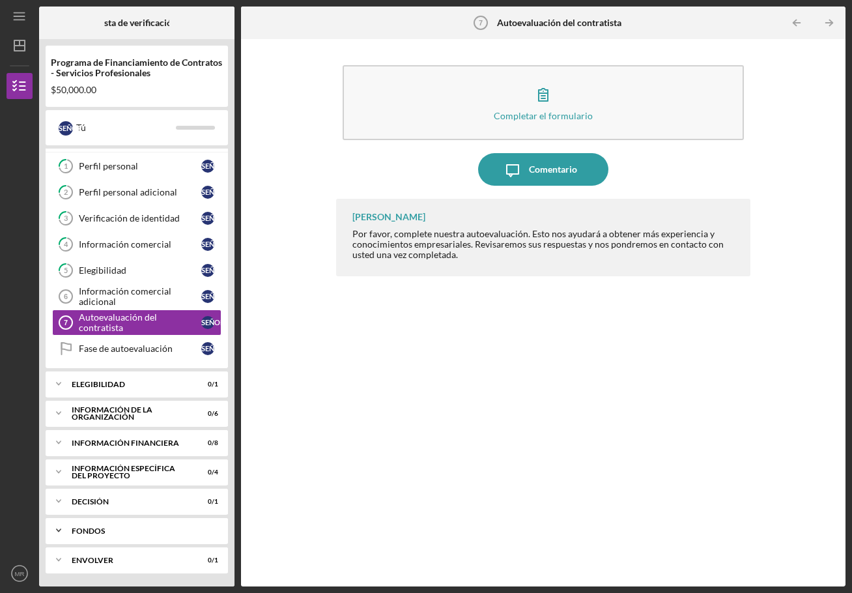
click at [123, 526] on div "Icon/Expander Fondos 0 / 4" at bounding box center [137, 530] width 182 height 26
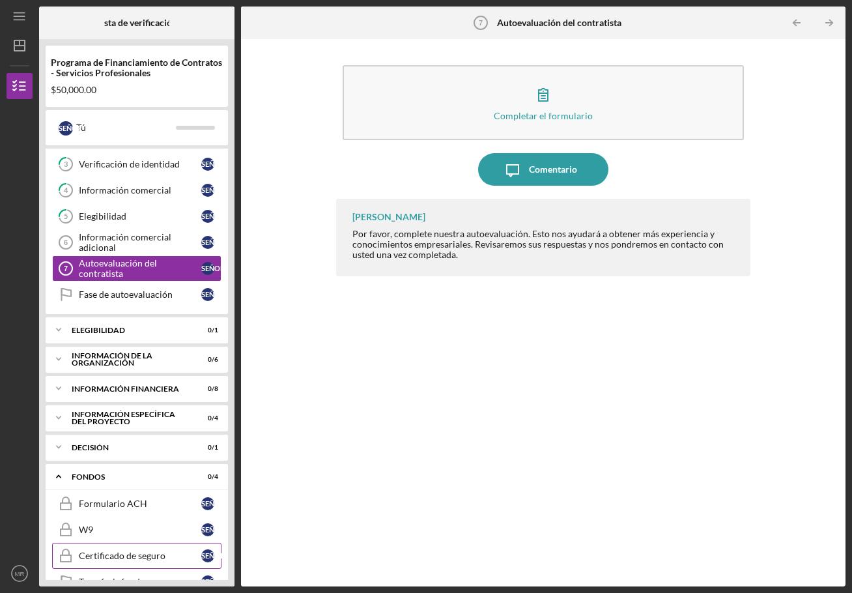
scroll to position [134, 0]
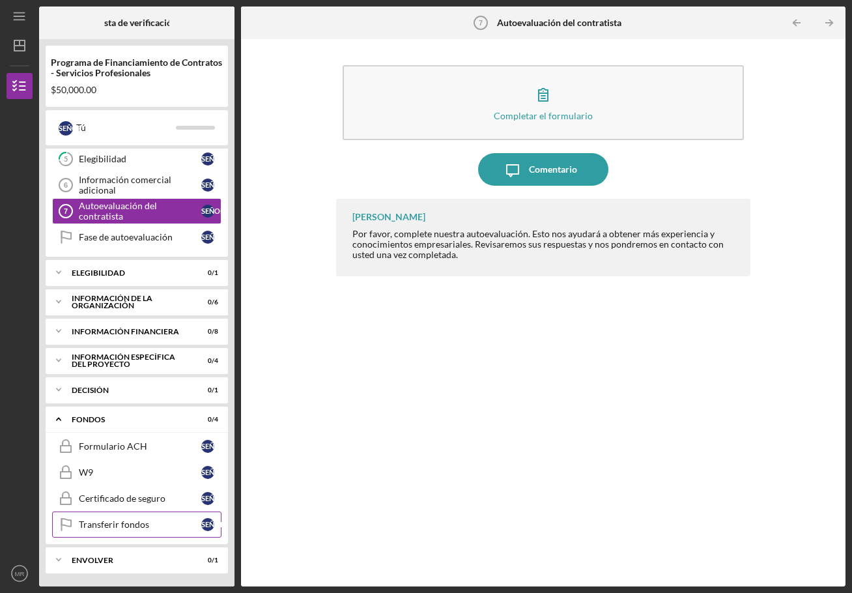
click at [124, 528] on font "Transferir fondos" at bounding box center [114, 524] width 70 height 11
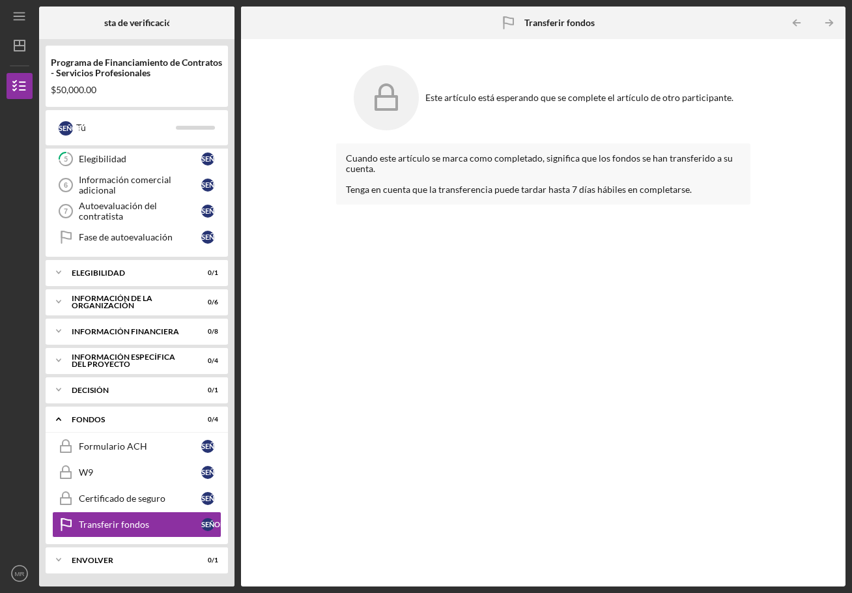
drag, startPoint x: 792, startPoint y: 3, endPoint x: 449, endPoint y: 360, distance: 495.8
click at [449, 360] on div "Cuando este artículo se marca como completado, significa que los fondos se han …" at bounding box center [543, 354] width 414 height 423
